Goal: Task Accomplishment & Management: Manage account settings

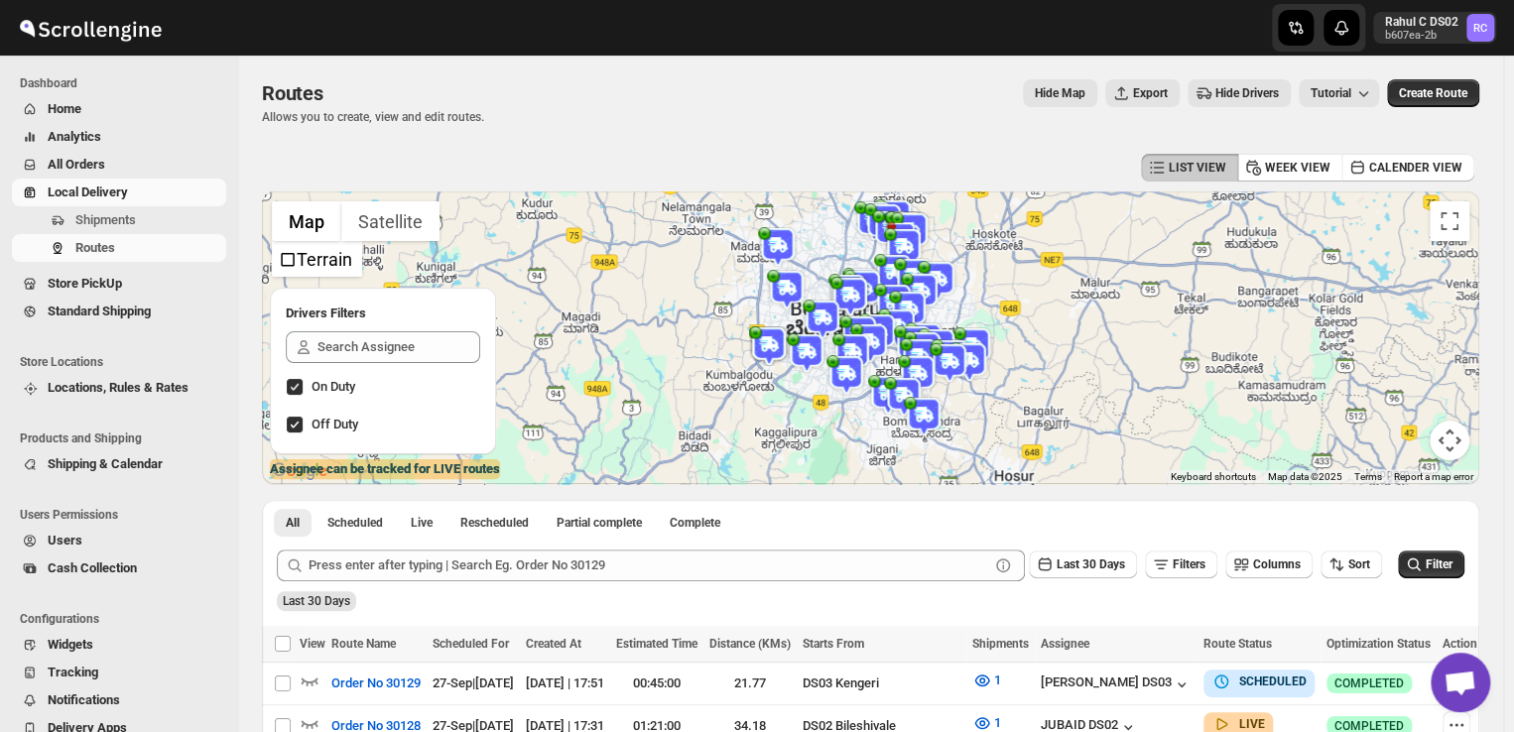
click at [129, 219] on span "Shipments" at bounding box center [105, 219] width 61 height 15
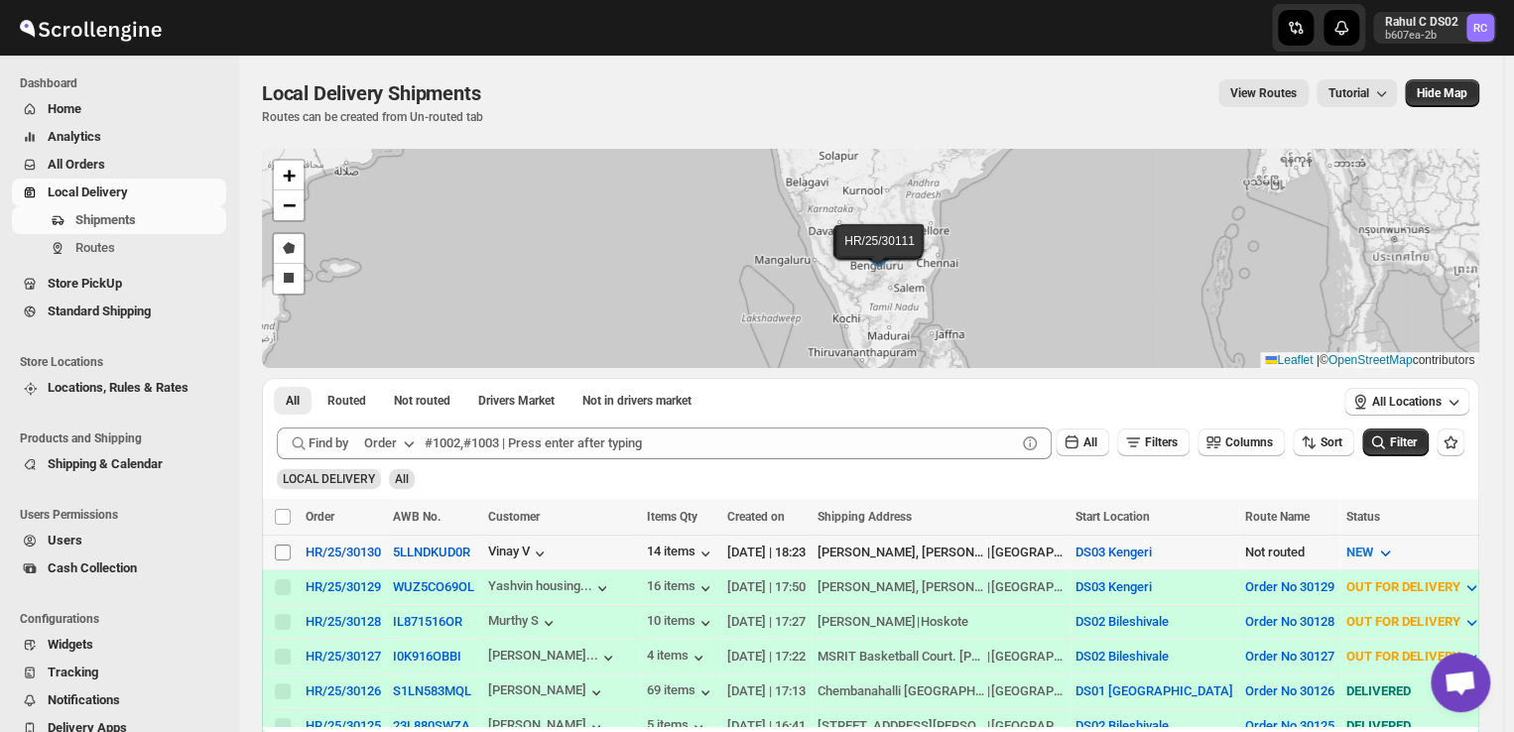
click at [287, 549] on input "Select shipment" at bounding box center [283, 553] width 16 height 16
checkbox input "true"
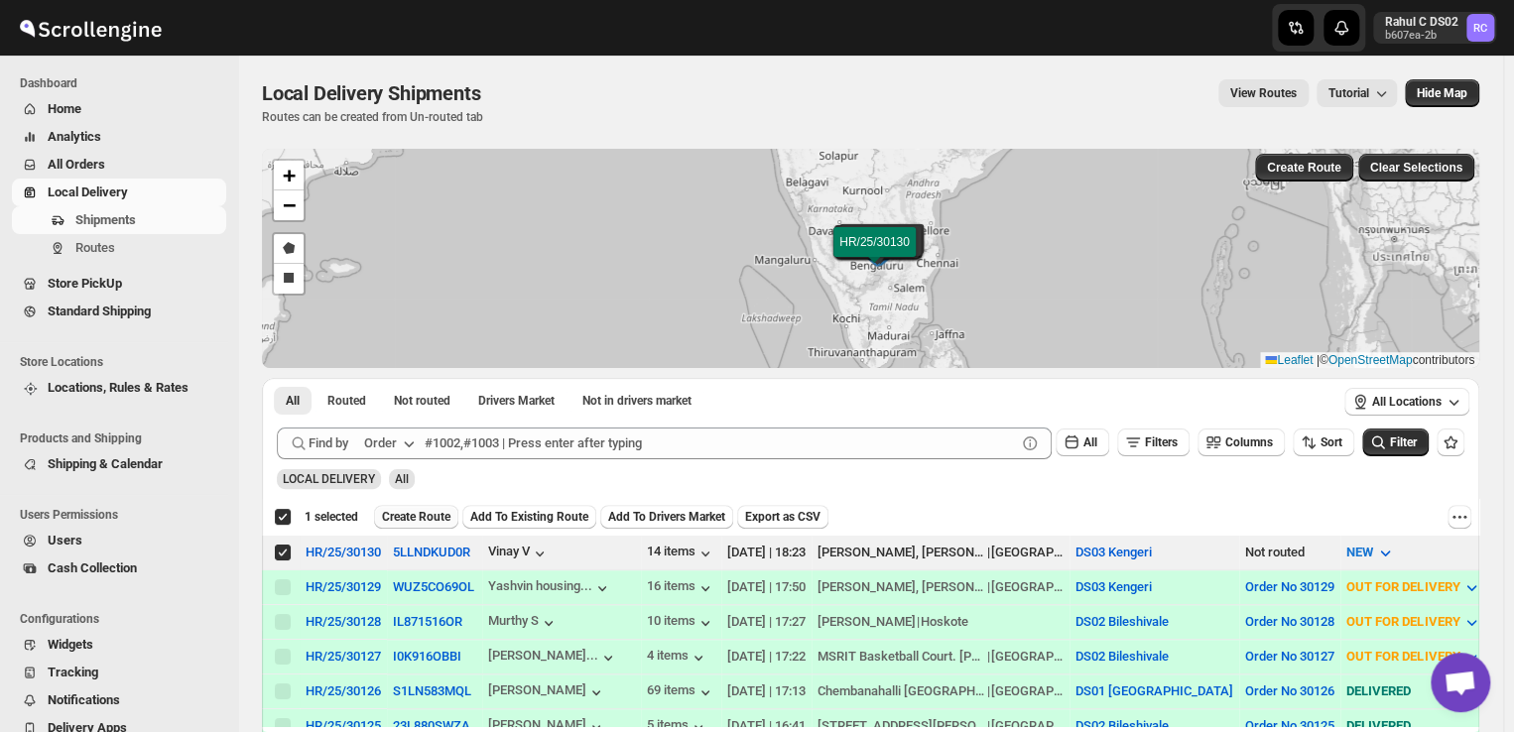
click at [413, 520] on span "Create Route" at bounding box center [416, 517] width 68 height 16
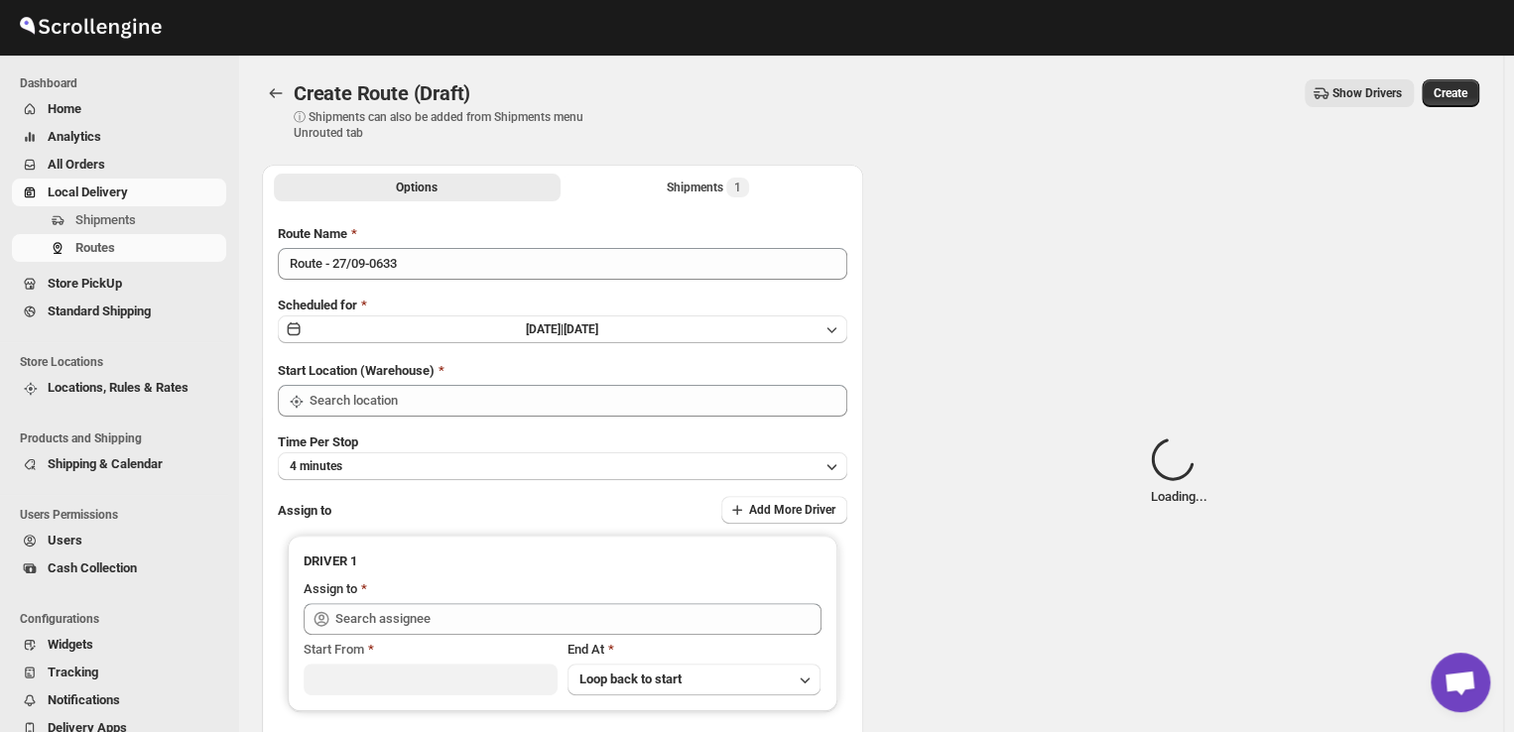
type input "DS03 Kengeri"
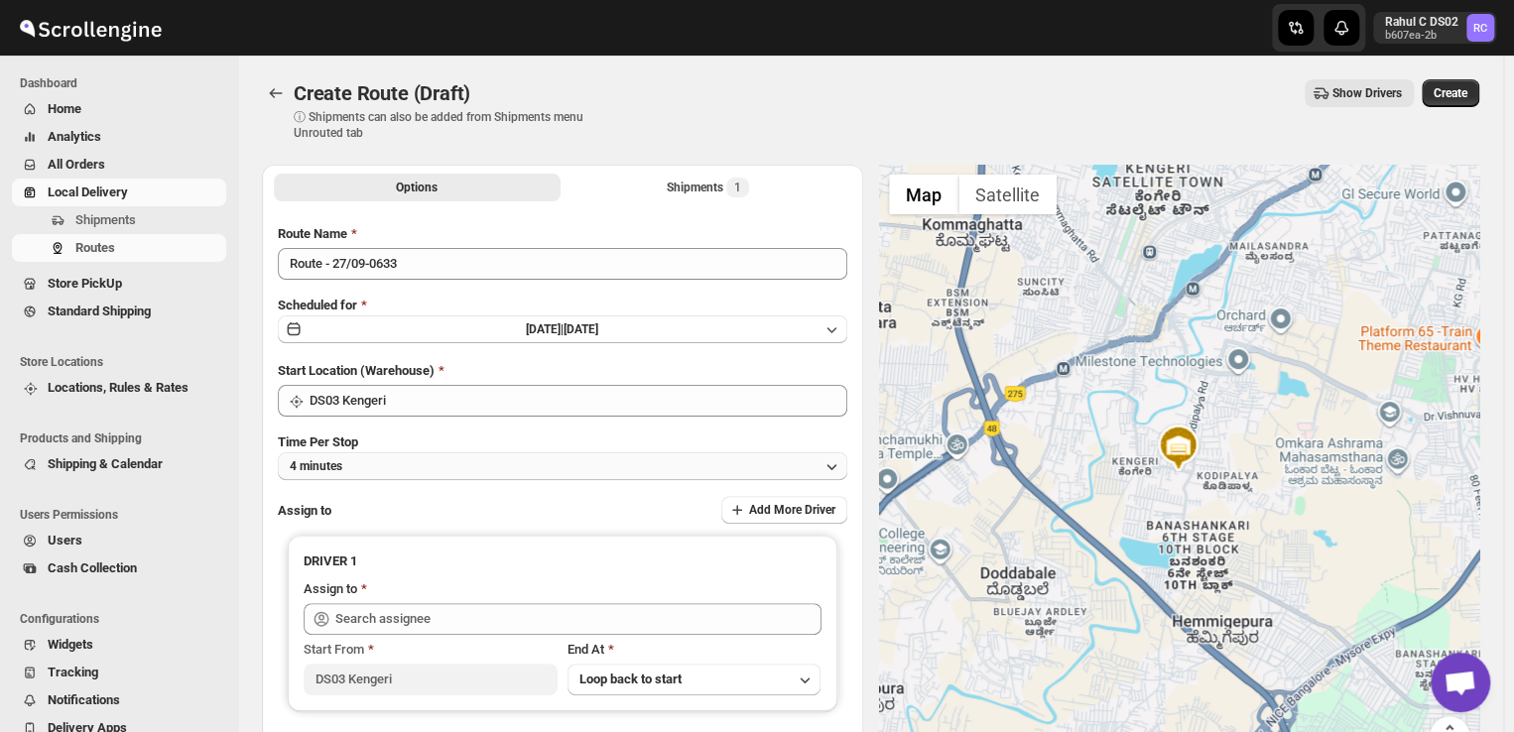
click at [401, 473] on button "4 minutes" at bounding box center [562, 466] width 569 height 28
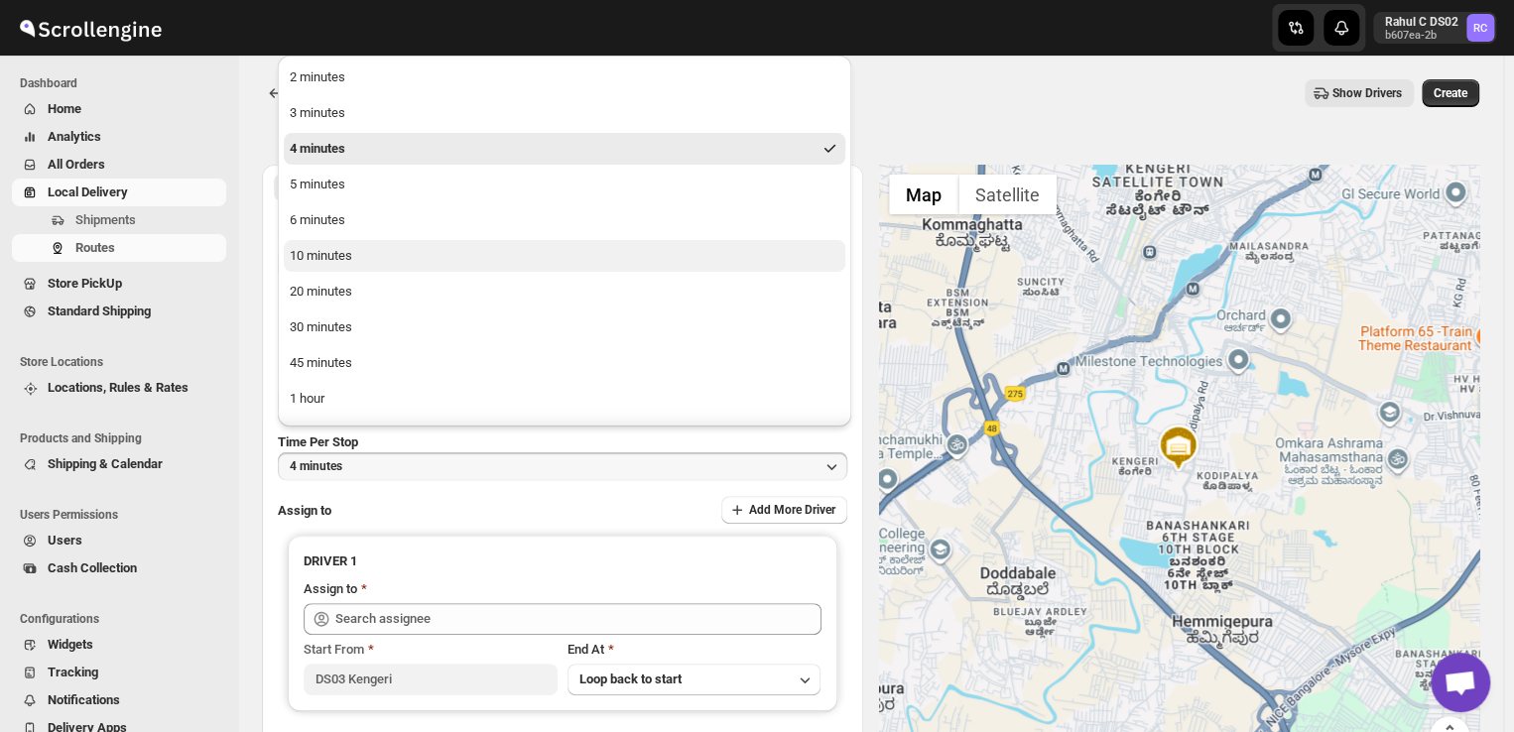
click at [351, 255] on div "10 minutes" at bounding box center [321, 256] width 62 height 20
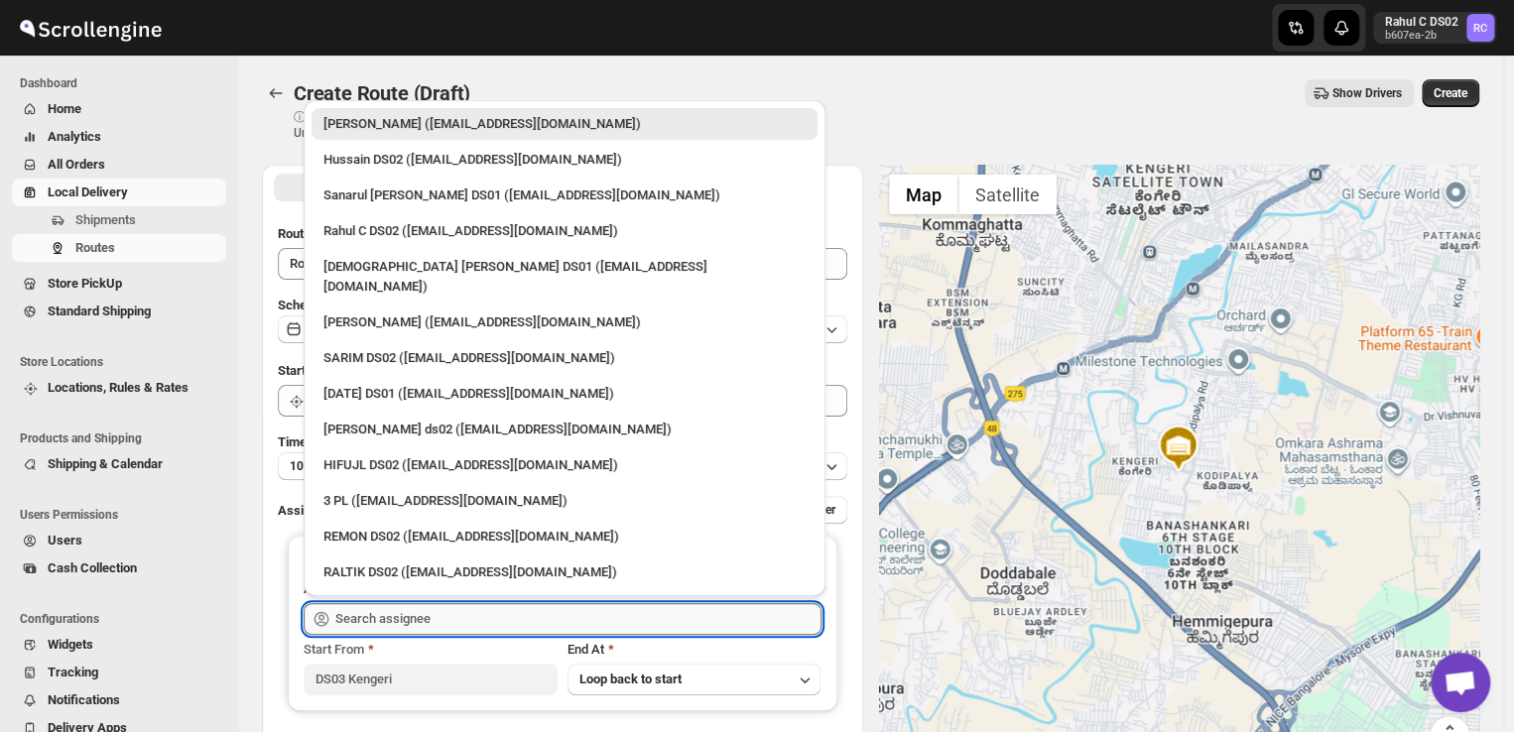
click at [381, 627] on input "text" at bounding box center [578, 619] width 486 height 32
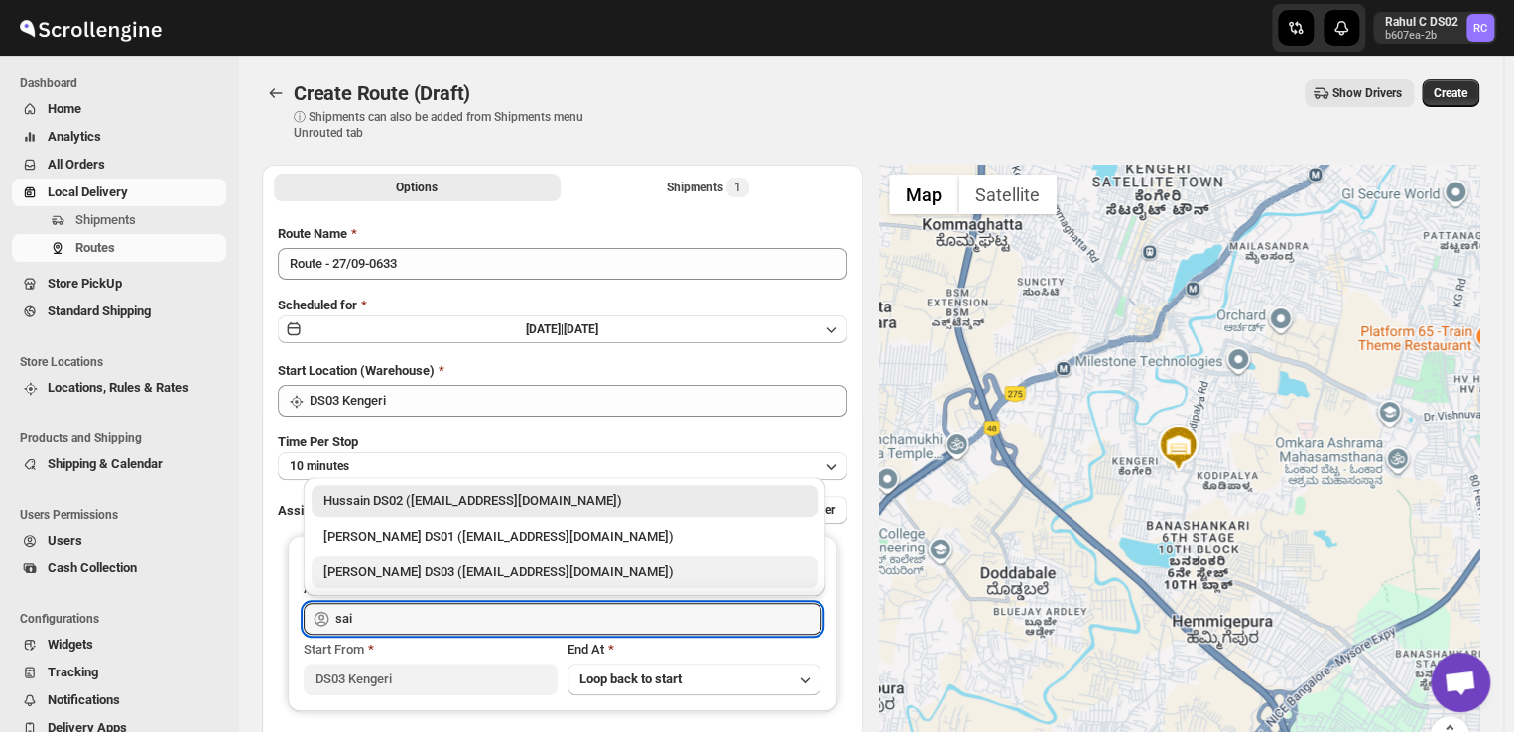
click at [387, 571] on div "[PERSON_NAME] DS03 ([EMAIL_ADDRESS][DOMAIN_NAME])" at bounding box center [564, 572] width 482 height 20
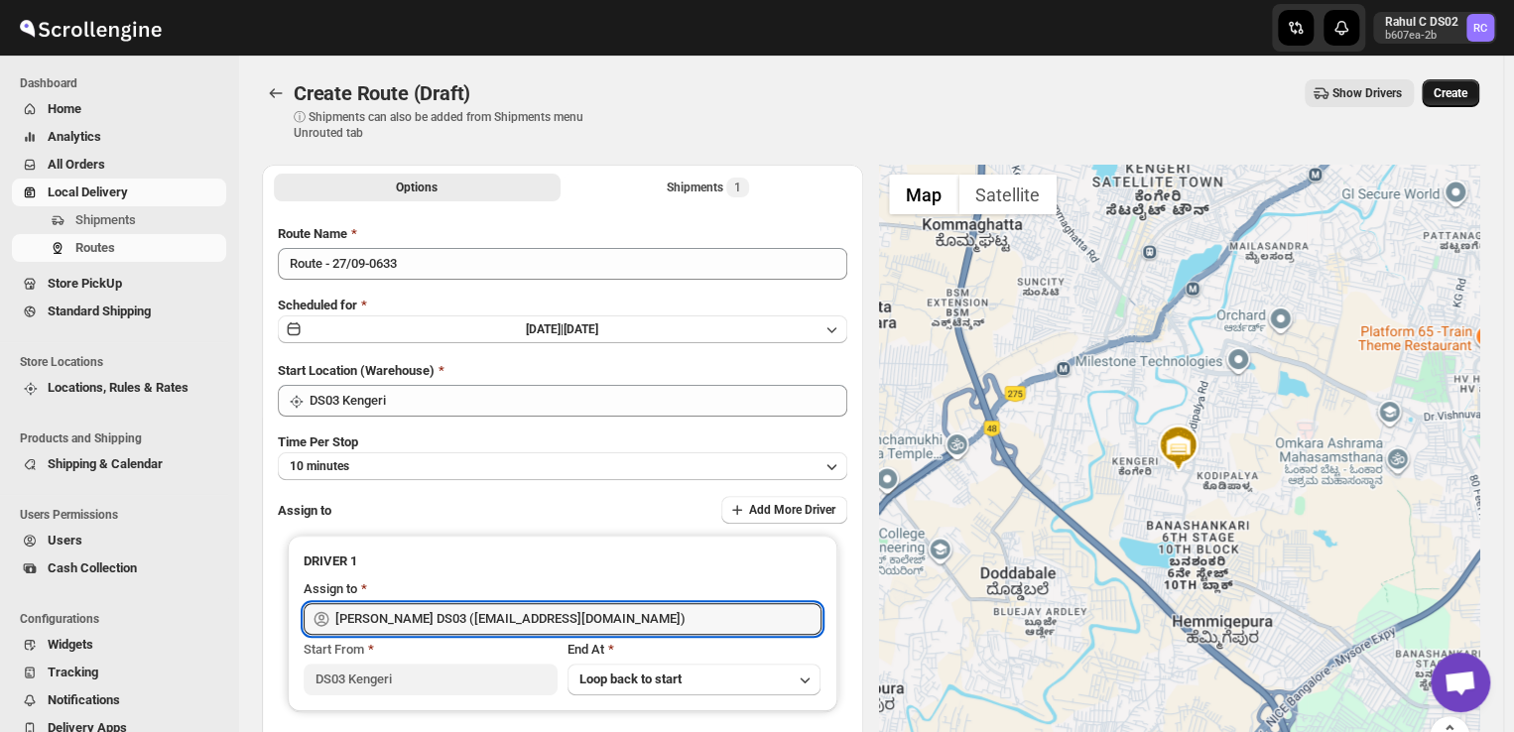
type input "[PERSON_NAME] DS03 ([EMAIL_ADDRESS][DOMAIN_NAME])"
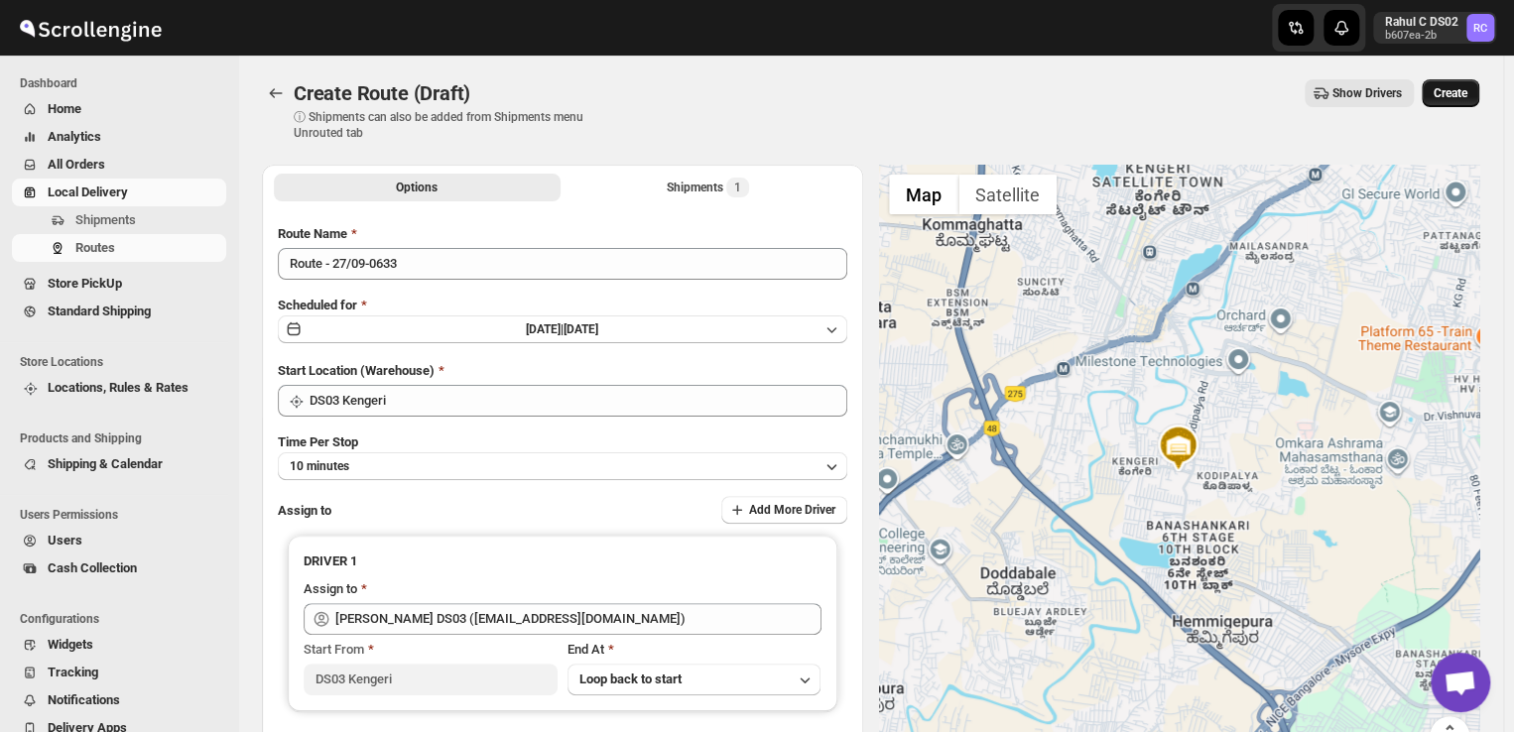
click at [1463, 91] on span "Create" at bounding box center [1450, 93] width 34 height 16
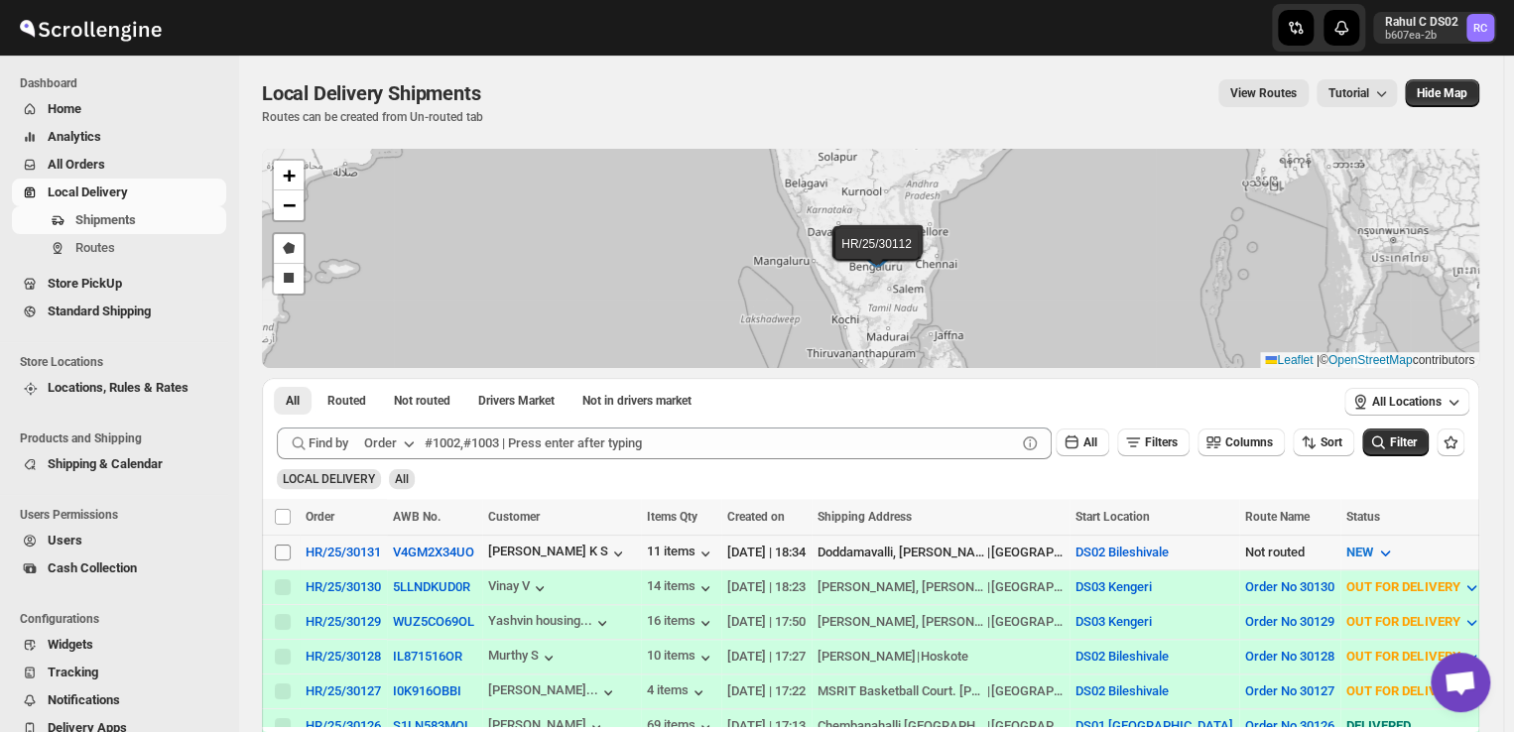
click at [282, 553] on input "Select shipment" at bounding box center [283, 553] width 16 height 16
checkbox input "true"
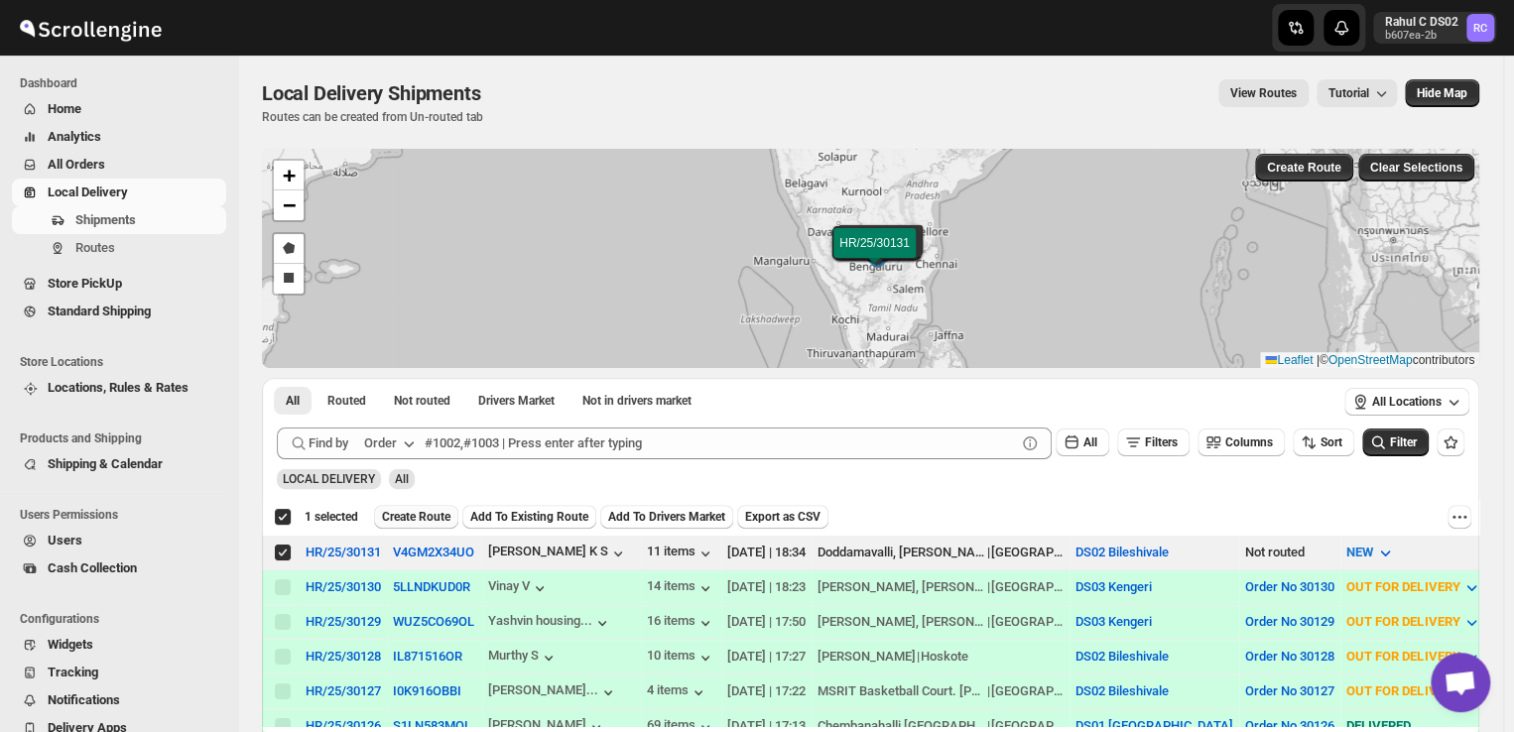
click at [421, 514] on span "Create Route" at bounding box center [416, 517] width 68 height 16
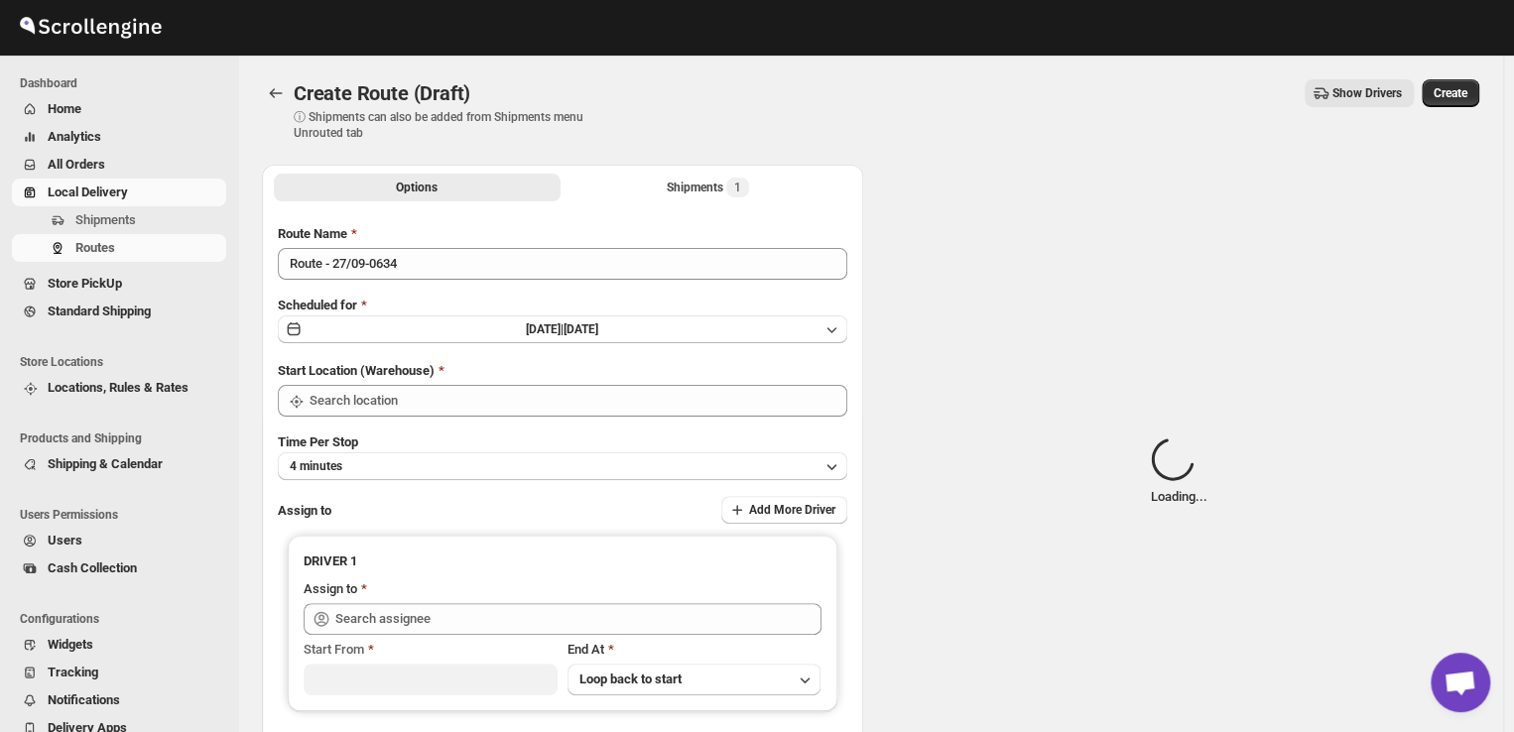
type input "DS02 Bileshivale"
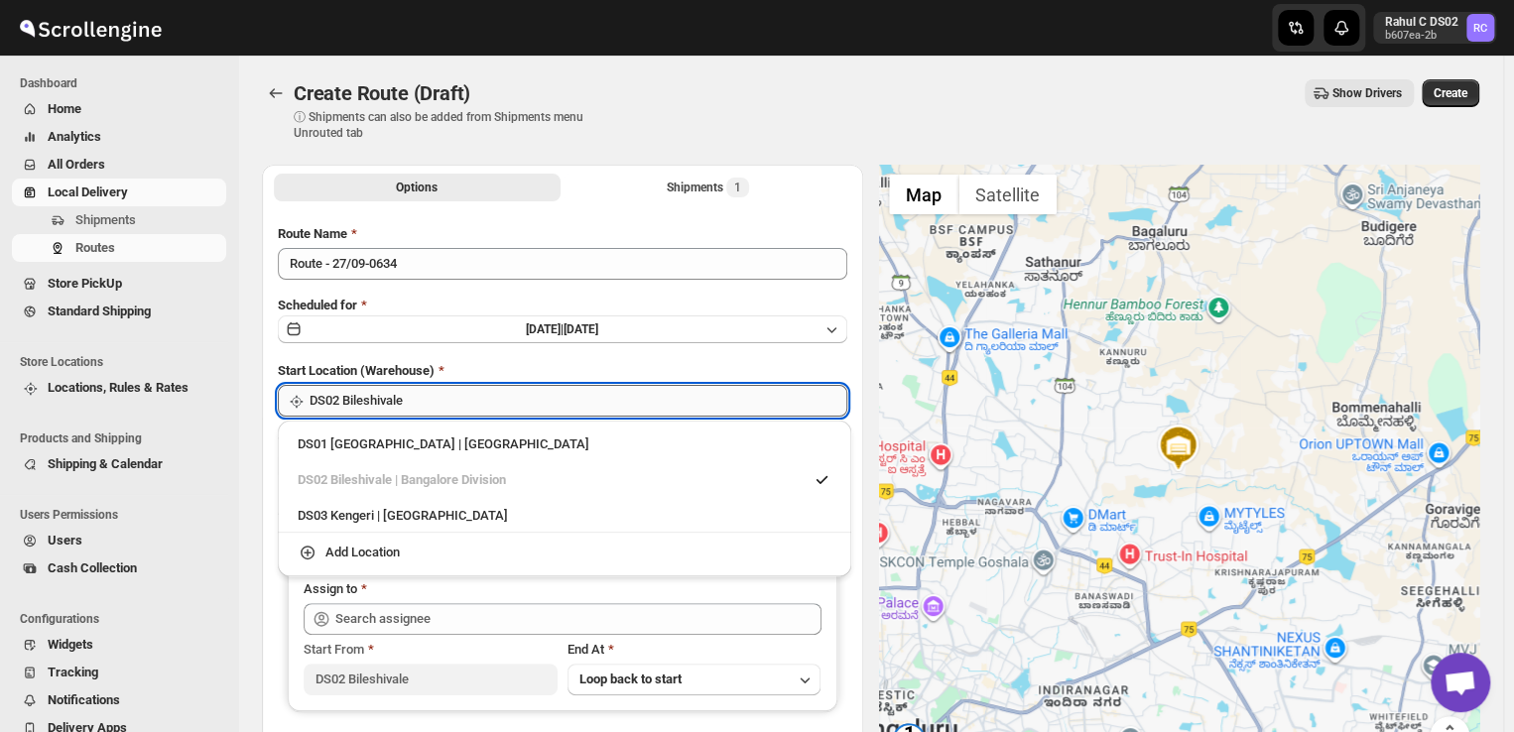
click at [441, 399] on input "DS02 Bileshivale" at bounding box center [578, 401] width 538 height 32
click at [339, 516] on div "DS03 Kengeri | [GEOGRAPHIC_DATA]" at bounding box center [565, 516] width 534 height 20
type input "DS03 Kengeri"
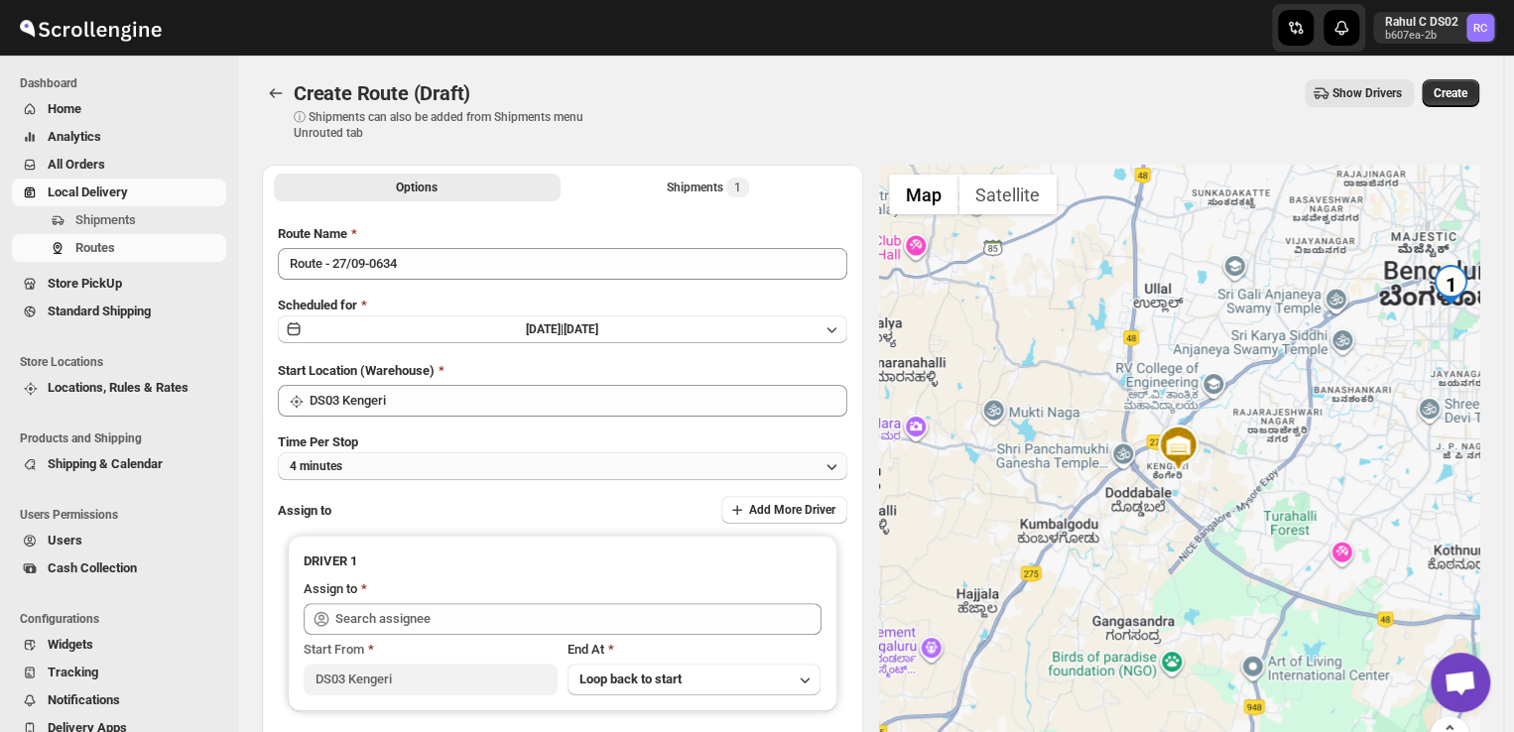
click at [385, 470] on button "4 minutes" at bounding box center [562, 466] width 569 height 28
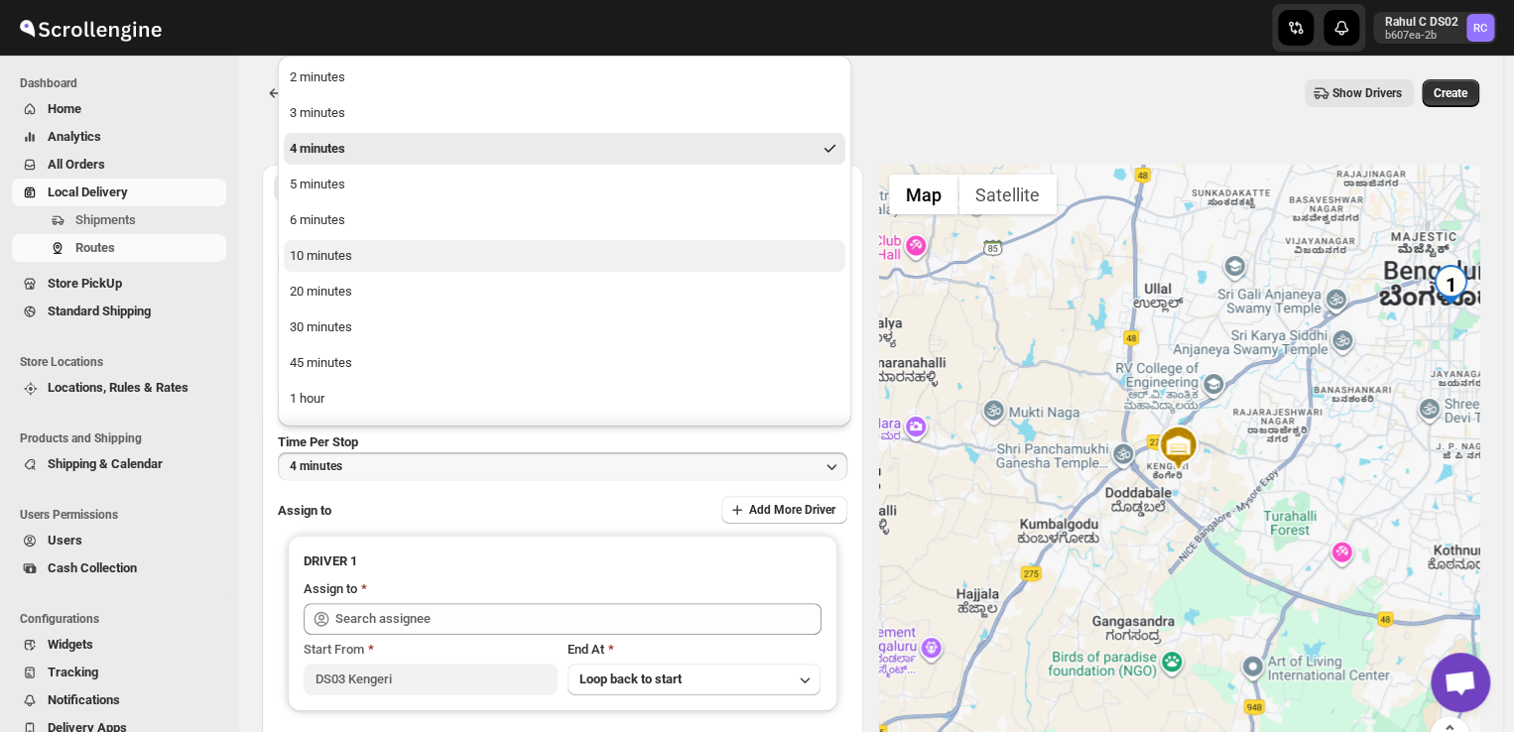
click at [388, 250] on button "10 minutes" at bounding box center [564, 256] width 561 height 32
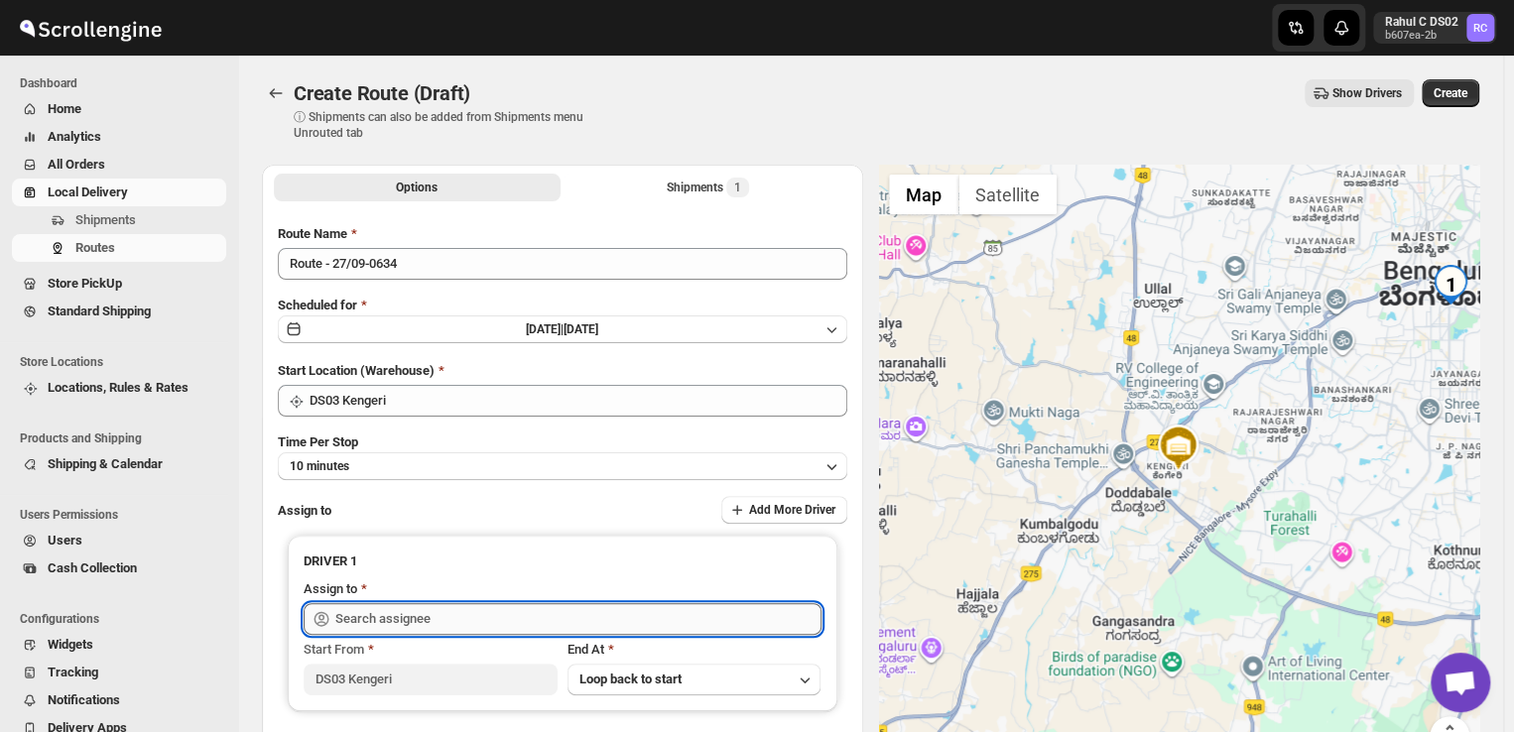
click at [405, 616] on input "text" at bounding box center [578, 619] width 486 height 32
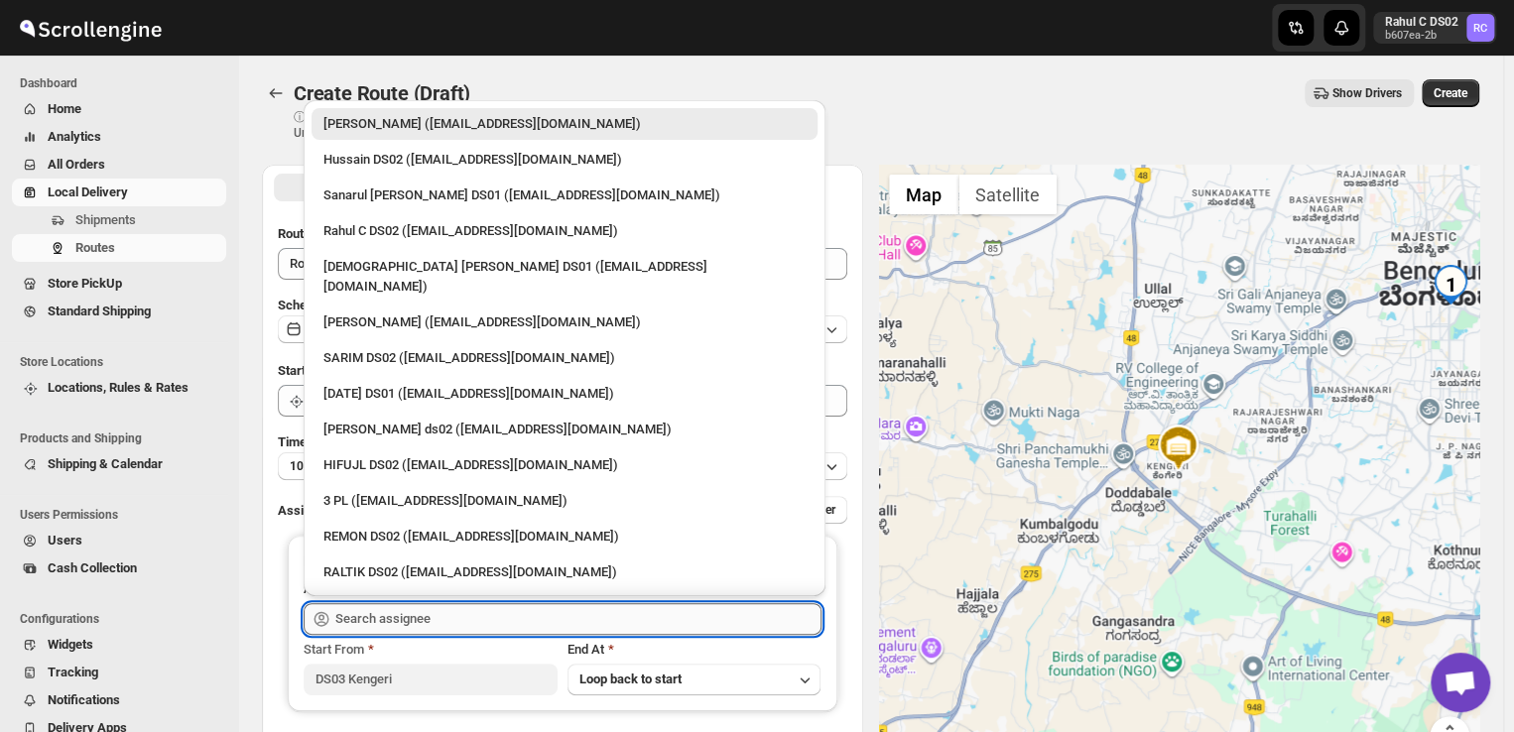
click at [413, 616] on input "text" at bounding box center [578, 619] width 486 height 32
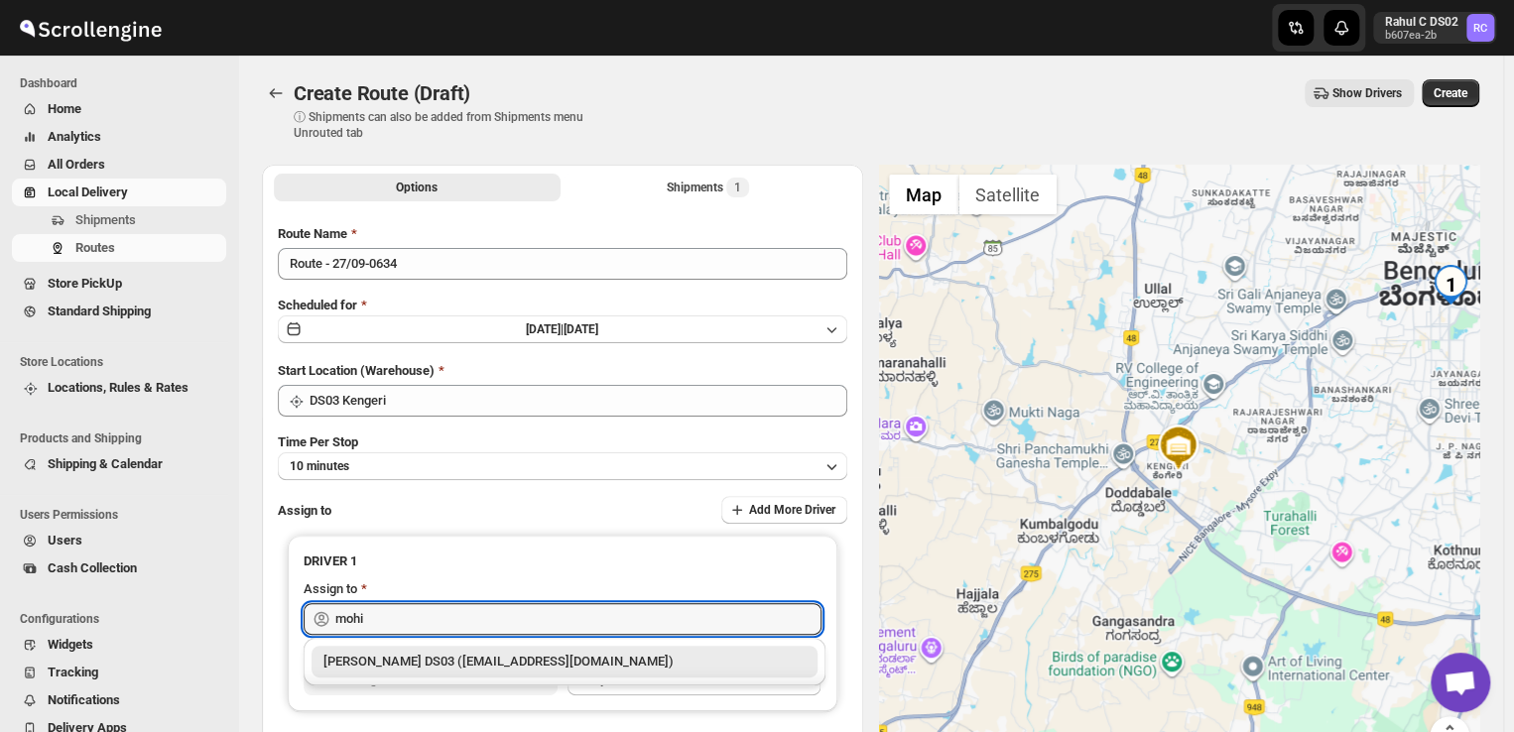
click at [421, 671] on div "[PERSON_NAME] DS03 ([EMAIL_ADDRESS][DOMAIN_NAME])" at bounding box center [564, 662] width 482 height 20
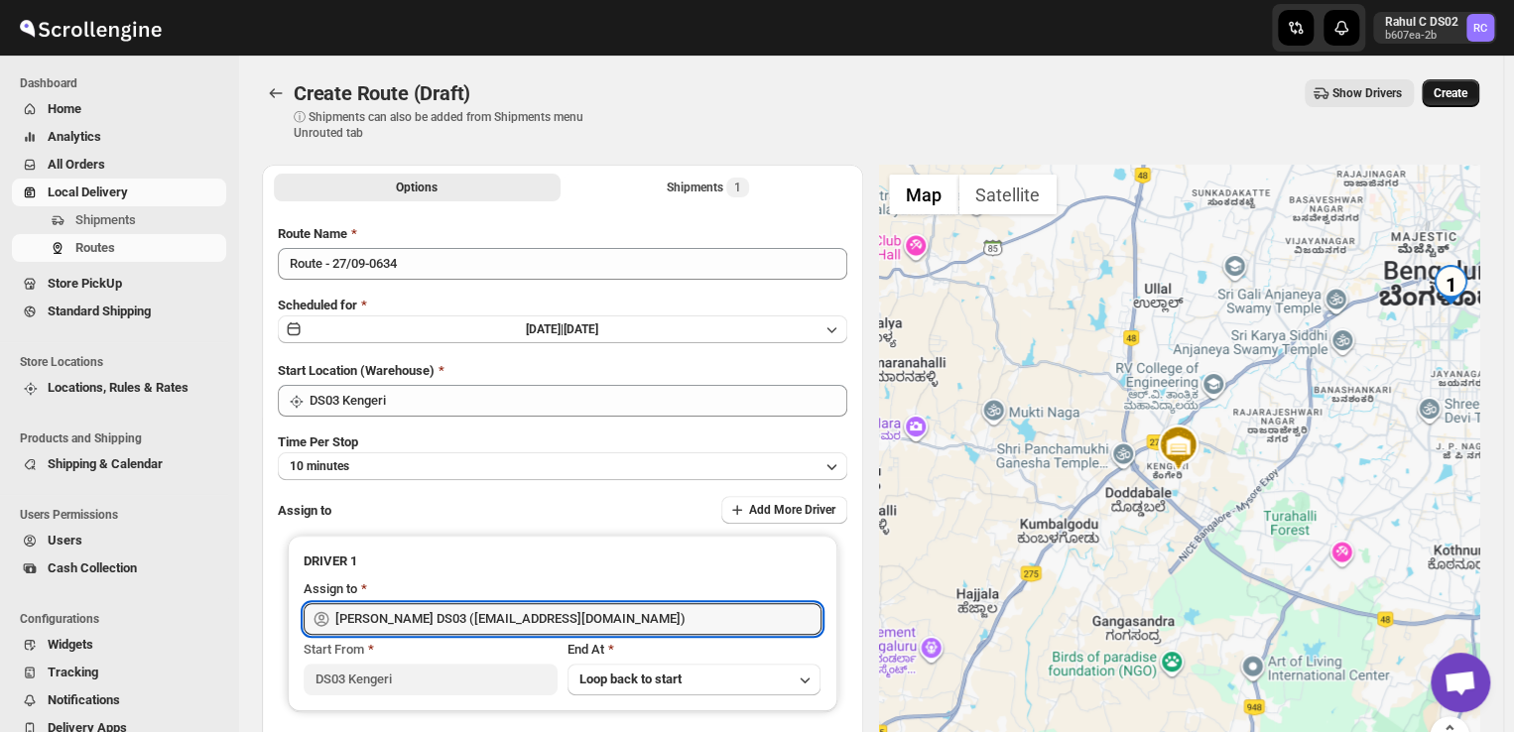
type input "[PERSON_NAME] DS03 ([EMAIL_ADDRESS][DOMAIN_NAME])"
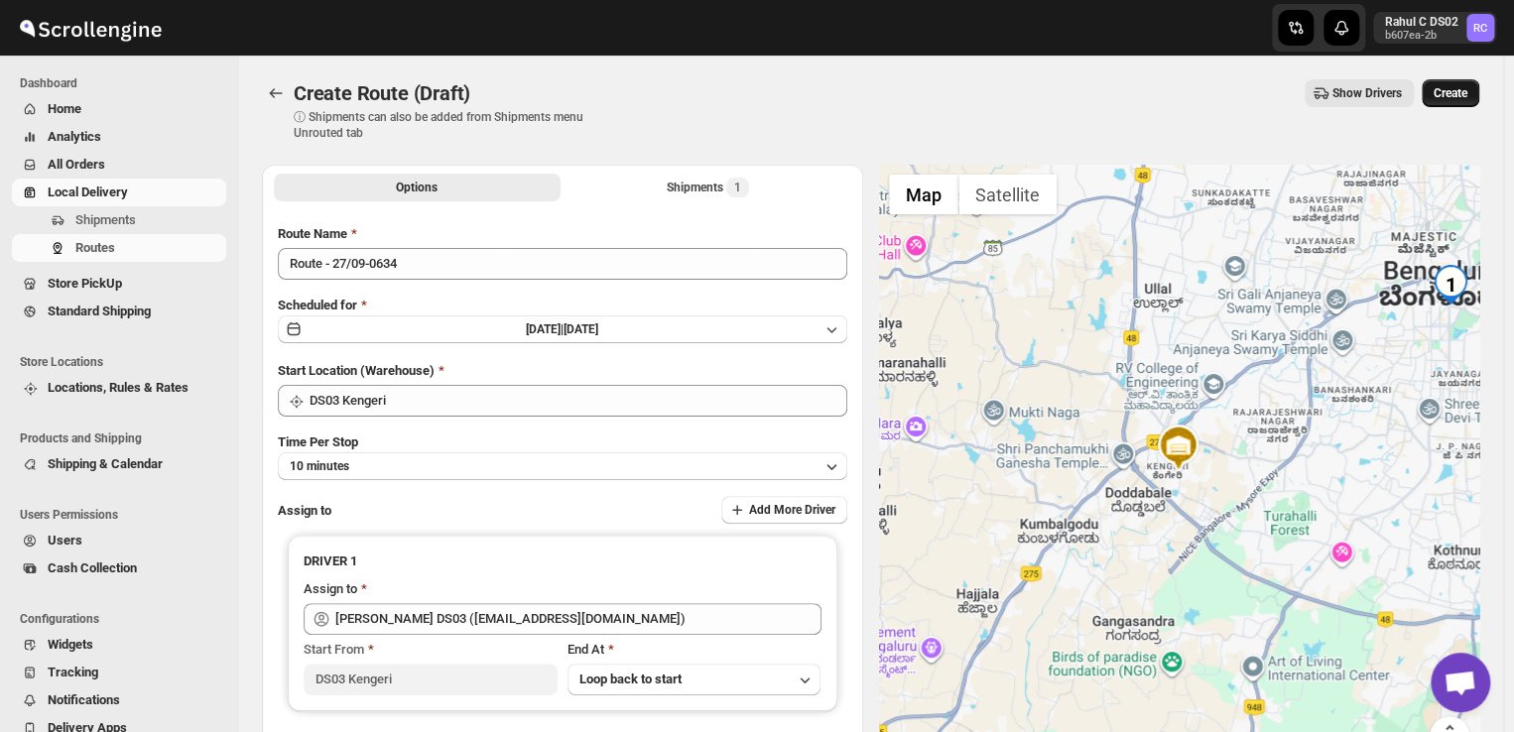
click at [1467, 89] on span "Create" at bounding box center [1450, 93] width 34 height 16
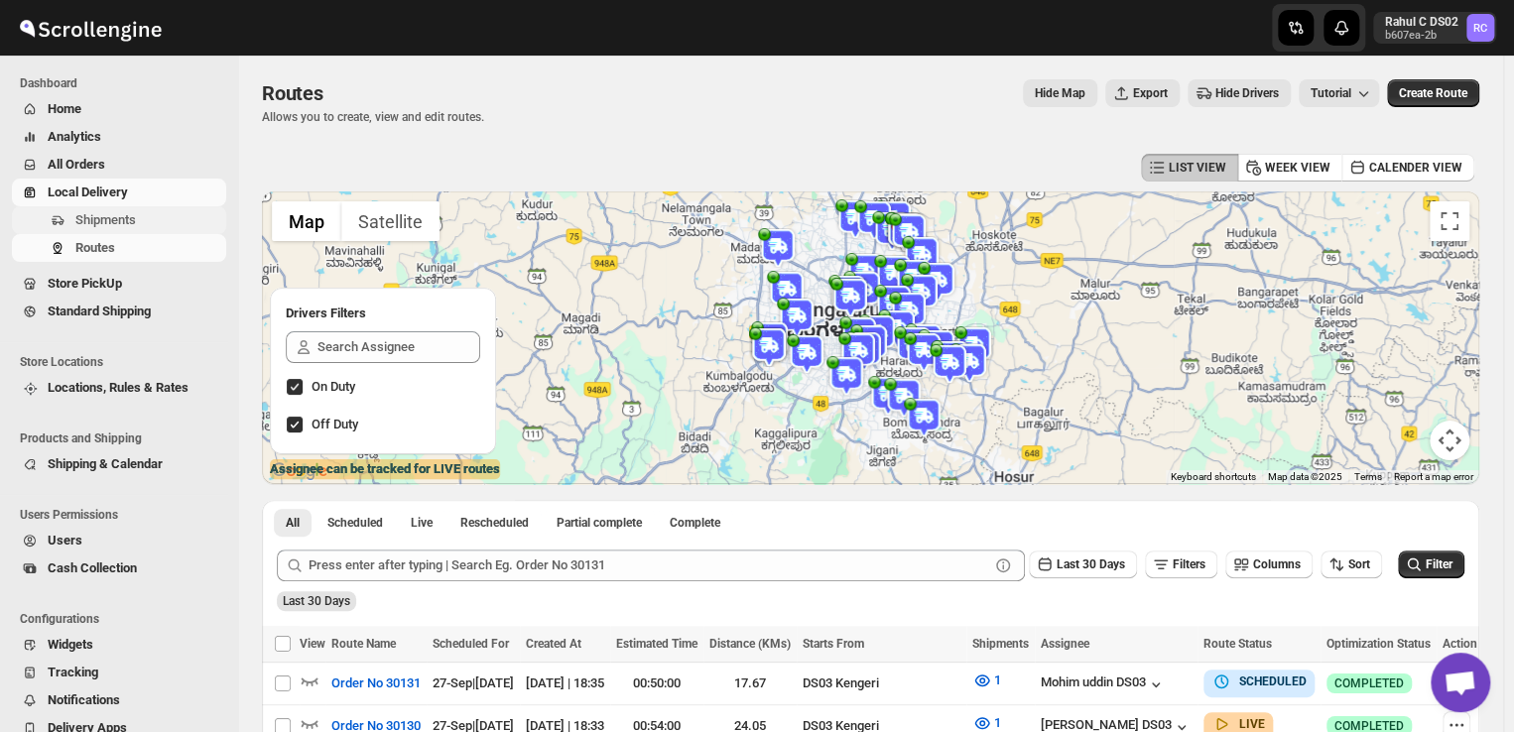
click at [130, 219] on span "Shipments" at bounding box center [105, 219] width 61 height 15
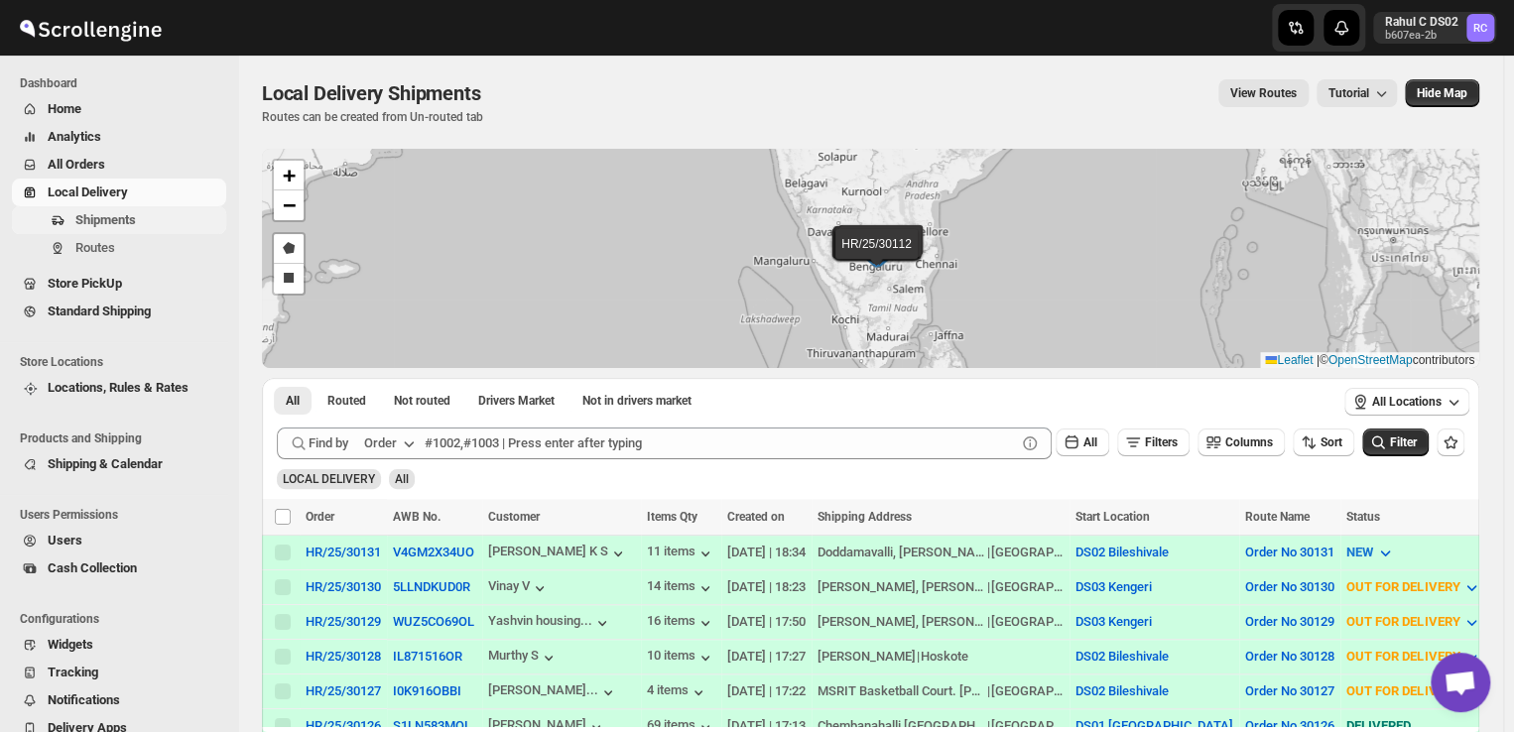
click at [125, 222] on span "Shipments" at bounding box center [105, 219] width 61 height 15
click at [102, 243] on span "Routes" at bounding box center [95, 247] width 40 height 15
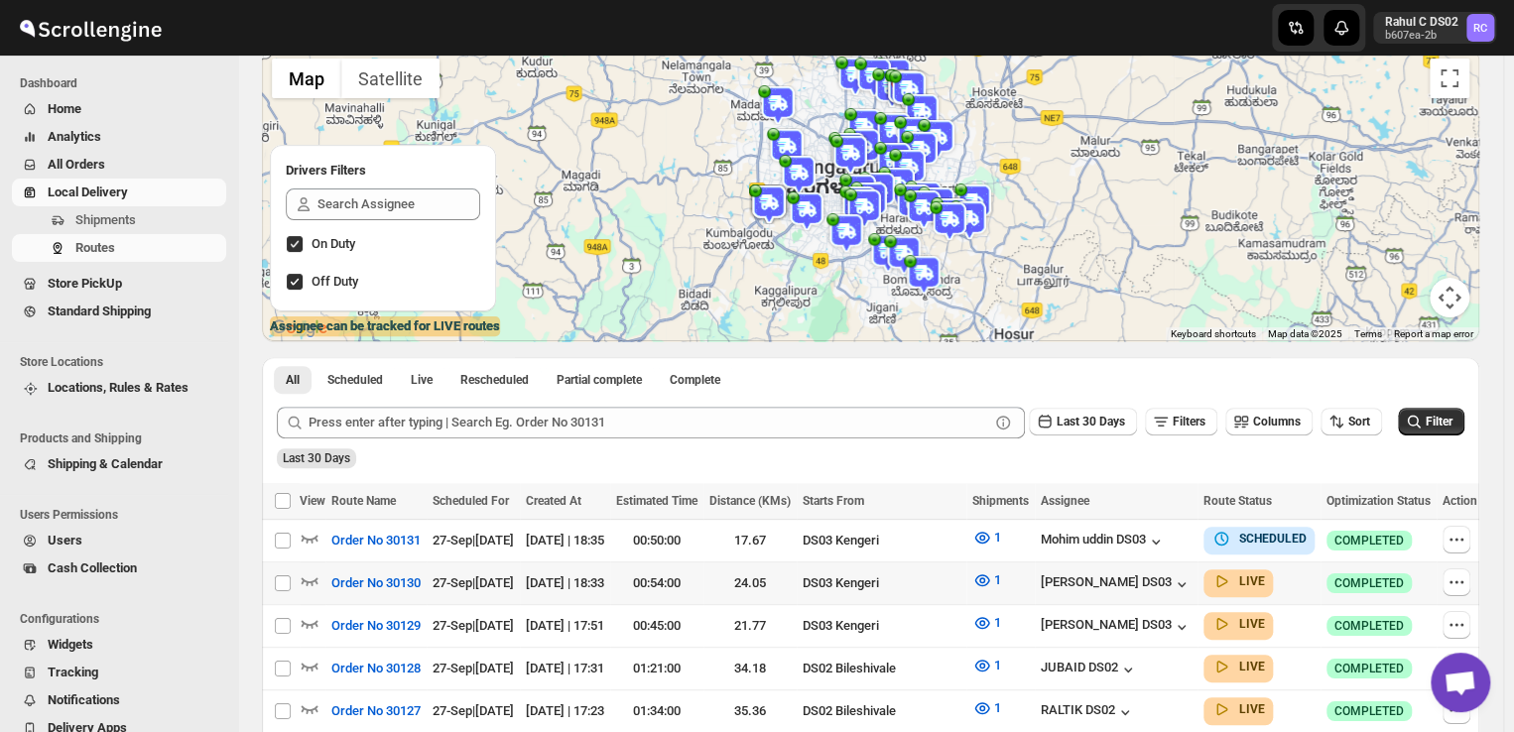
scroll to position [145, 0]
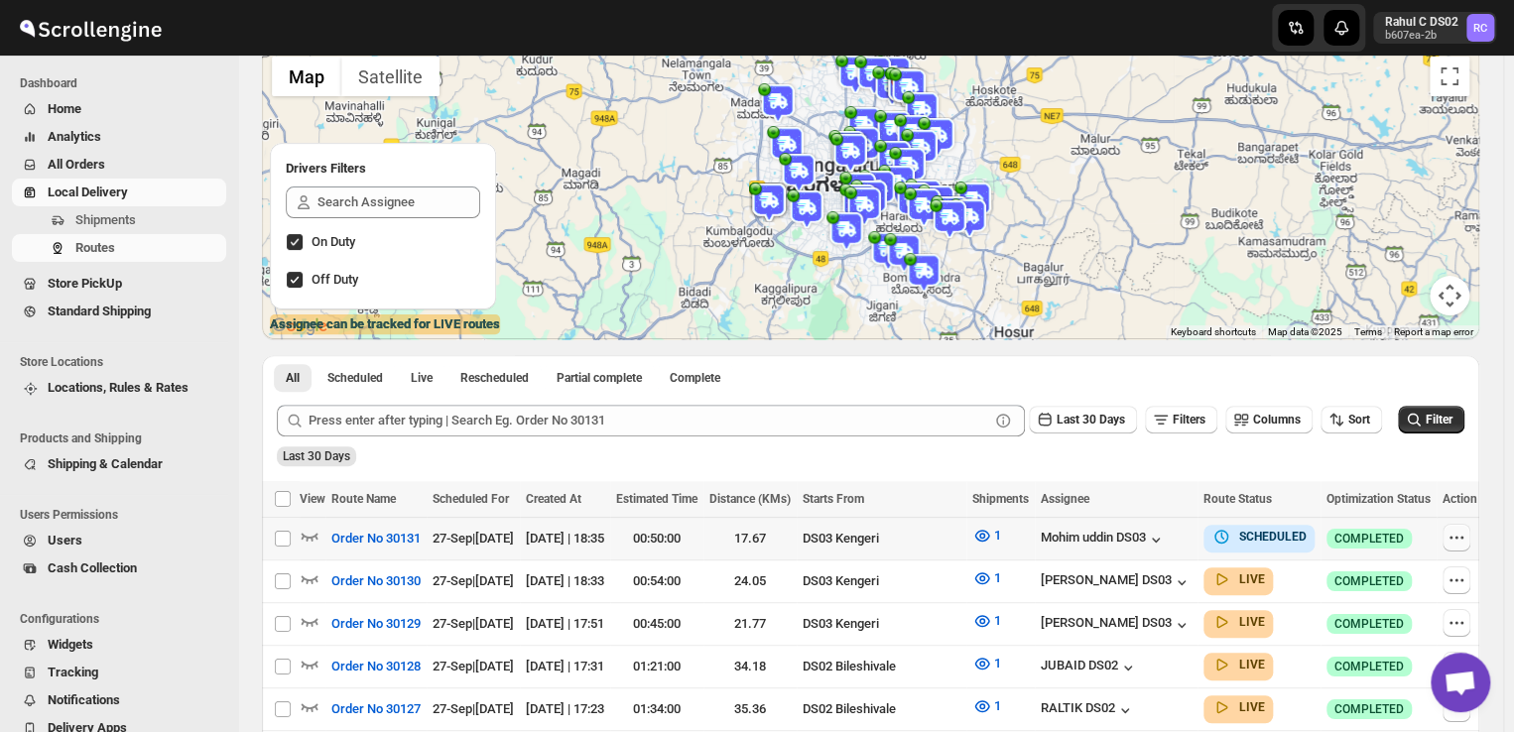
click at [1454, 542] on icon "button" at bounding box center [1456, 538] width 20 height 20
checkbox input "true"
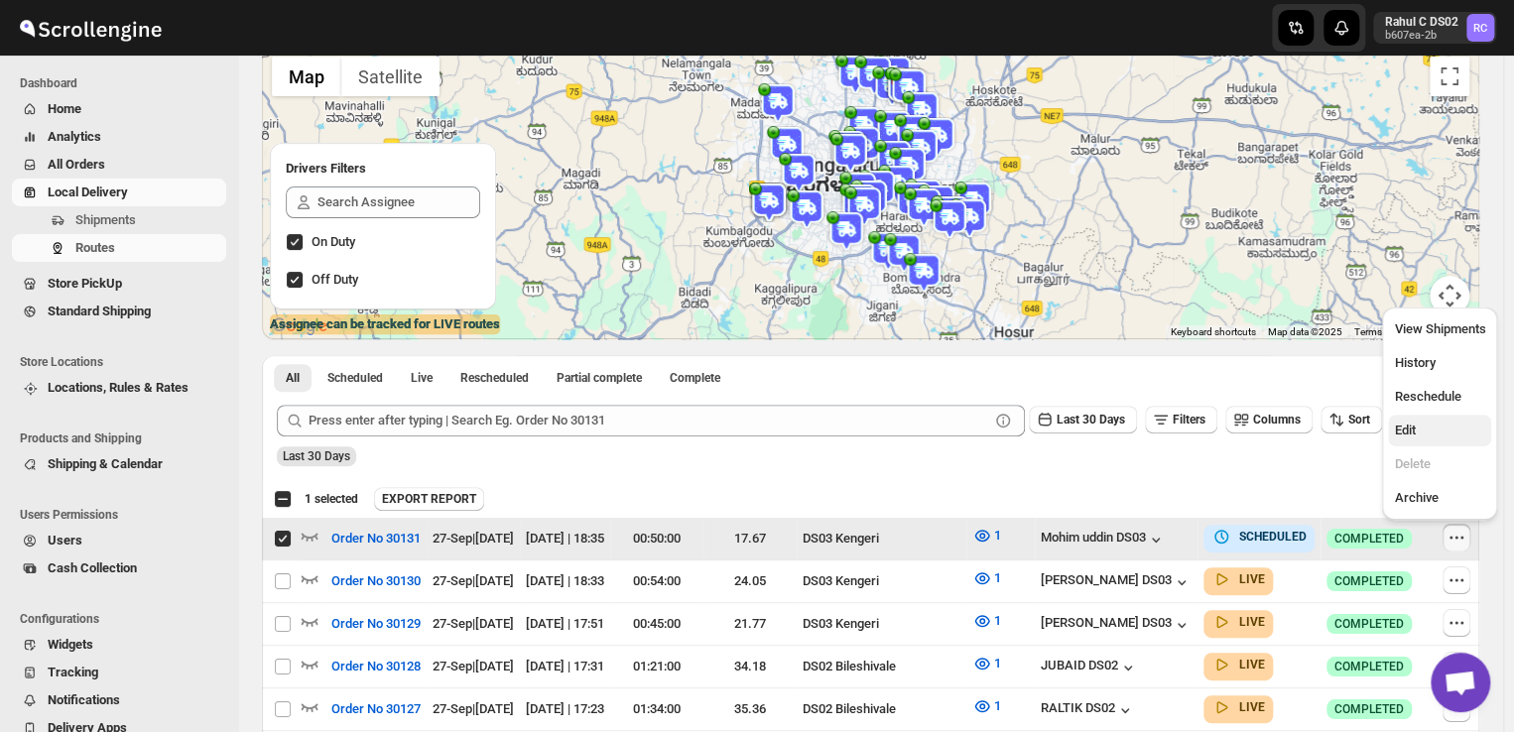
click at [1409, 425] on span "Edit" at bounding box center [1404, 430] width 21 height 15
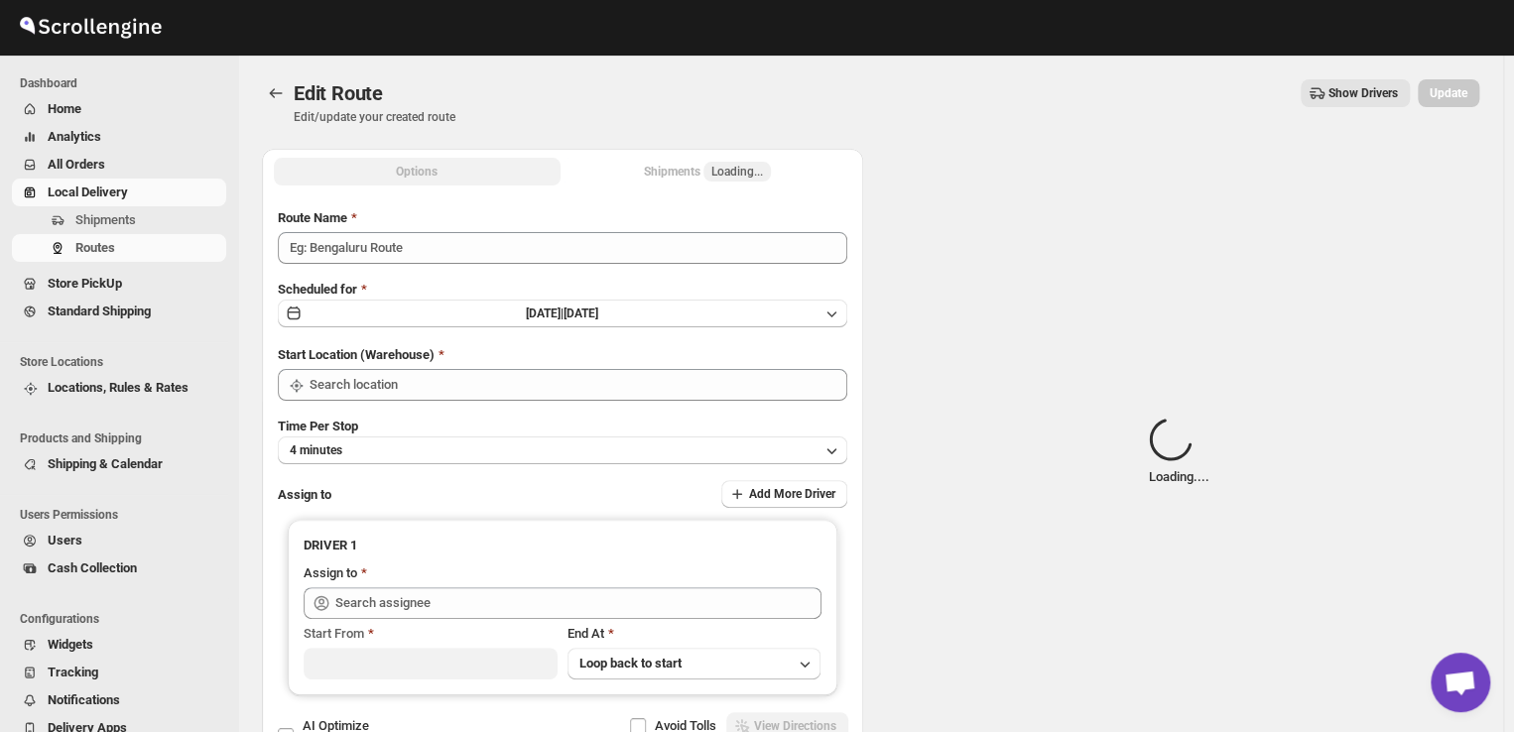
type input "Order No 30131"
type input "DS03 Kengeri"
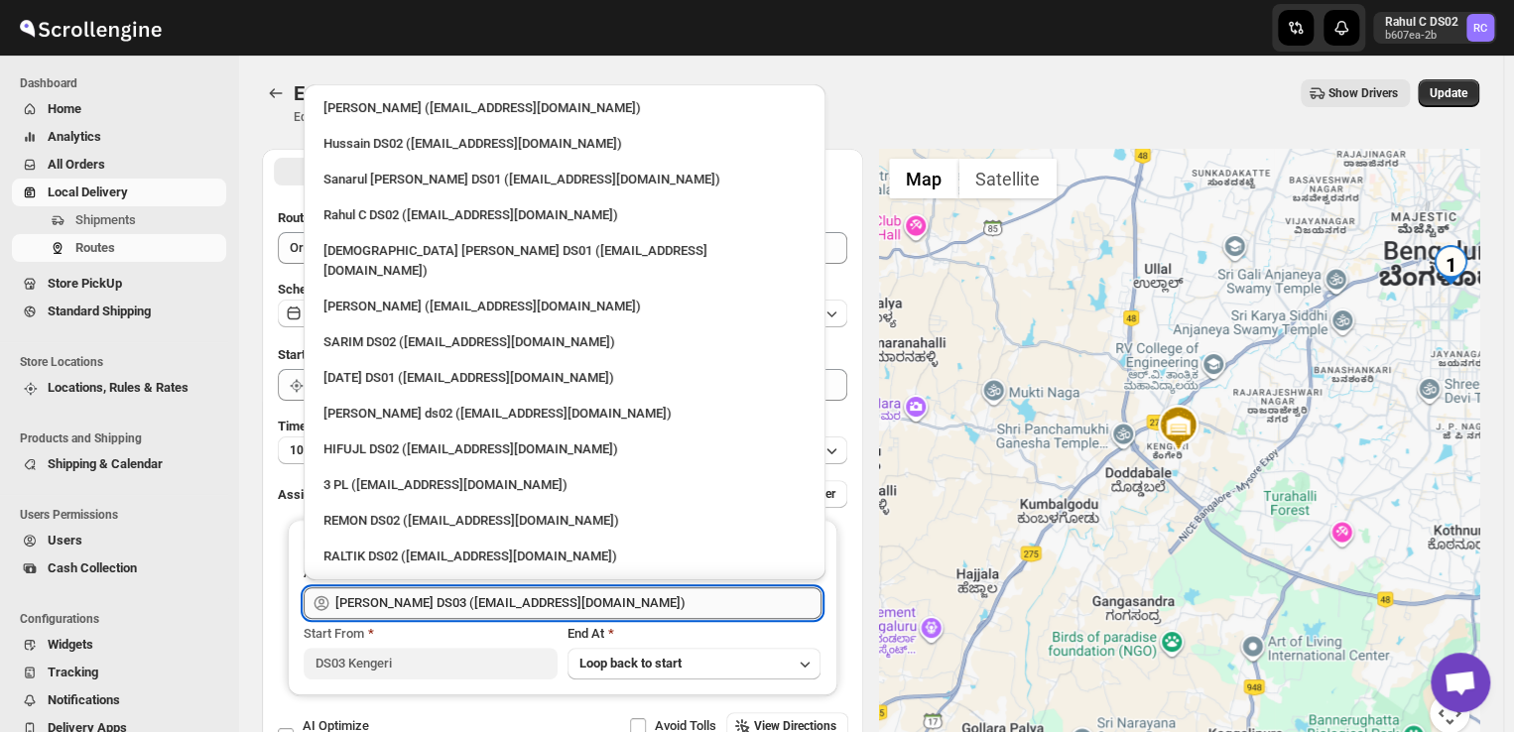
click at [612, 600] on input "[PERSON_NAME] DS03 ([EMAIL_ADDRESS][DOMAIN_NAME])" at bounding box center [578, 603] width 486 height 32
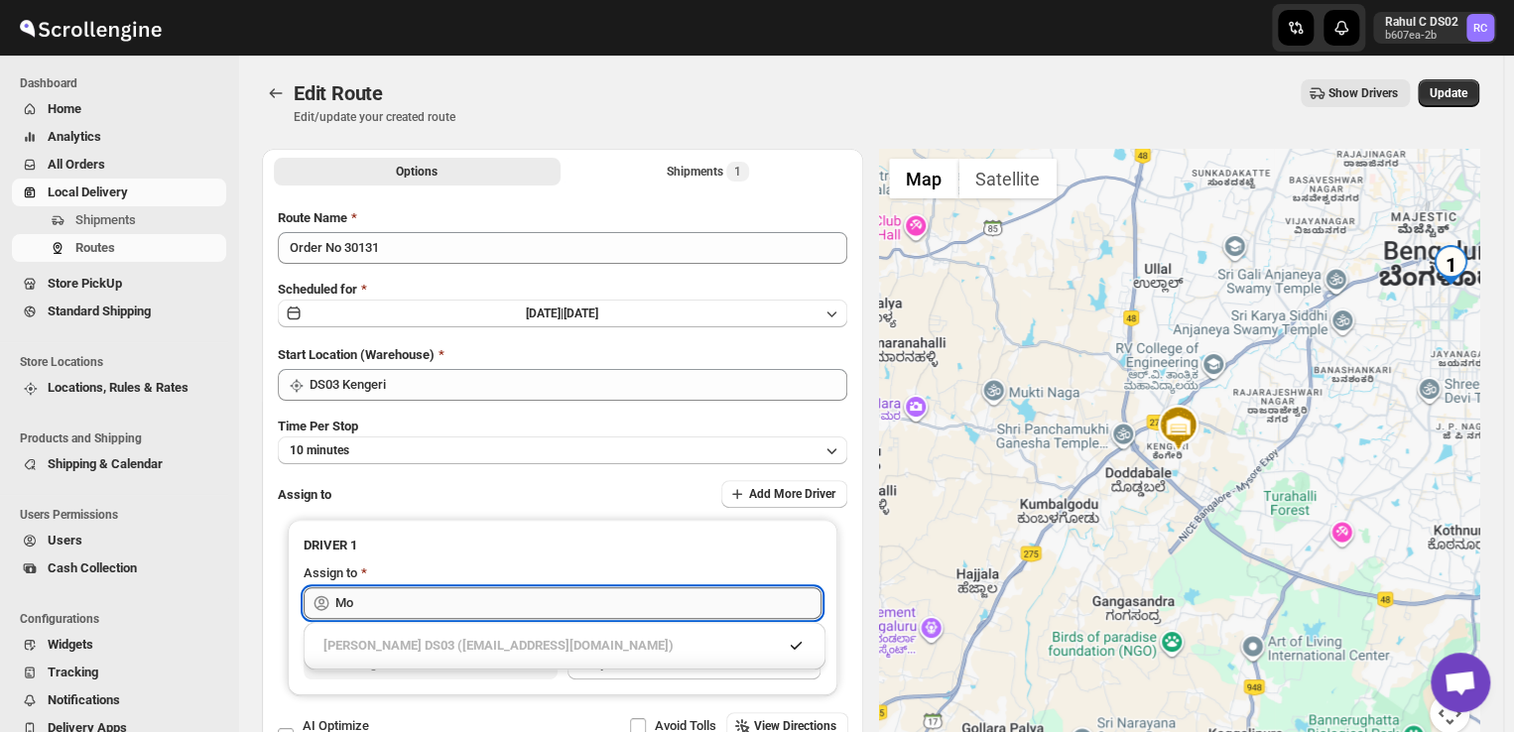
type input "M"
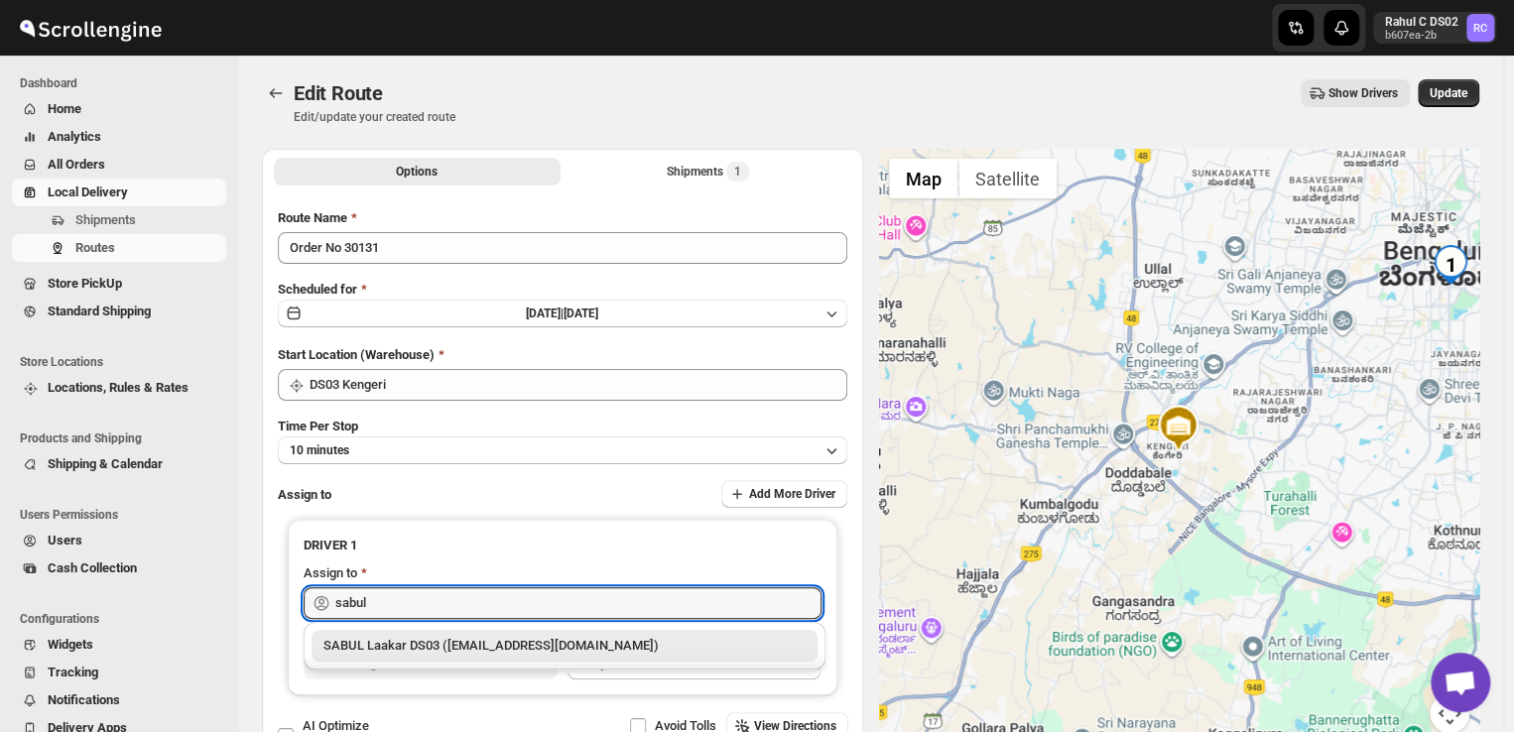
click at [633, 646] on div "SABUL Laakar DS03 ([EMAIL_ADDRESS][DOMAIN_NAME])" at bounding box center [564, 646] width 482 height 20
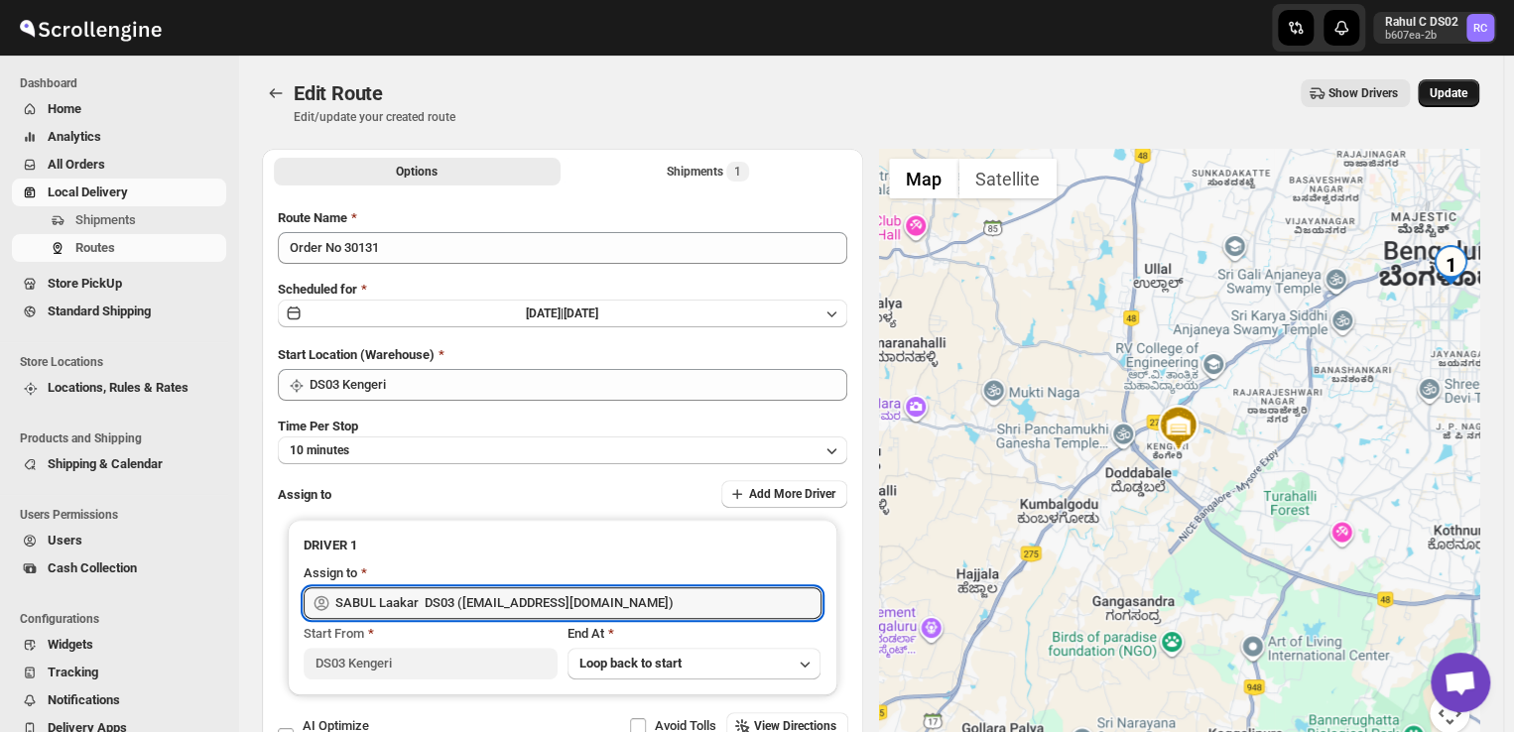
type input "SABUL Laakar DS03 ([EMAIL_ADDRESS][DOMAIN_NAME])"
click at [1464, 90] on span "Update" at bounding box center [1448, 93] width 38 height 16
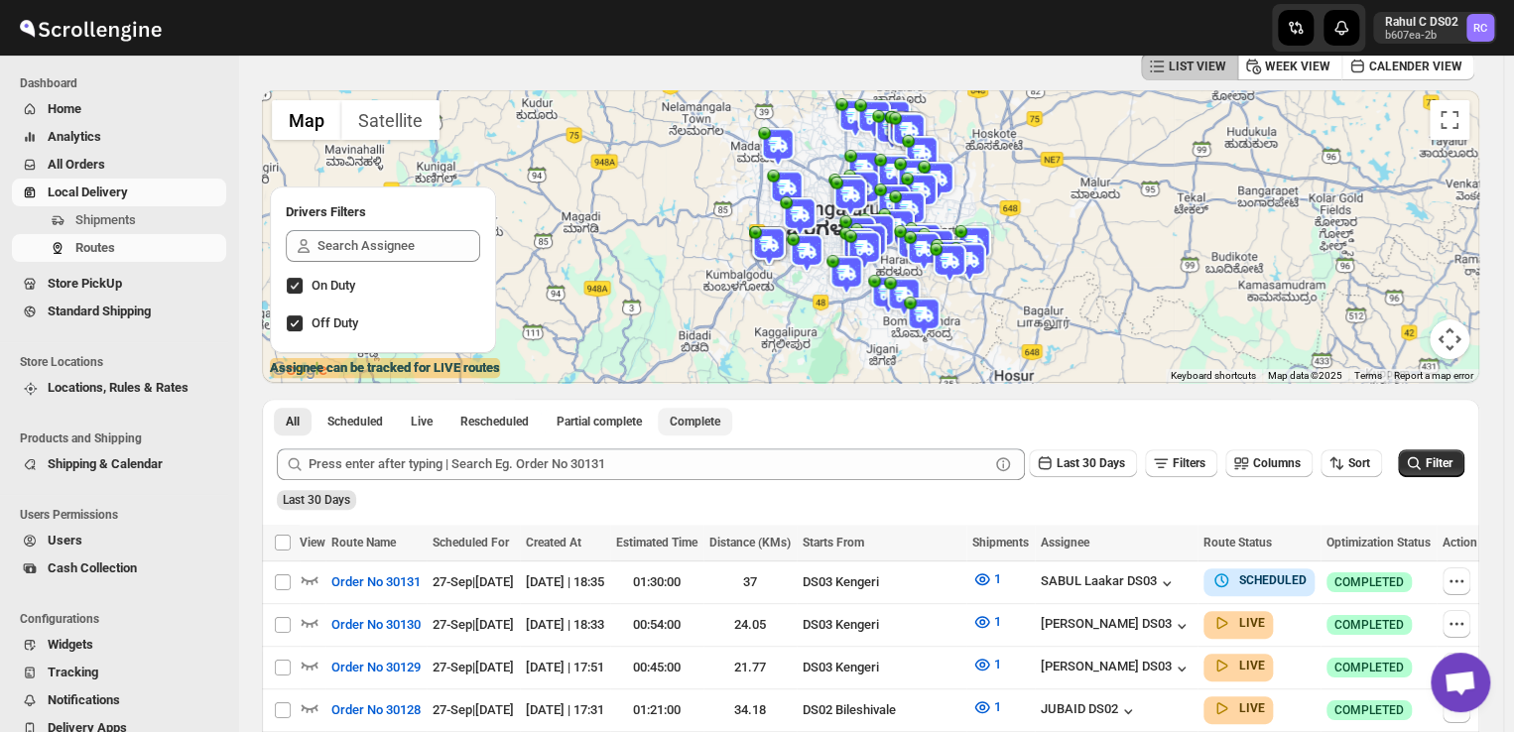
scroll to position [139, 0]
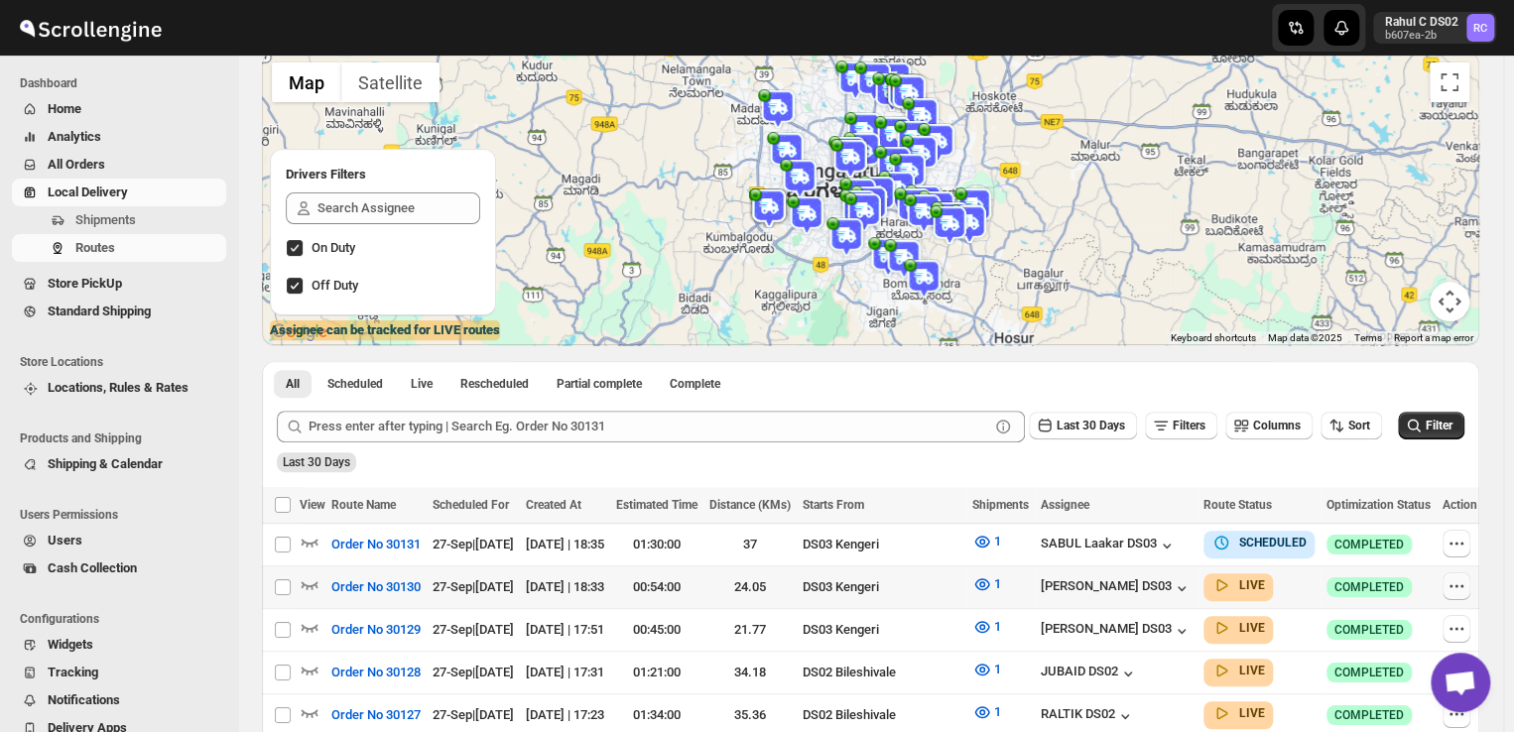
click at [1448, 590] on icon "button" at bounding box center [1456, 586] width 20 height 20
checkbox input "true"
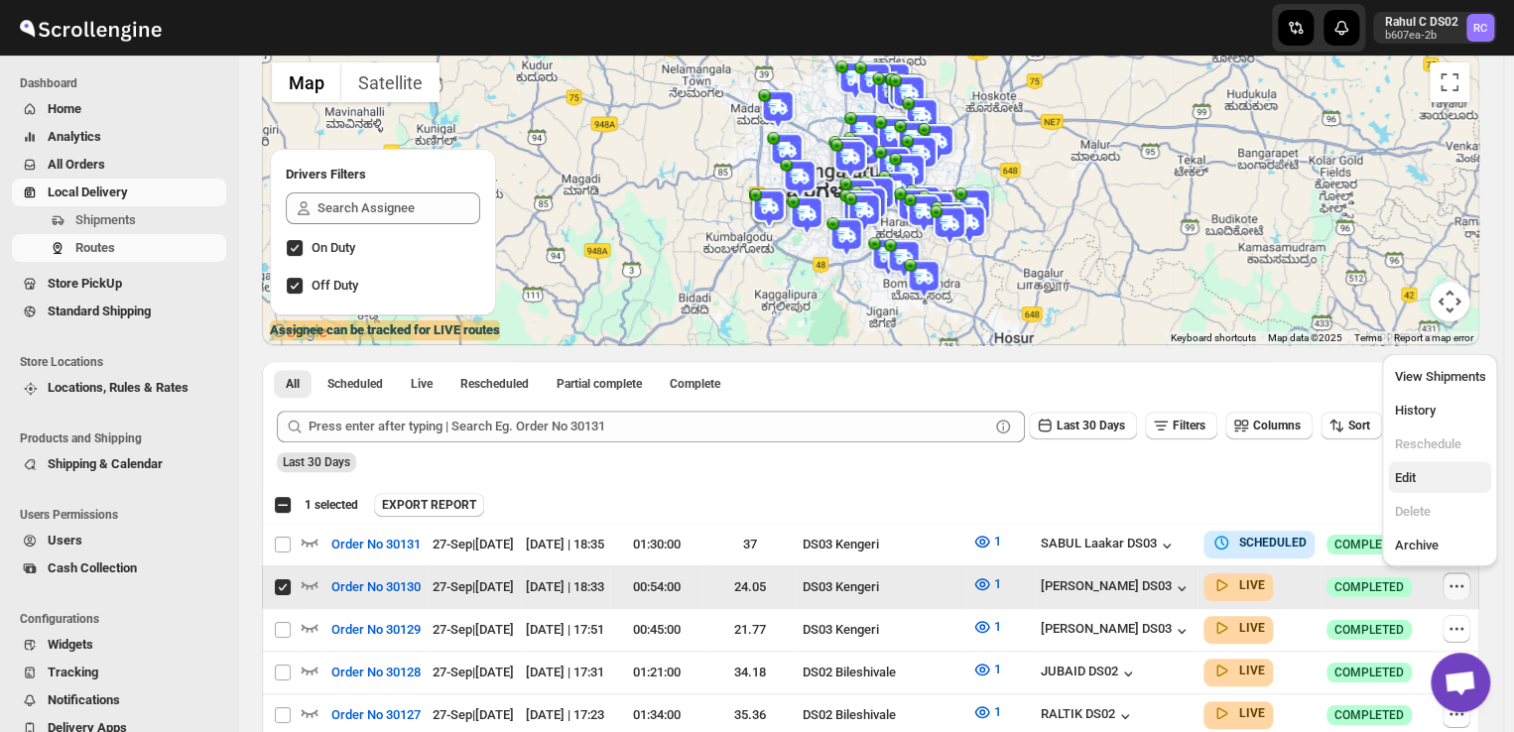
click at [1416, 478] on span "Edit" at bounding box center [1439, 478] width 91 height 20
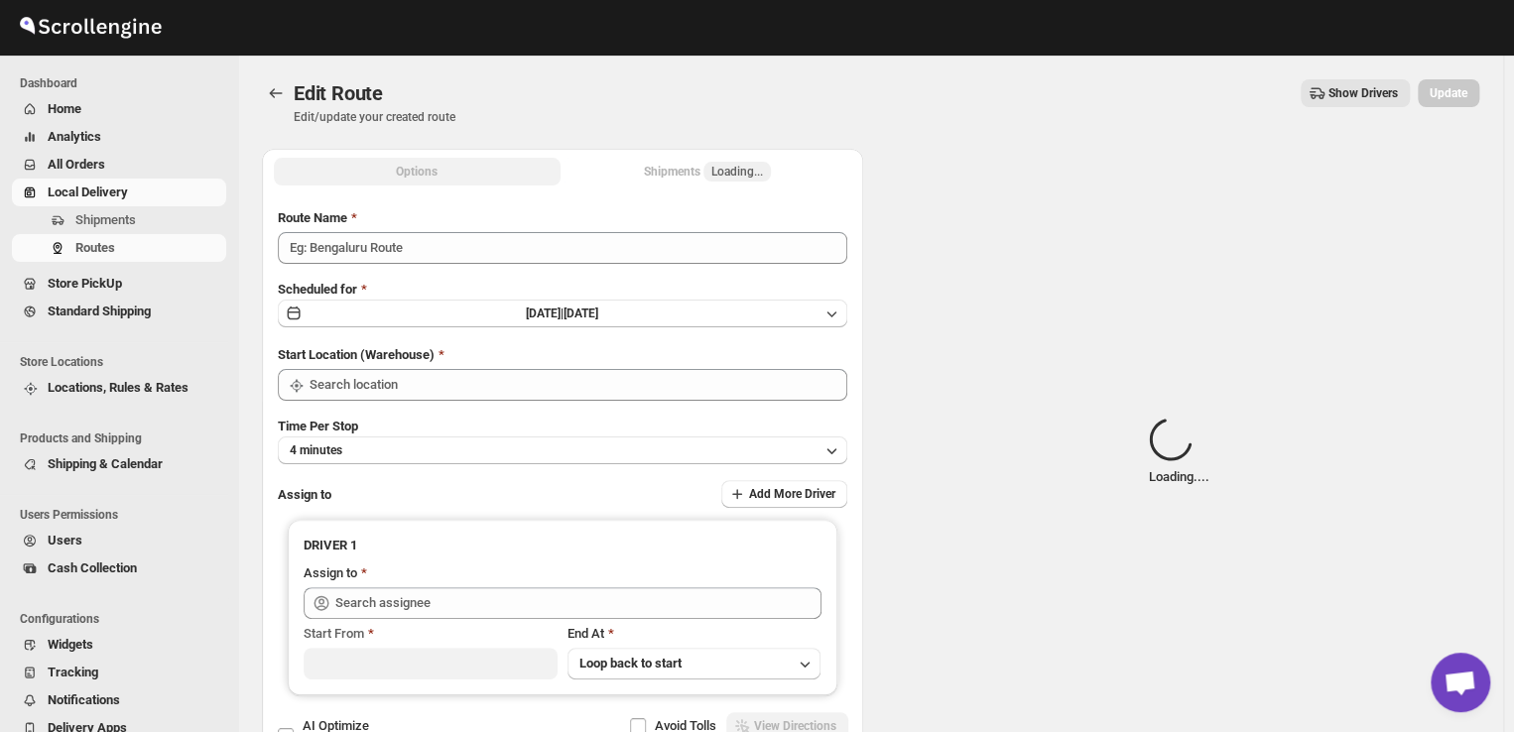
type input "Order No 30130"
type input "DS03 Kengeri"
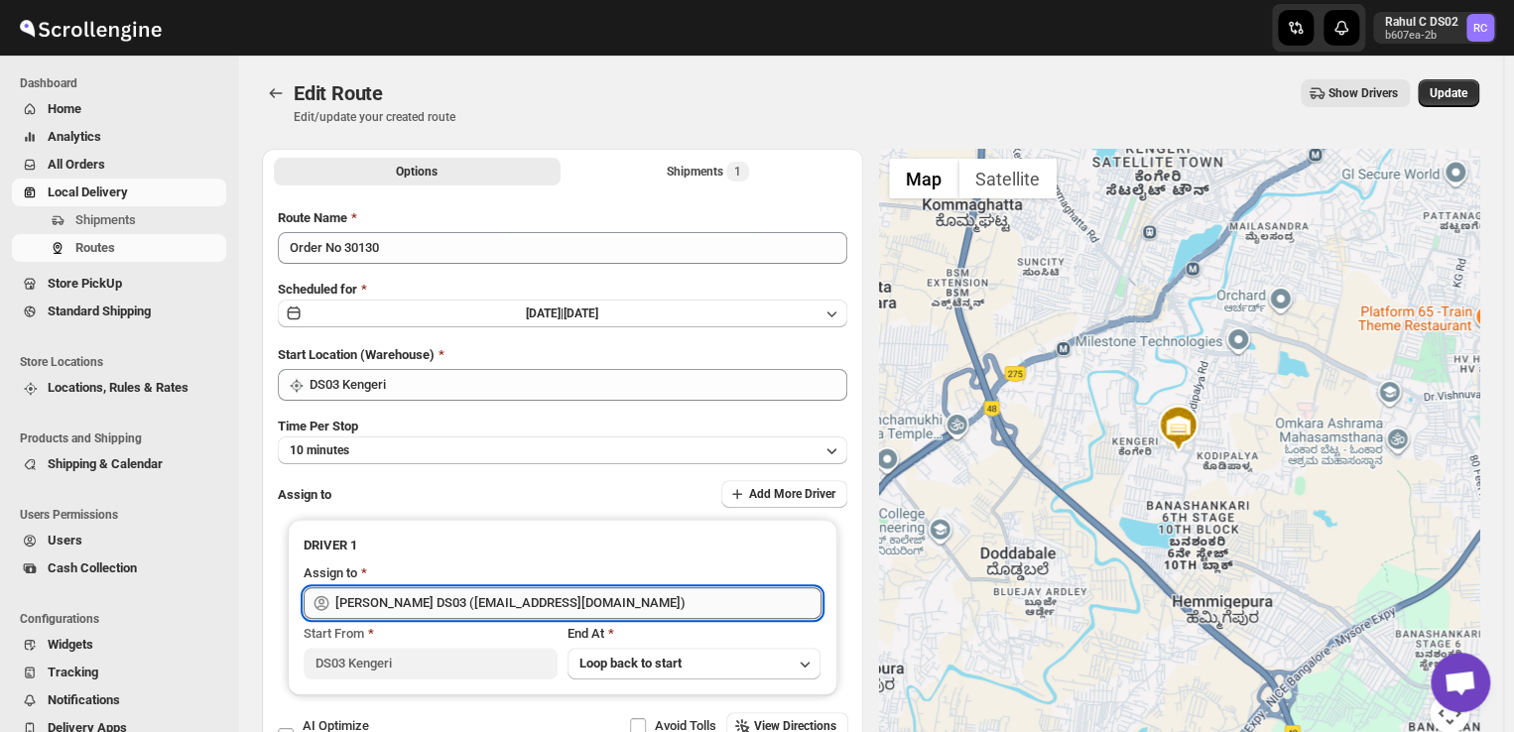
click at [621, 608] on input "[PERSON_NAME] DS03 ([EMAIL_ADDRESS][DOMAIN_NAME])" at bounding box center [578, 603] width 486 height 32
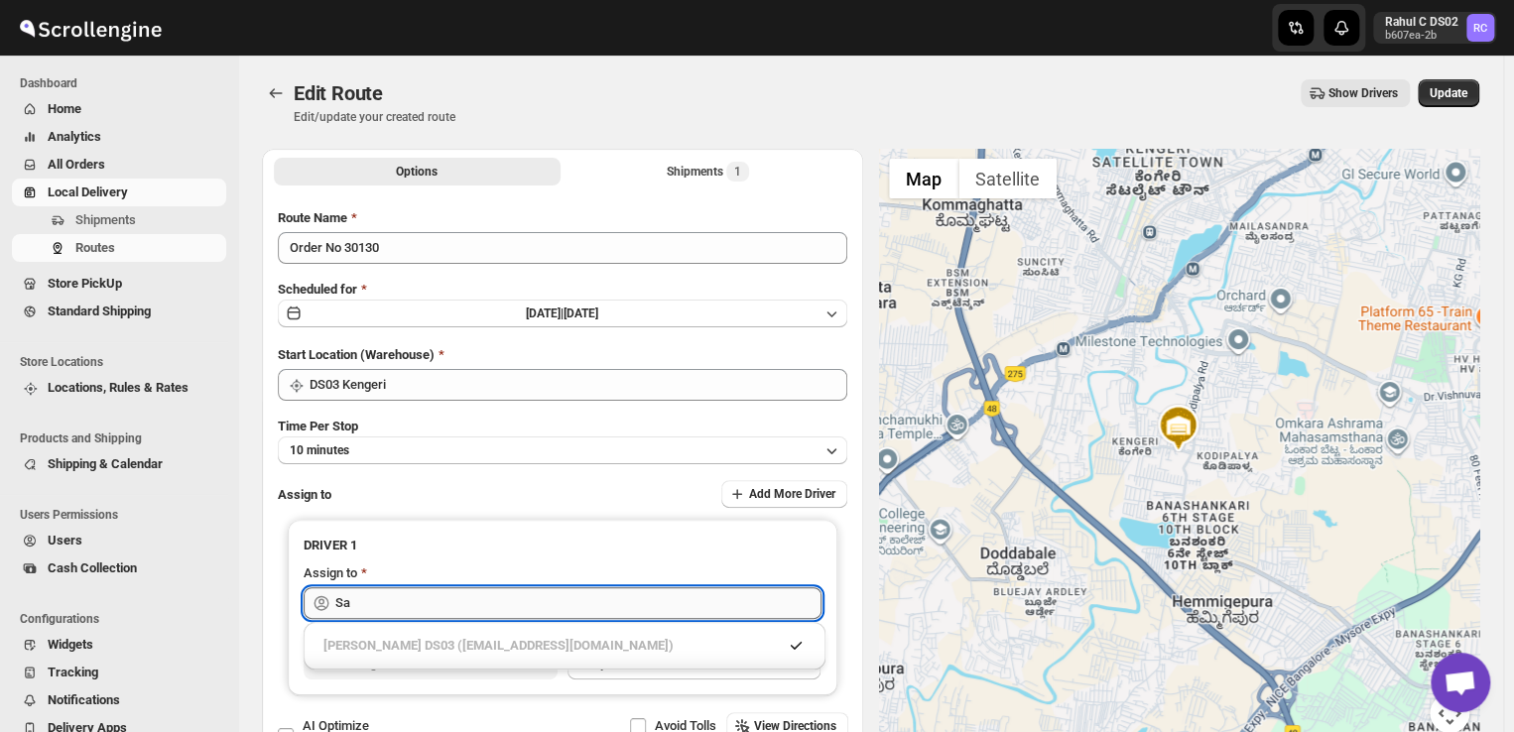
type input "S"
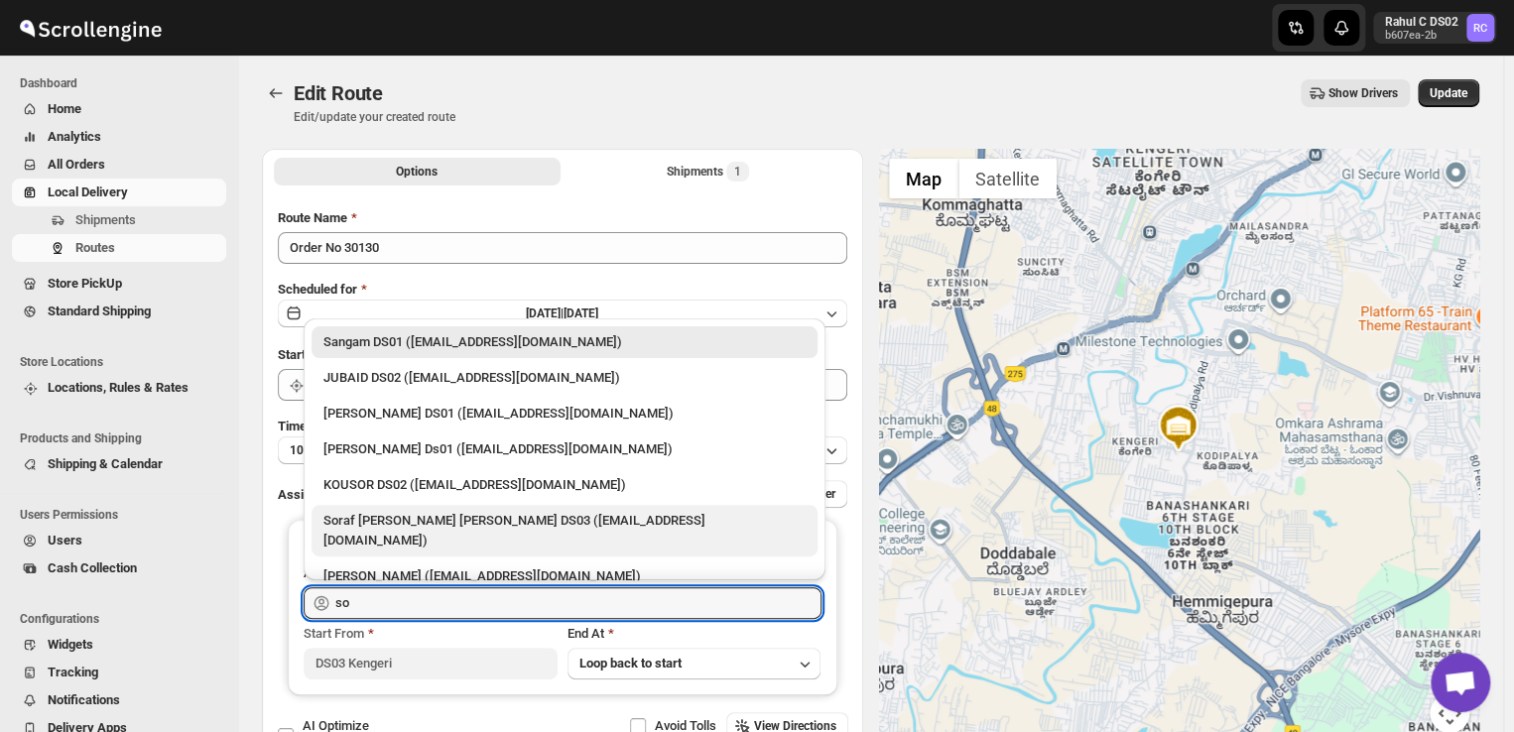
click at [414, 527] on div "Soraf [PERSON_NAME] [PERSON_NAME] DS03 ([EMAIL_ADDRESS][DOMAIN_NAME])" at bounding box center [564, 531] width 482 height 40
type input "Soraf [PERSON_NAME] [PERSON_NAME] DS03 ([EMAIL_ADDRESS][DOMAIN_NAME])"
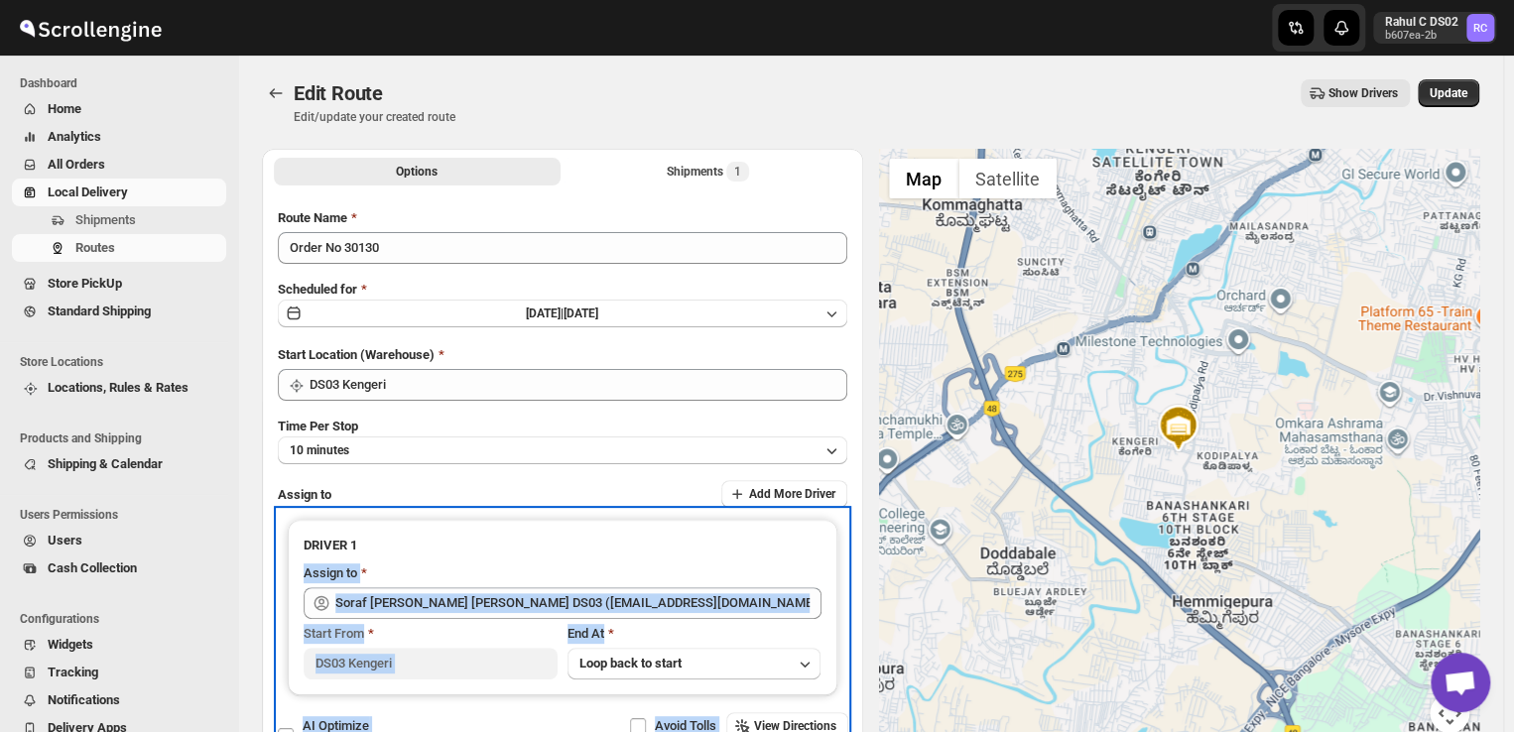
drag, startPoint x: 414, startPoint y: 527, endPoint x: 1033, endPoint y: 339, distance: 646.7
click at [1033, 339] on div "Options Shipments 1 More views Options Shipments 1 More views Submit Route Name…" at bounding box center [862, 454] width 1233 height 642
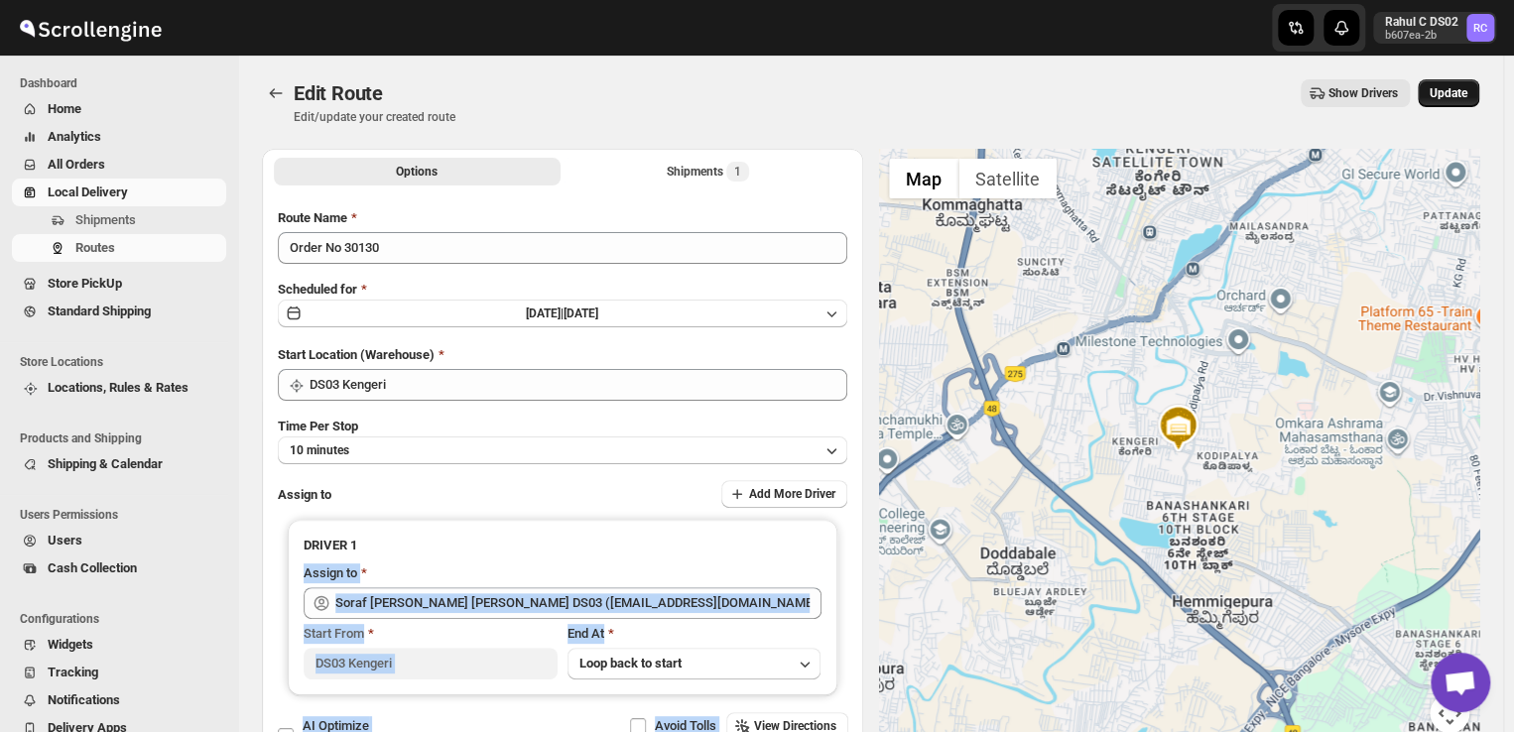
click at [1461, 87] on span "Update" at bounding box center [1448, 93] width 38 height 16
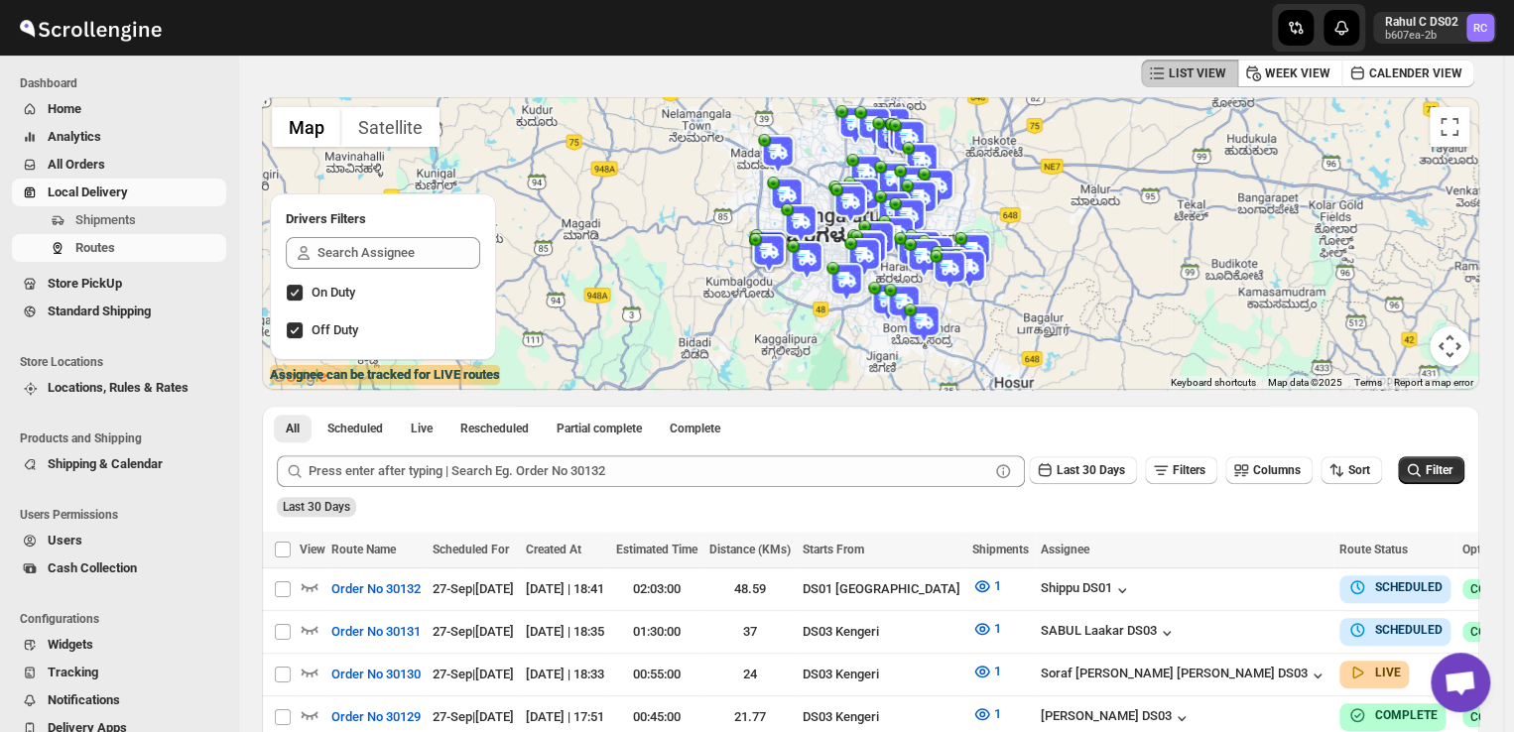
scroll to position [93, 0]
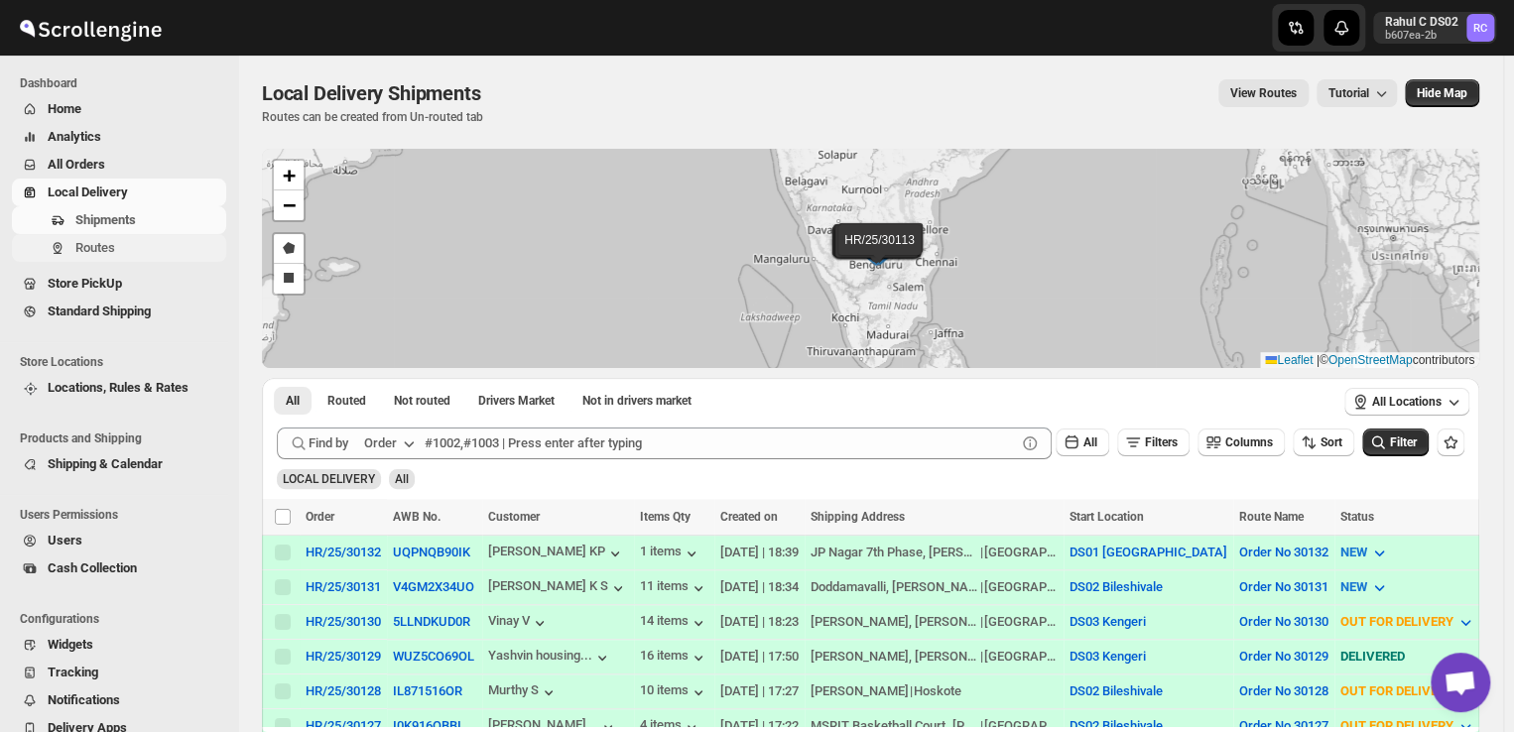
click at [141, 248] on span "Routes" at bounding box center [148, 248] width 147 height 20
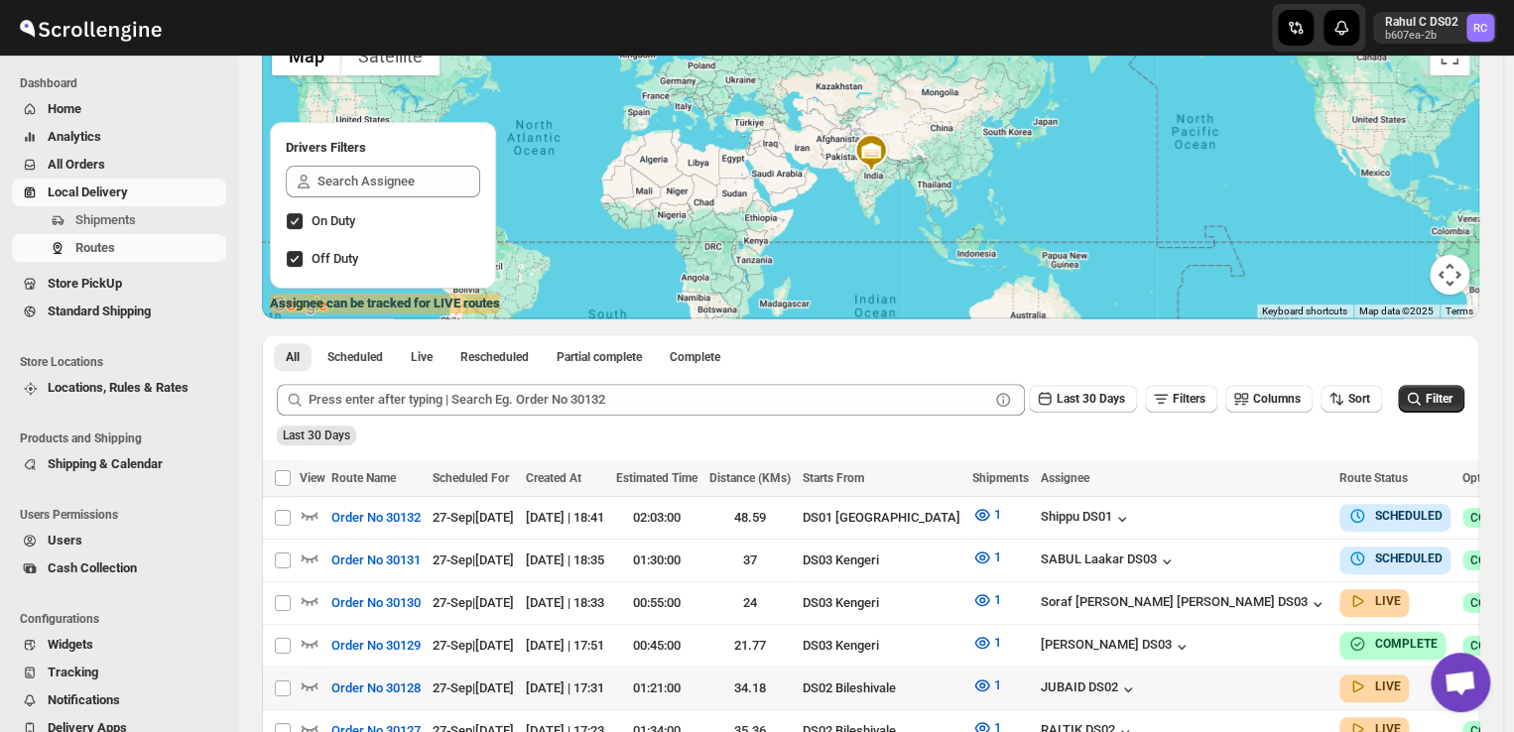
scroll to position [174, 0]
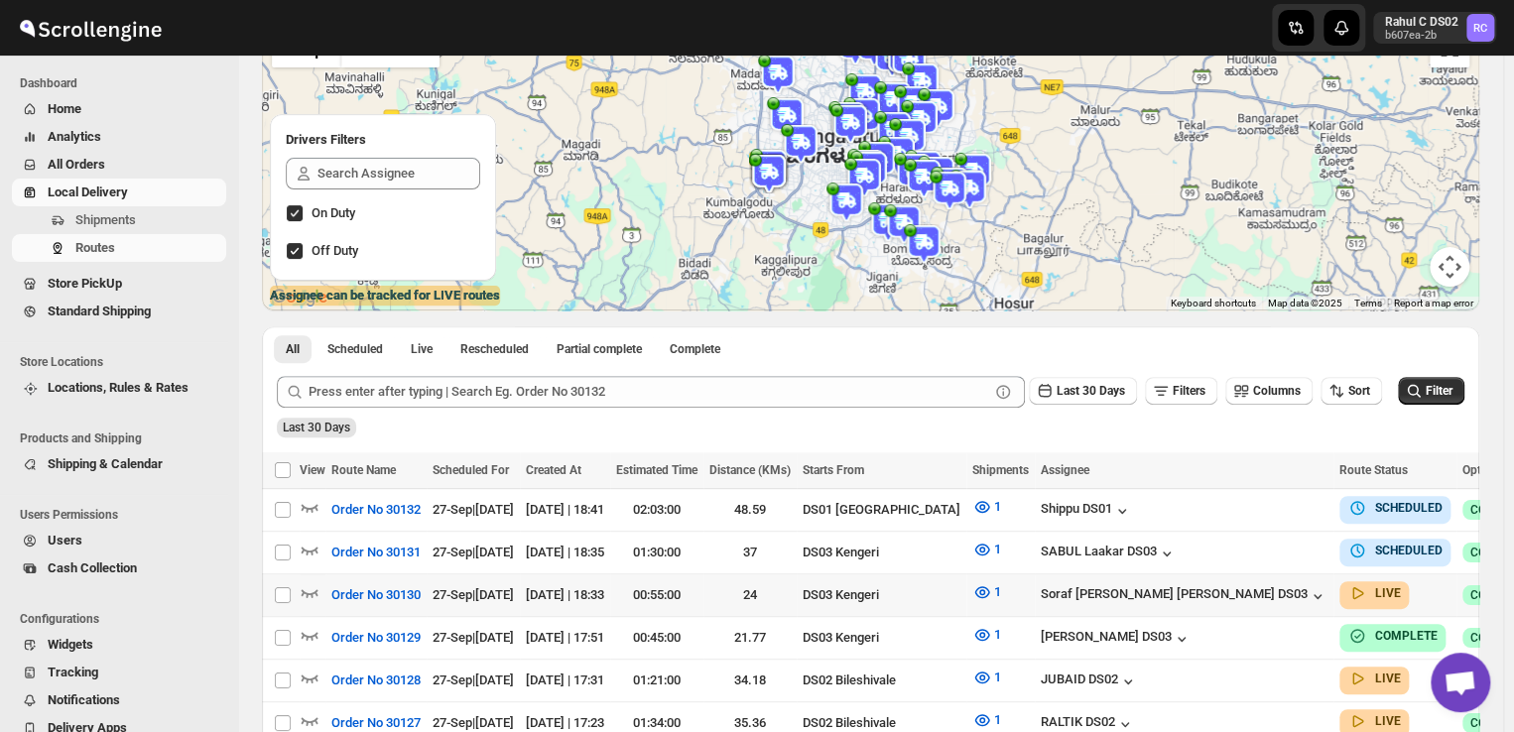
checkbox input "true"
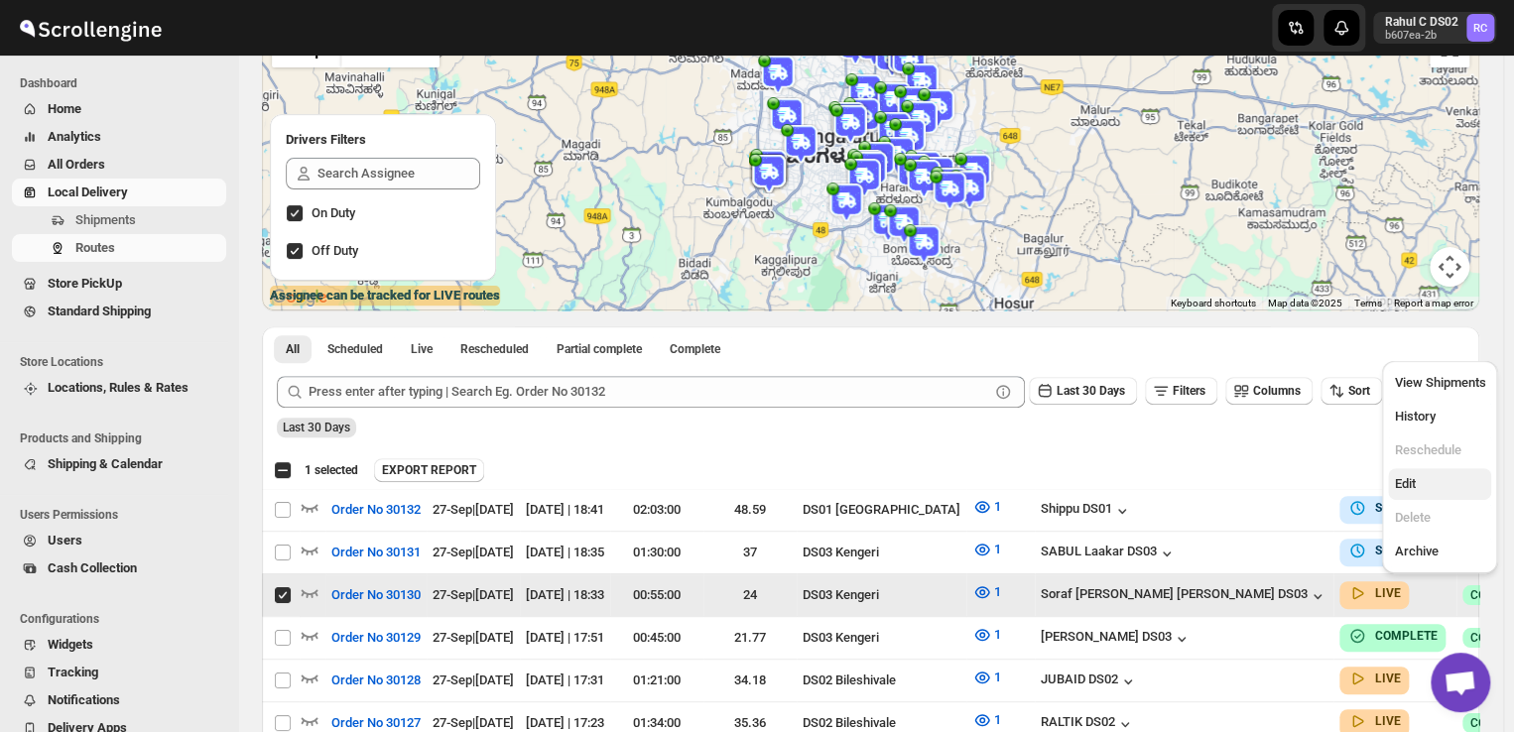
click at [1408, 487] on span "Edit" at bounding box center [1404, 483] width 21 height 15
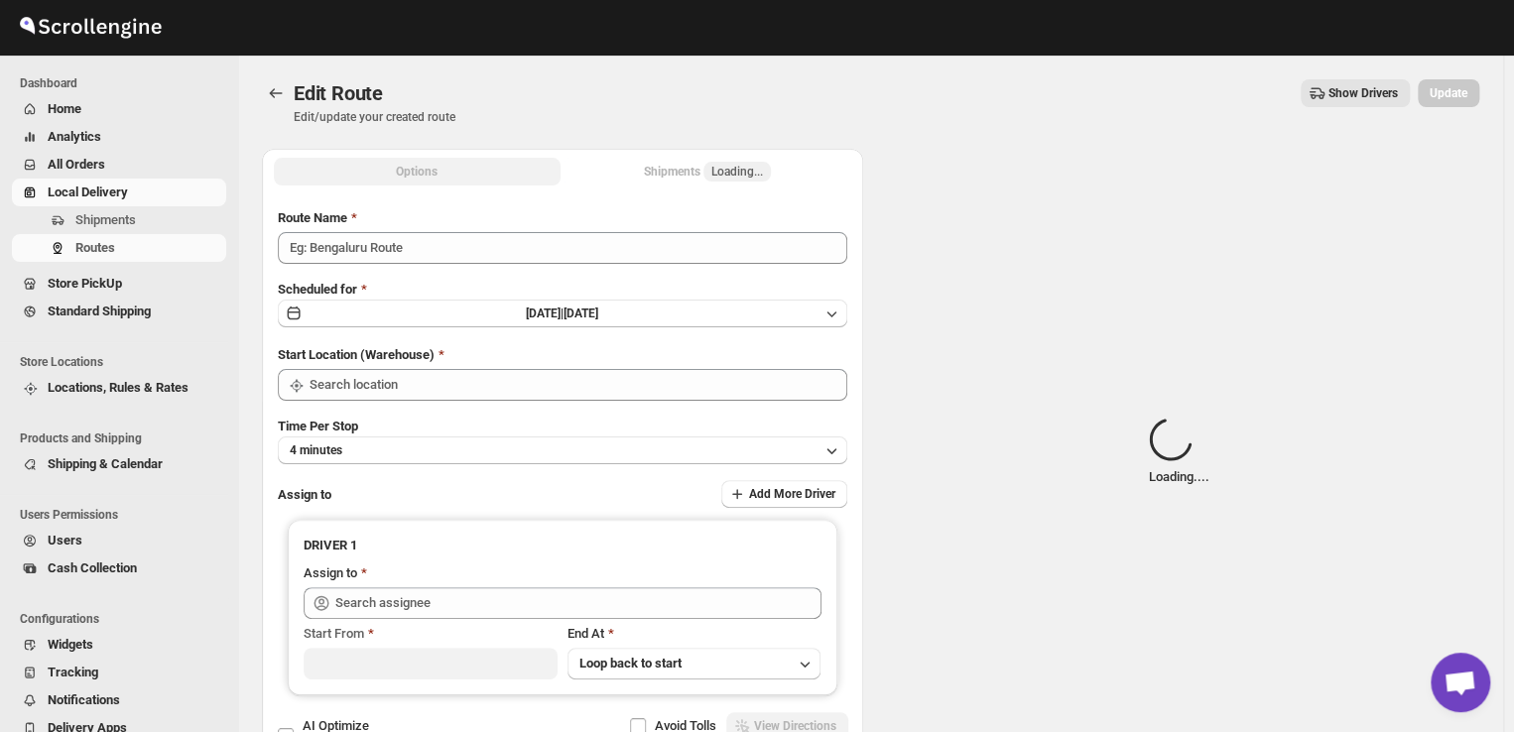
type input "Order No 30130"
type input "DS03 Kengeri"
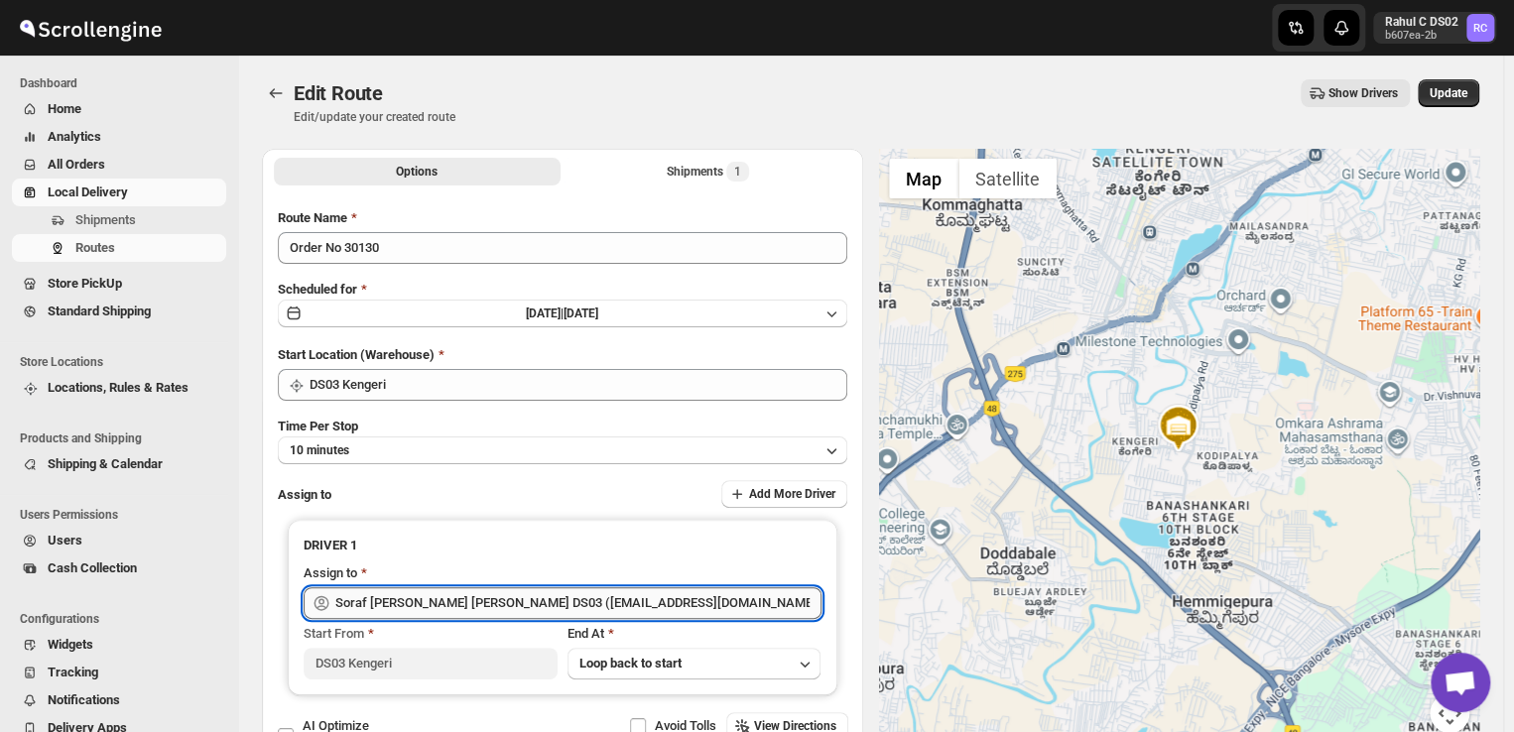
click at [639, 603] on input "Soraf [PERSON_NAME] [PERSON_NAME] DS03 ([EMAIL_ADDRESS][DOMAIN_NAME])" at bounding box center [578, 603] width 486 height 32
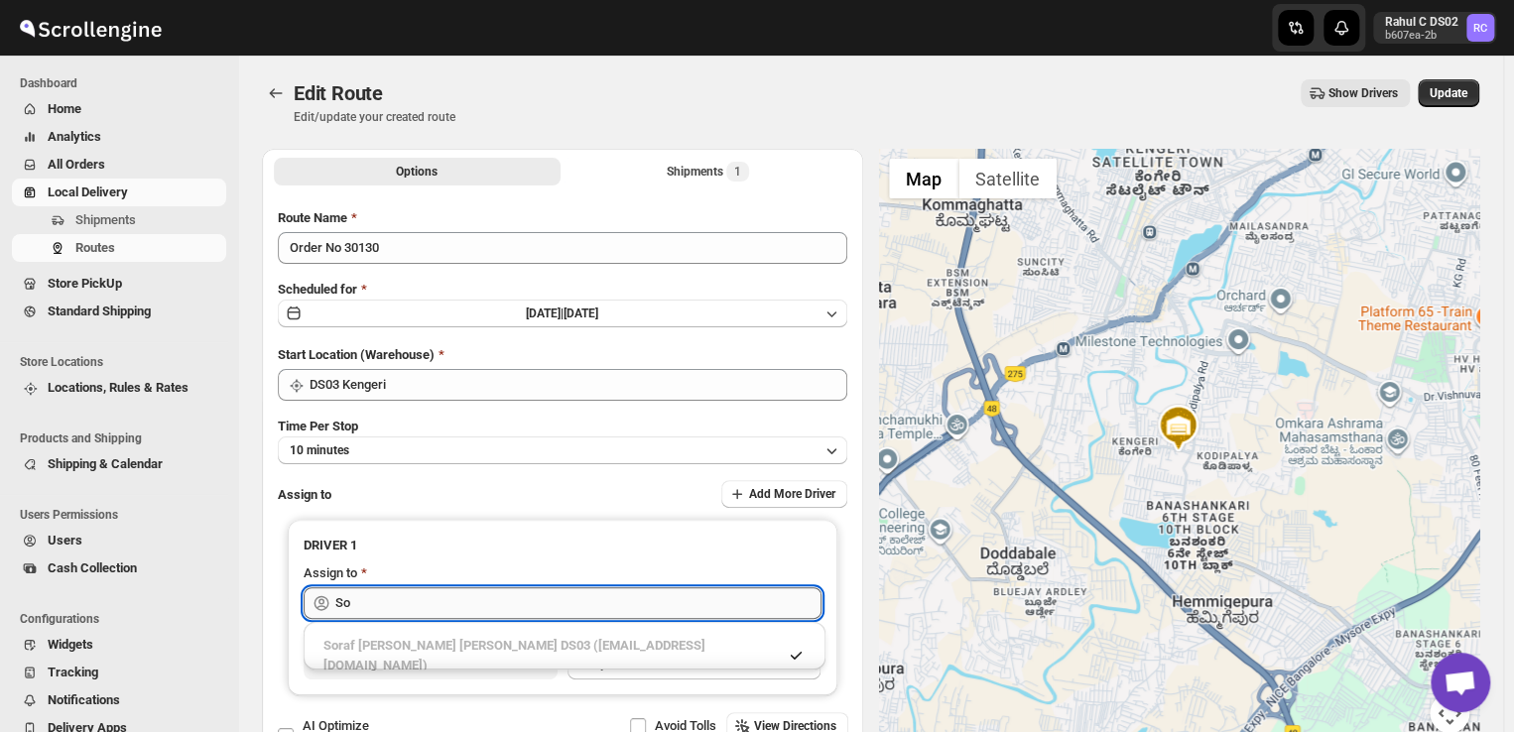
type input "S"
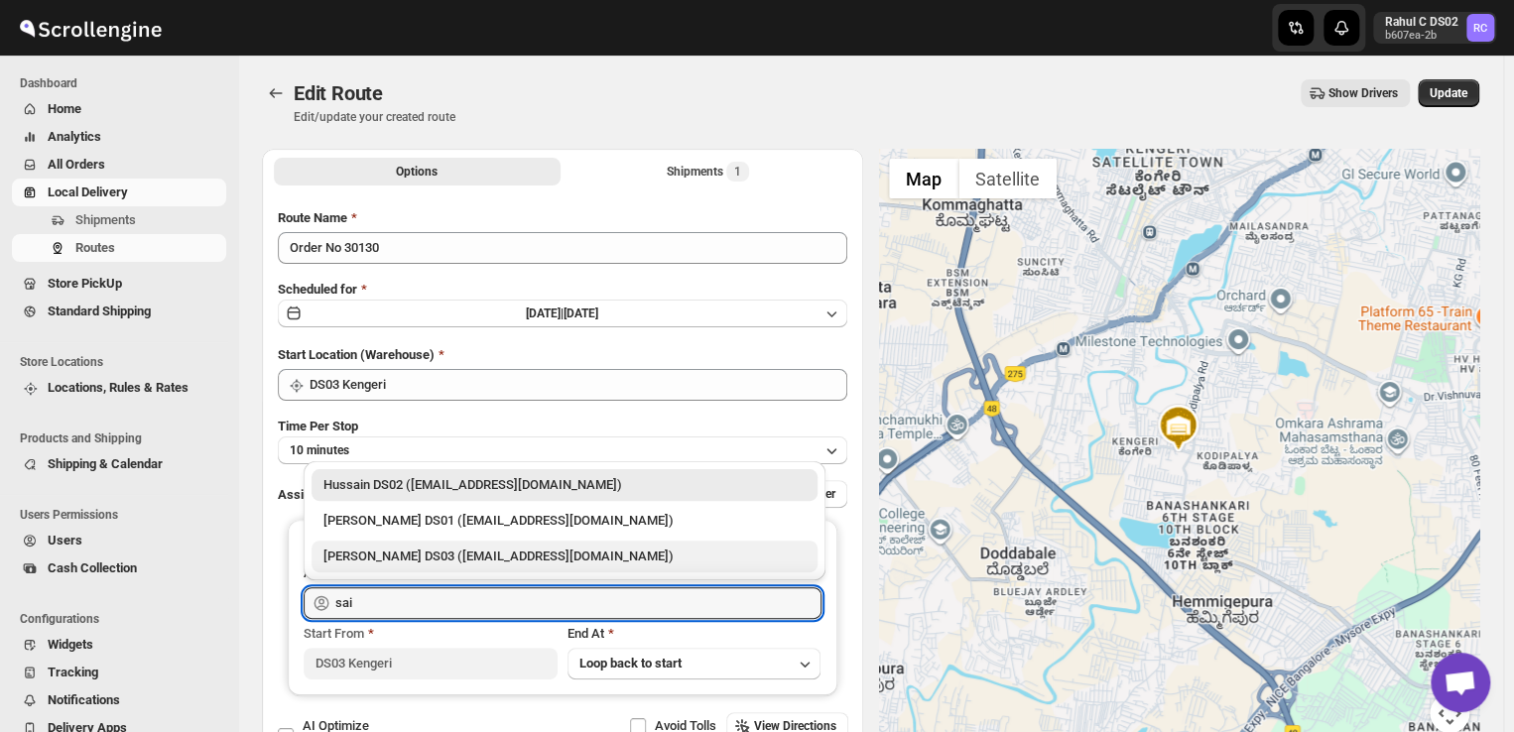
click at [478, 556] on div "[PERSON_NAME] DS03 ([EMAIL_ADDRESS][DOMAIN_NAME])" at bounding box center [564, 557] width 482 height 20
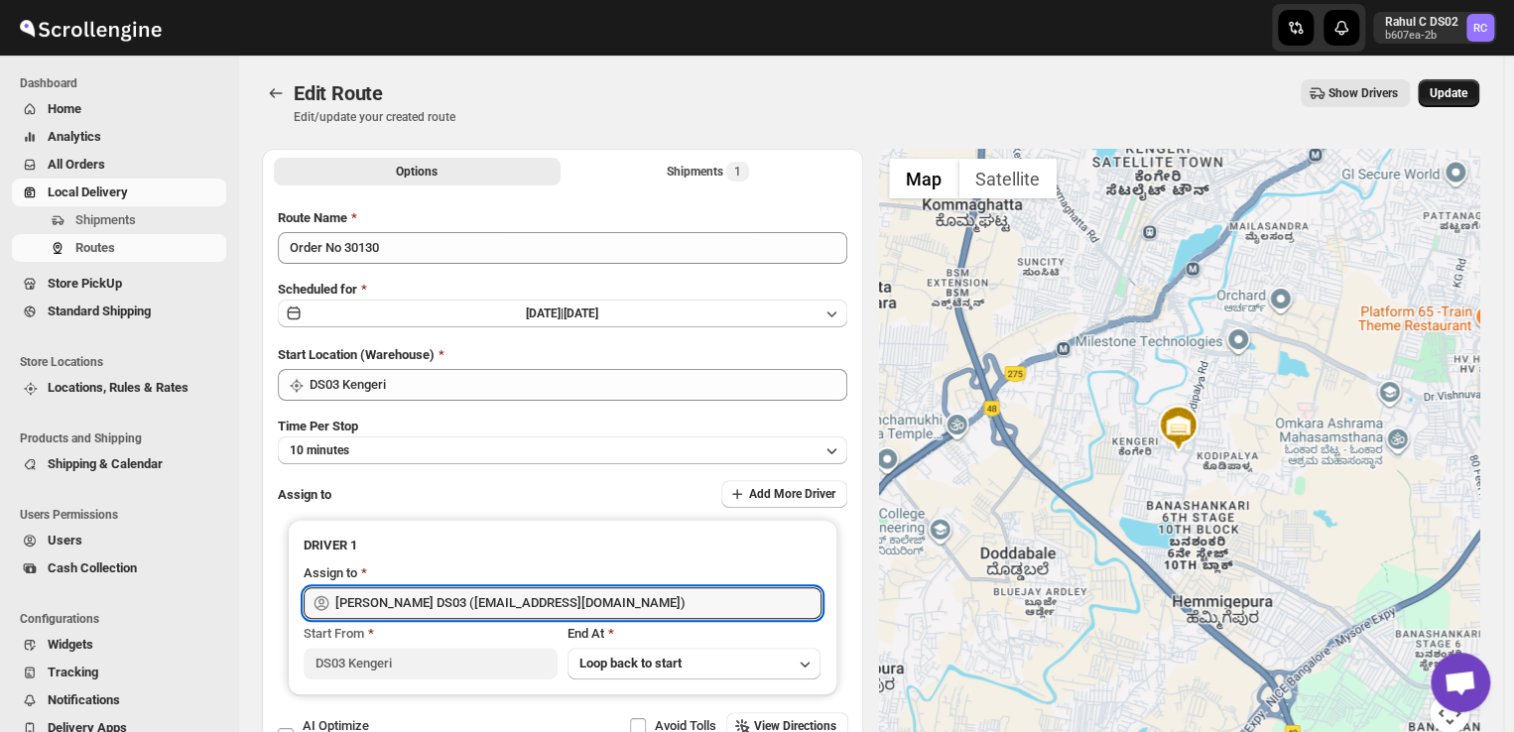
type input "[PERSON_NAME] DS03 ([EMAIL_ADDRESS][DOMAIN_NAME])"
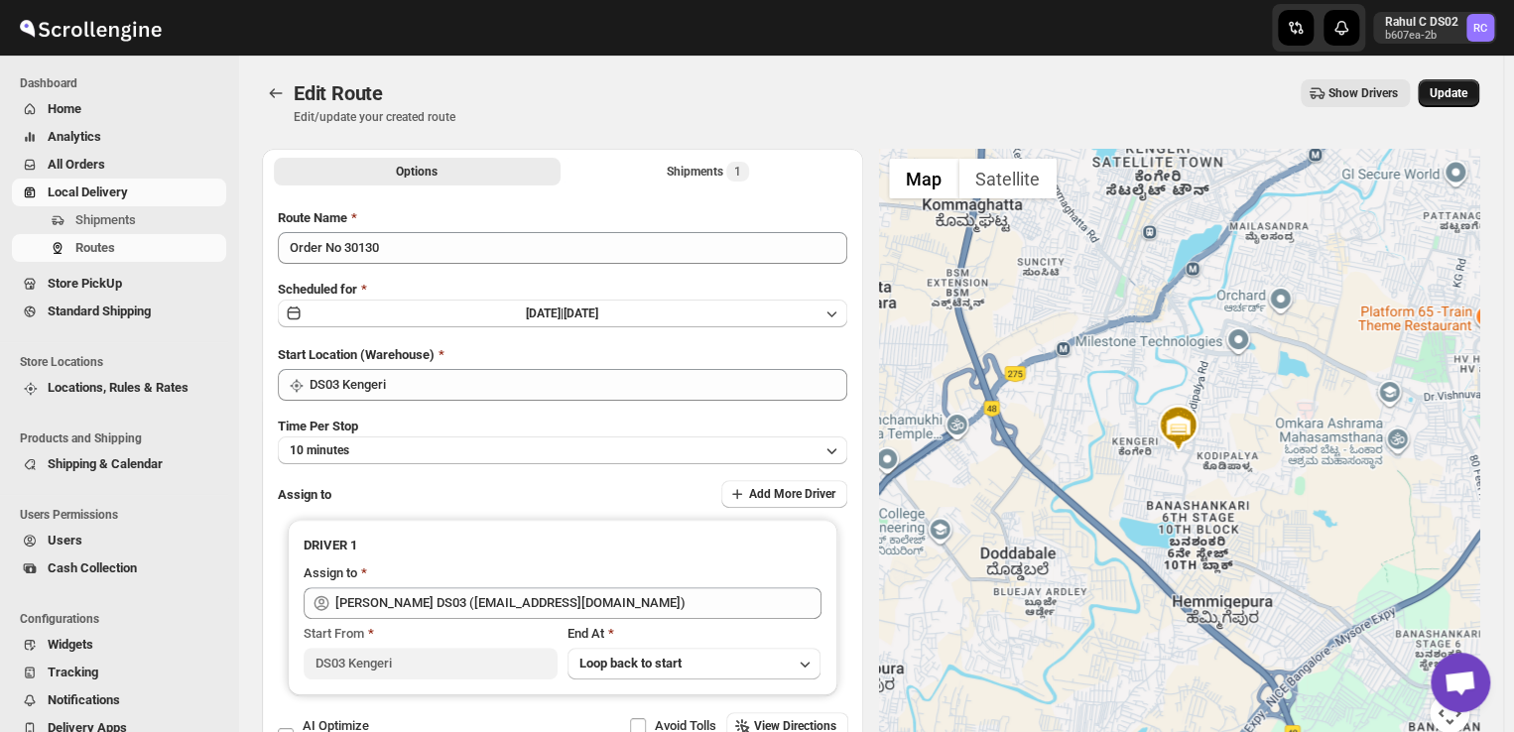
click at [1456, 83] on button "Update" at bounding box center [1447, 93] width 61 height 28
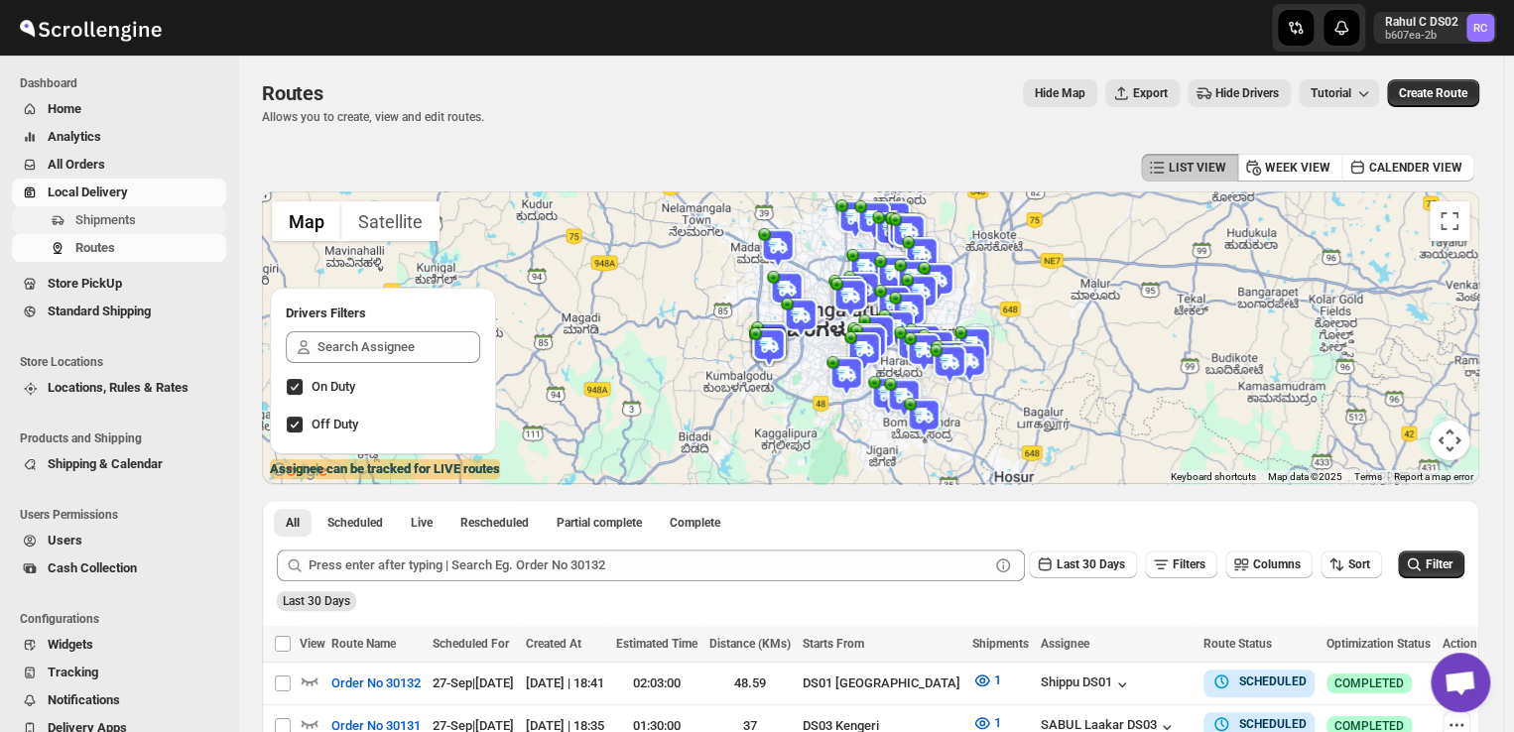
click at [151, 223] on span "Shipments" at bounding box center [148, 220] width 147 height 20
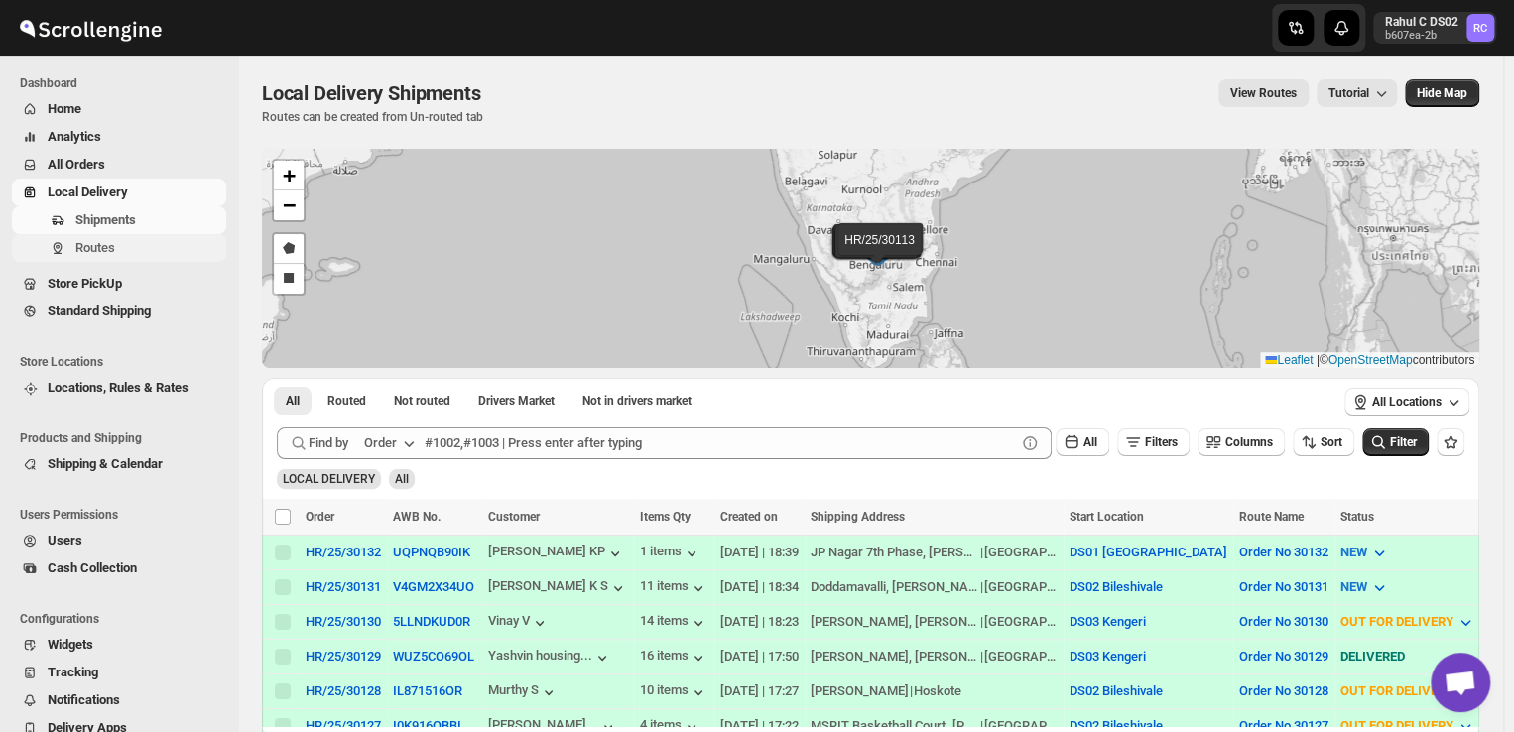
click at [114, 250] on span "Routes" at bounding box center [148, 248] width 147 height 20
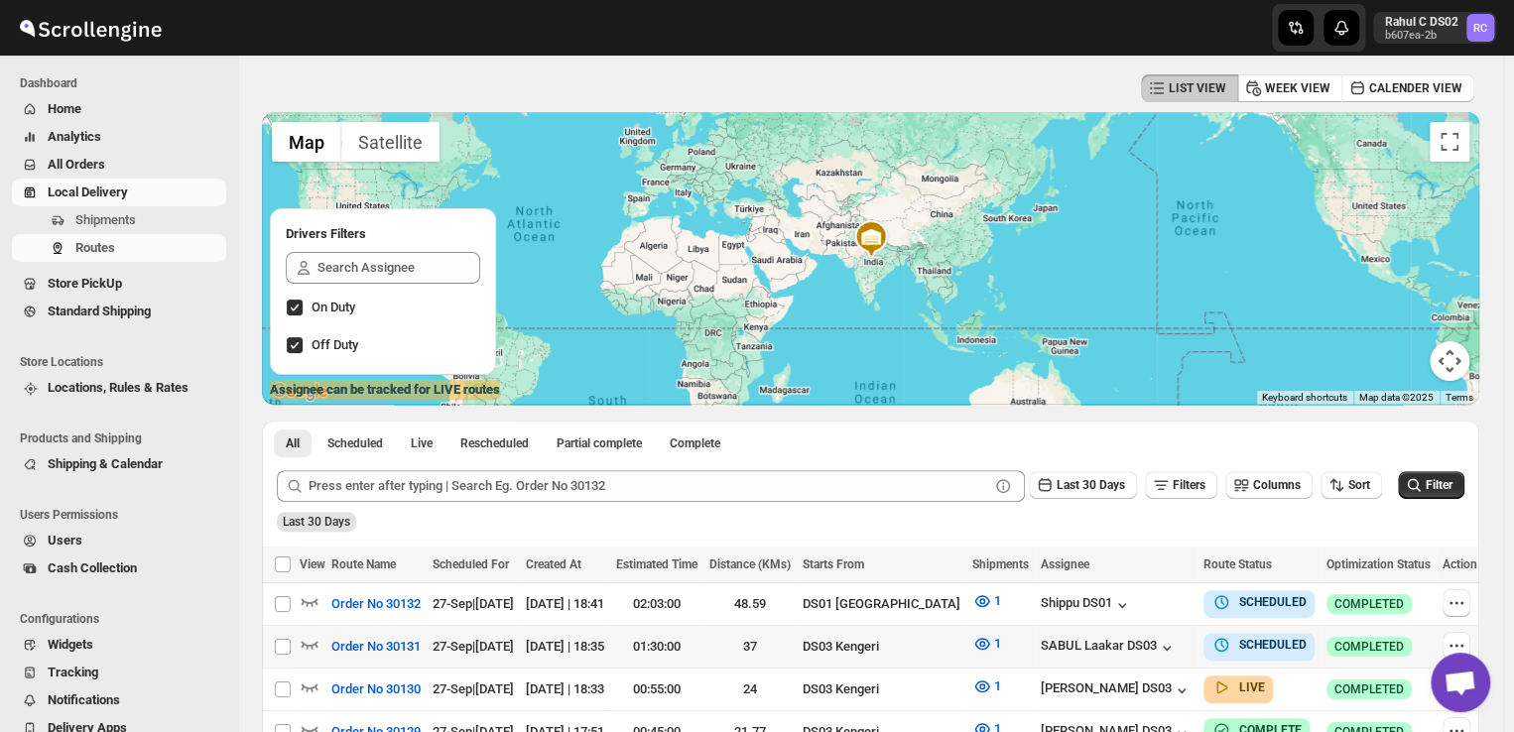
scroll to position [161, 0]
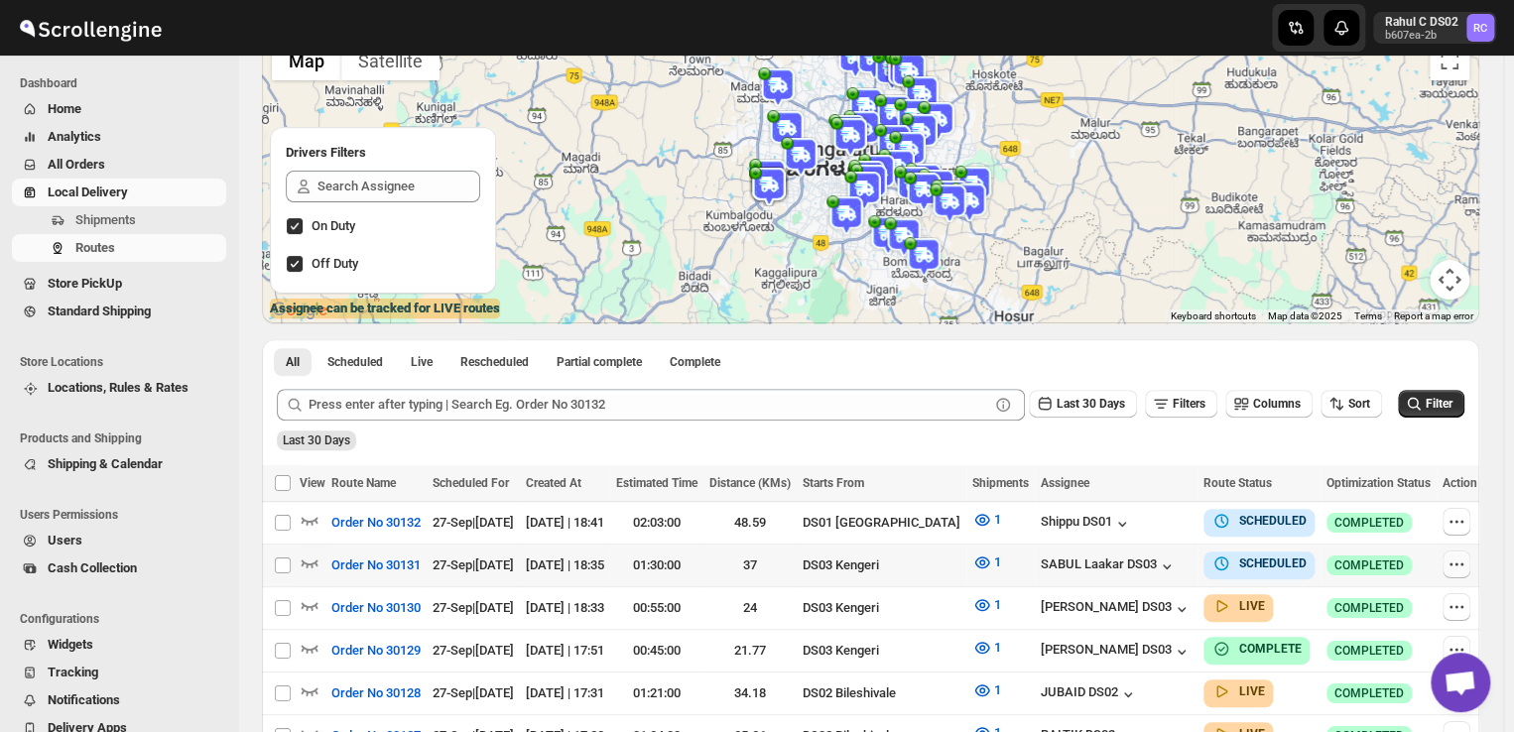
click at [1456, 559] on icon "button" at bounding box center [1456, 564] width 20 height 20
checkbox input "true"
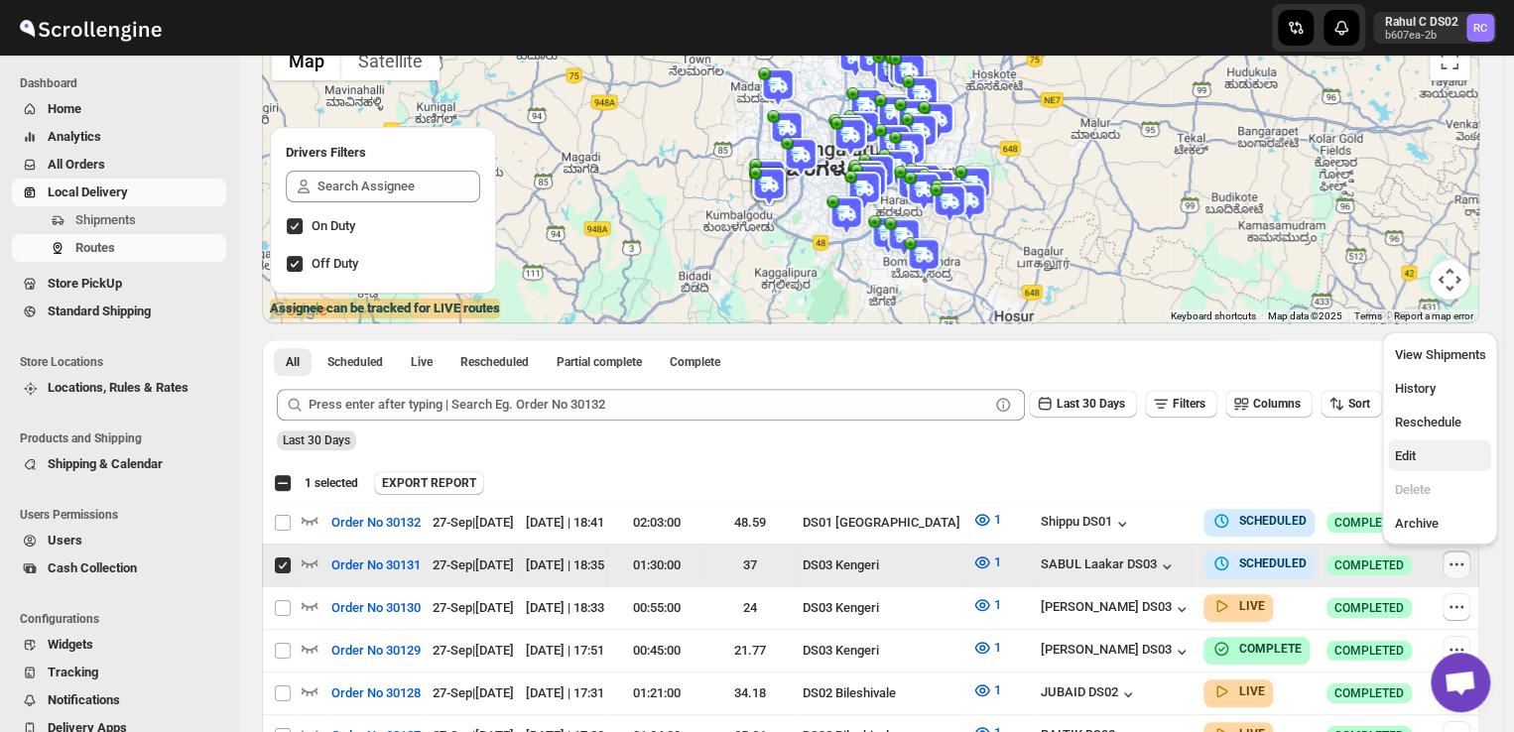
click at [1399, 453] on span "Edit" at bounding box center [1404, 455] width 21 height 15
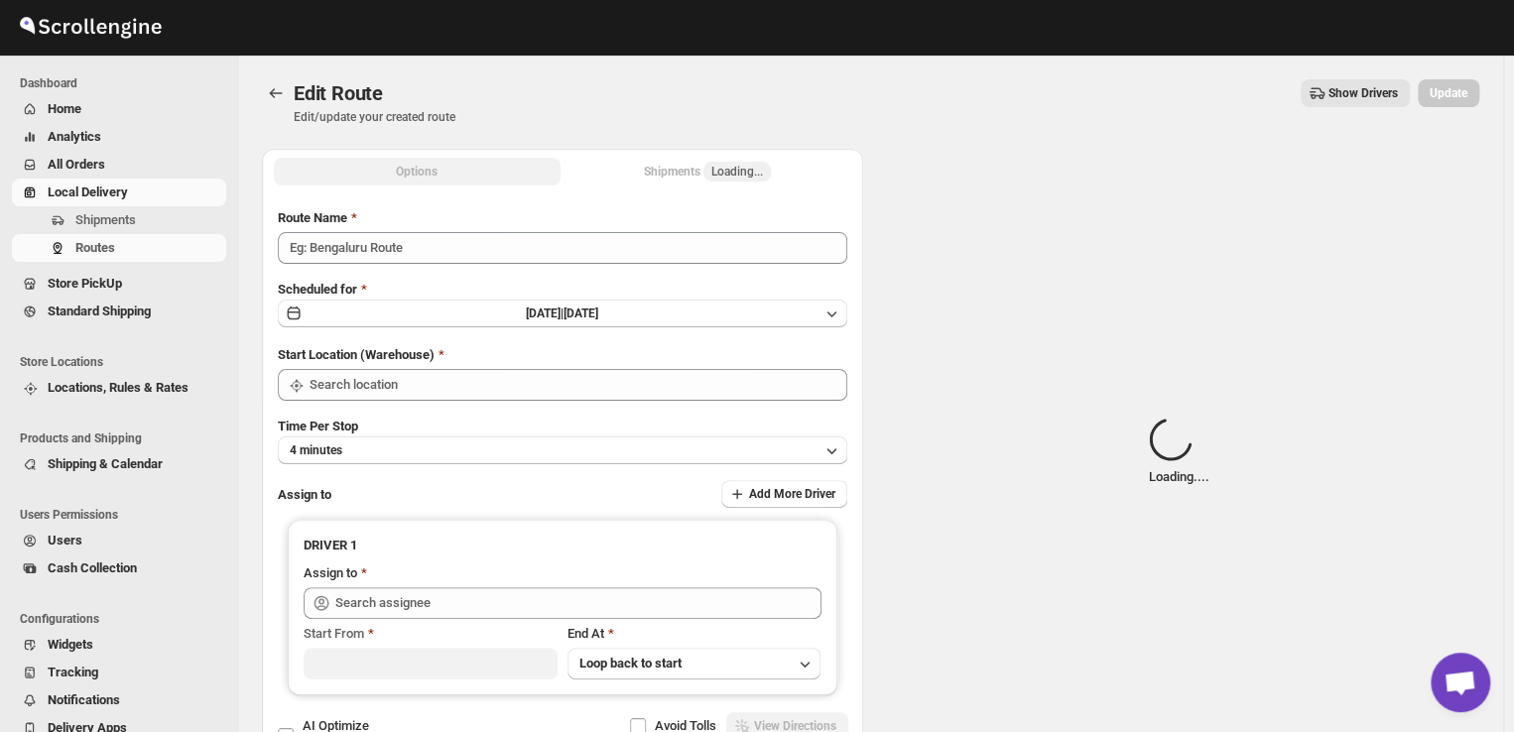
type input "Order No 30131"
type input "DS03 Kengeri"
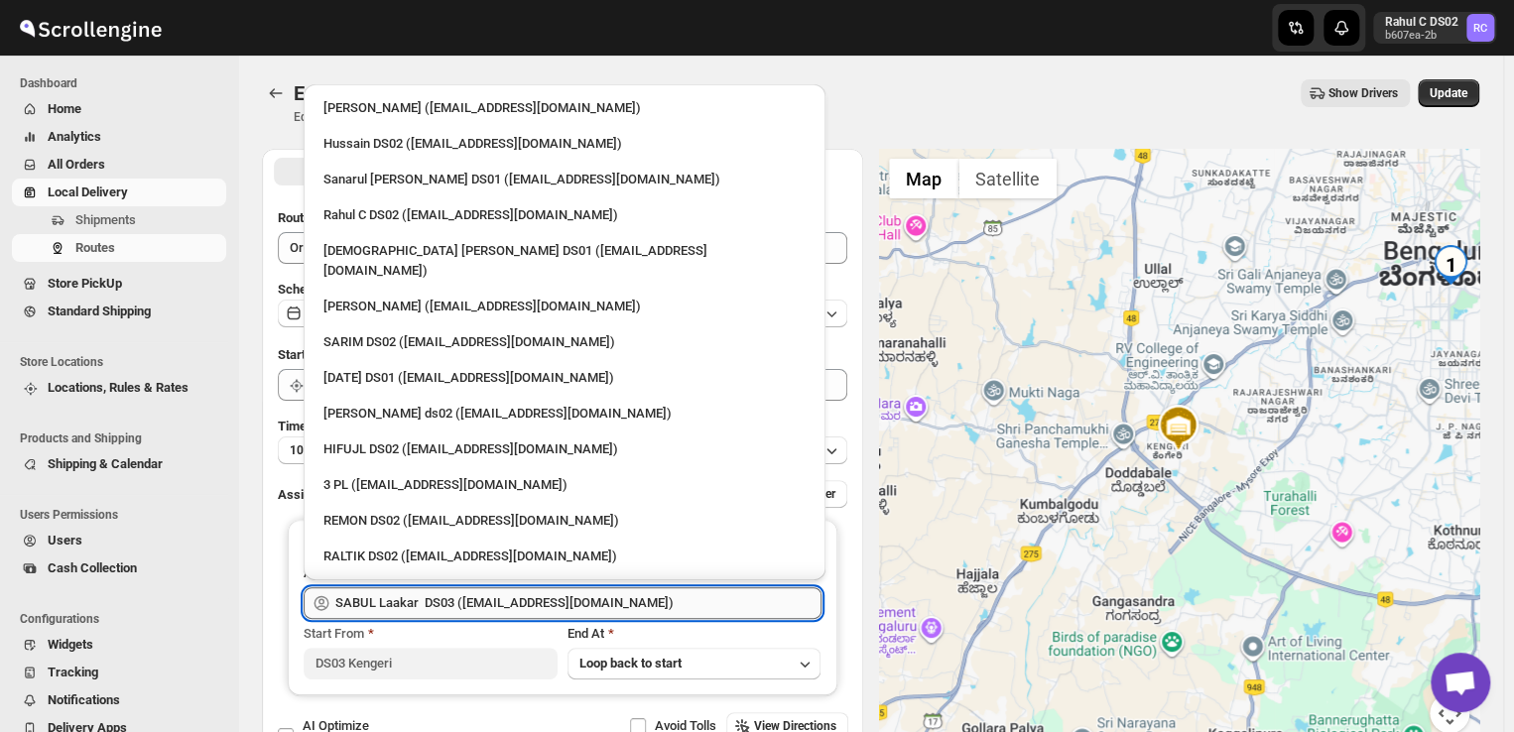
click at [627, 600] on input "SABUL Laakar DS03 ([EMAIL_ADDRESS][DOMAIN_NAME])" at bounding box center [578, 603] width 486 height 32
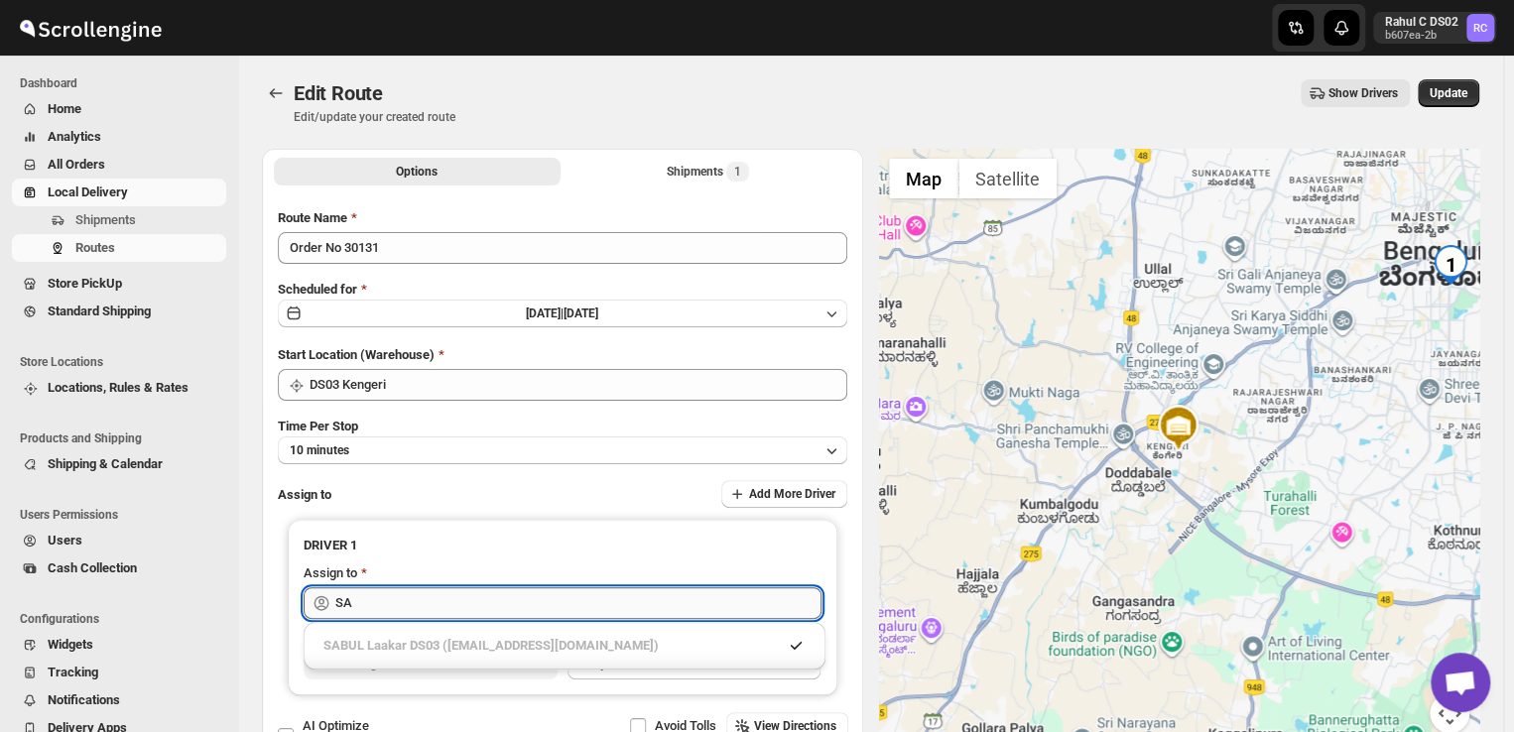
type input "S"
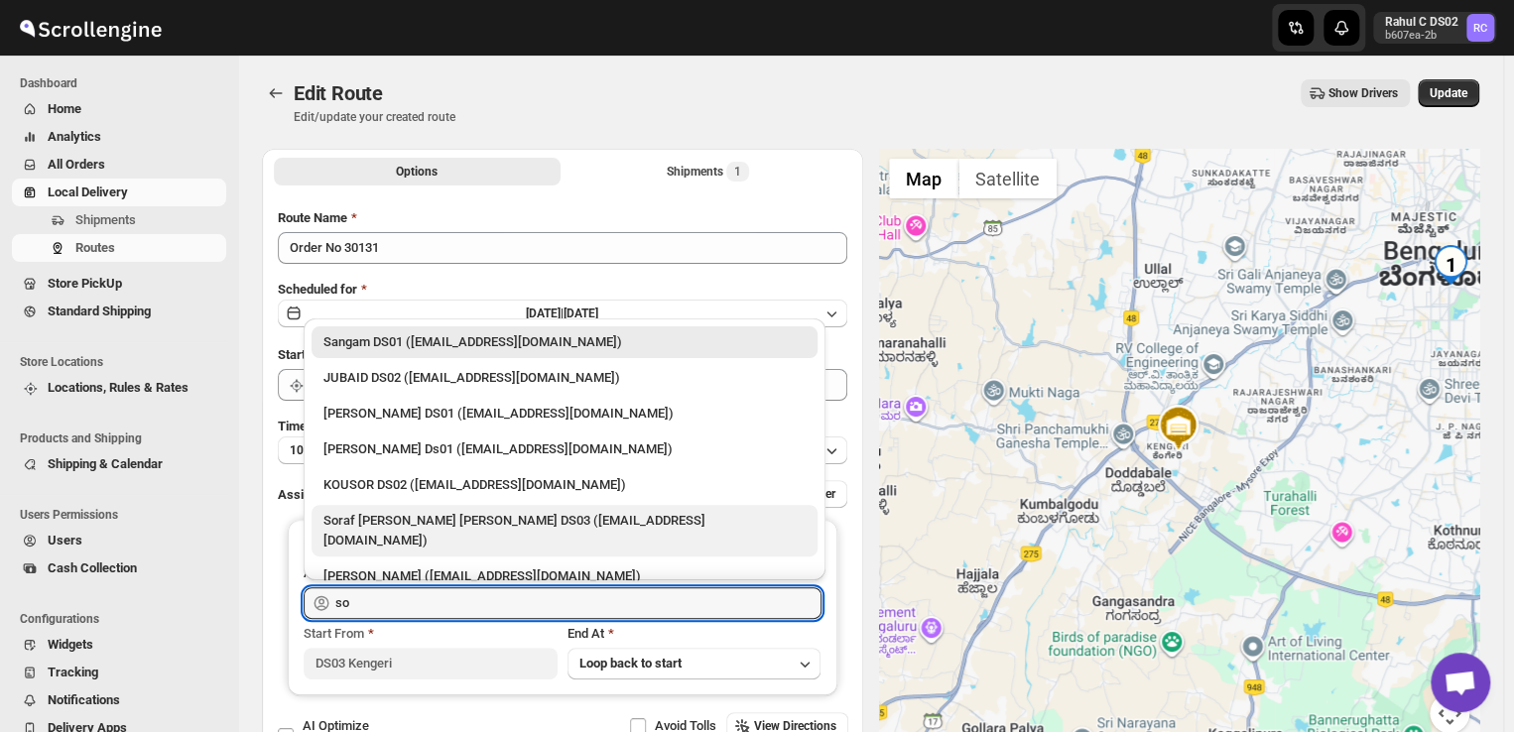
click at [571, 517] on div "Soraf [PERSON_NAME] [PERSON_NAME] DS03 ([EMAIL_ADDRESS][DOMAIN_NAME])" at bounding box center [564, 531] width 482 height 40
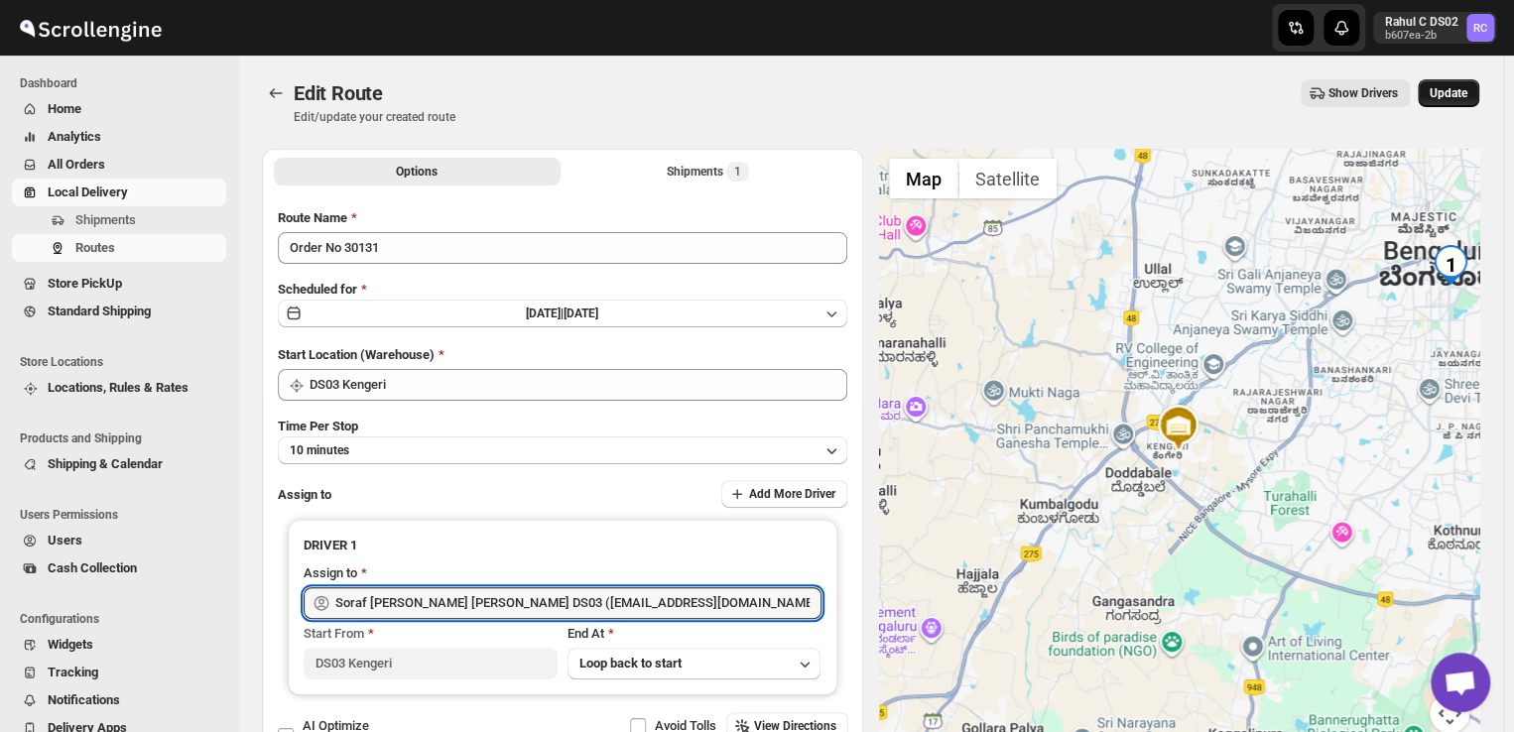
type input "Soraf [PERSON_NAME] [PERSON_NAME] DS03 ([EMAIL_ADDRESS][DOMAIN_NAME])"
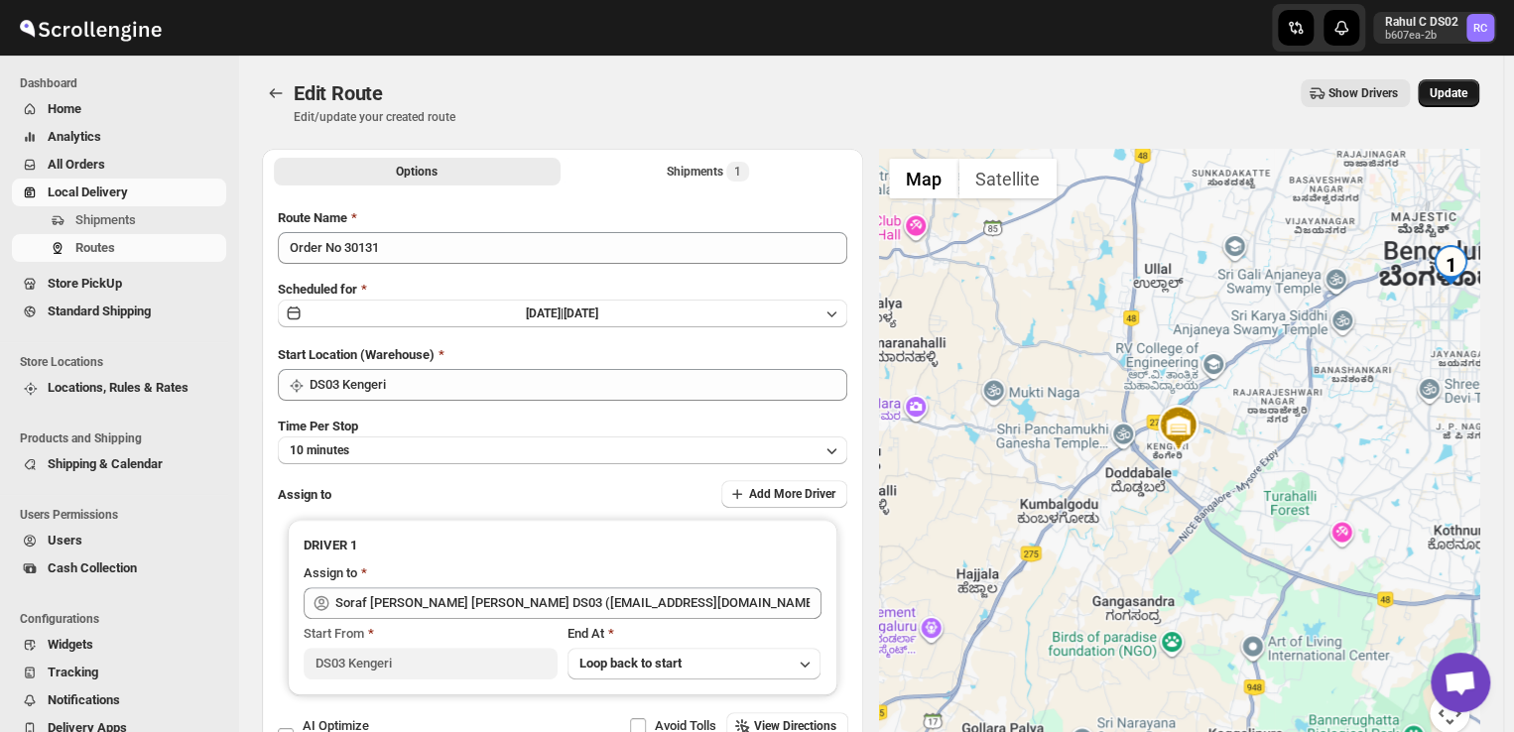
click at [1465, 93] on span "Update" at bounding box center [1448, 93] width 38 height 16
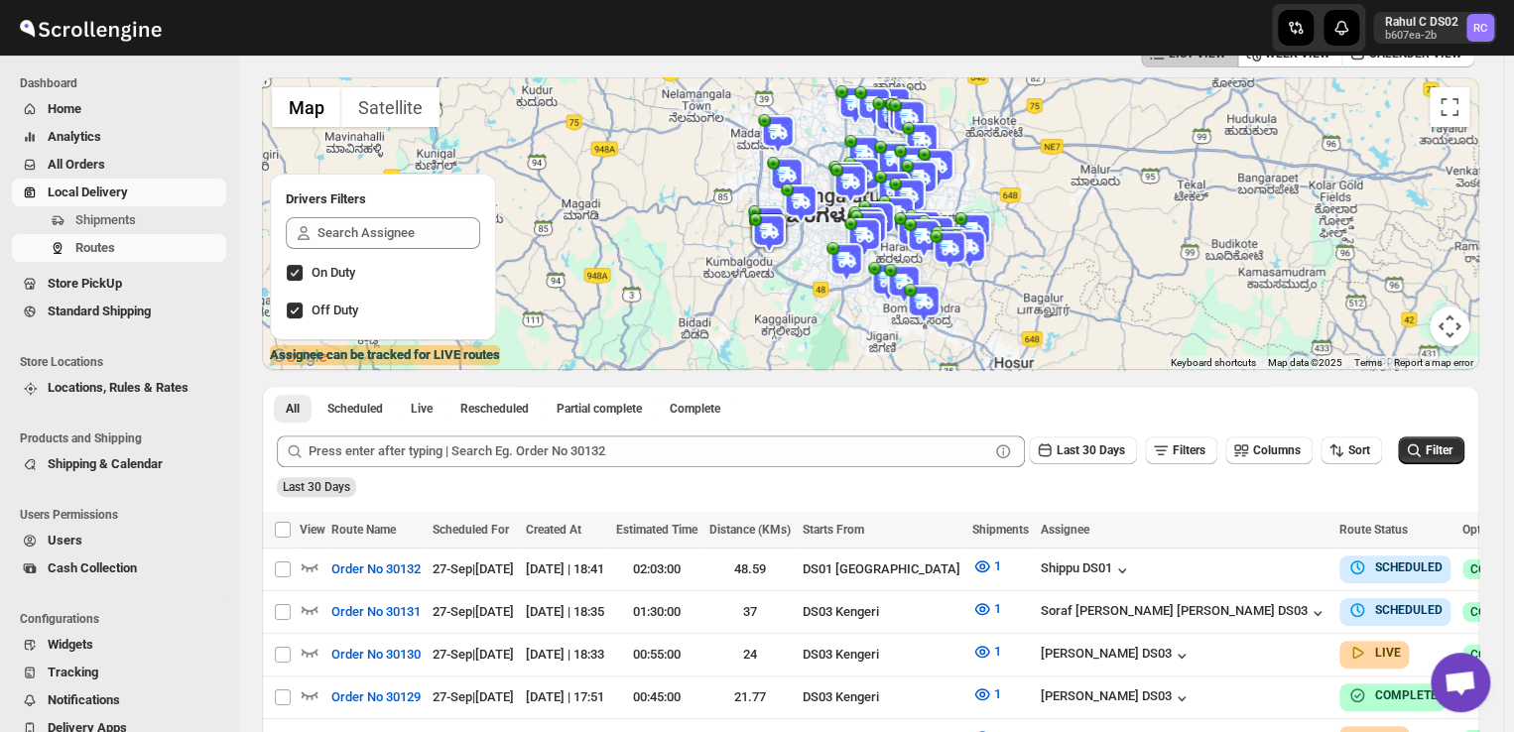
scroll to position [115, 0]
click at [119, 215] on span "Shipments" at bounding box center [105, 219] width 61 height 15
